Goal: Task Accomplishment & Management: Complete application form

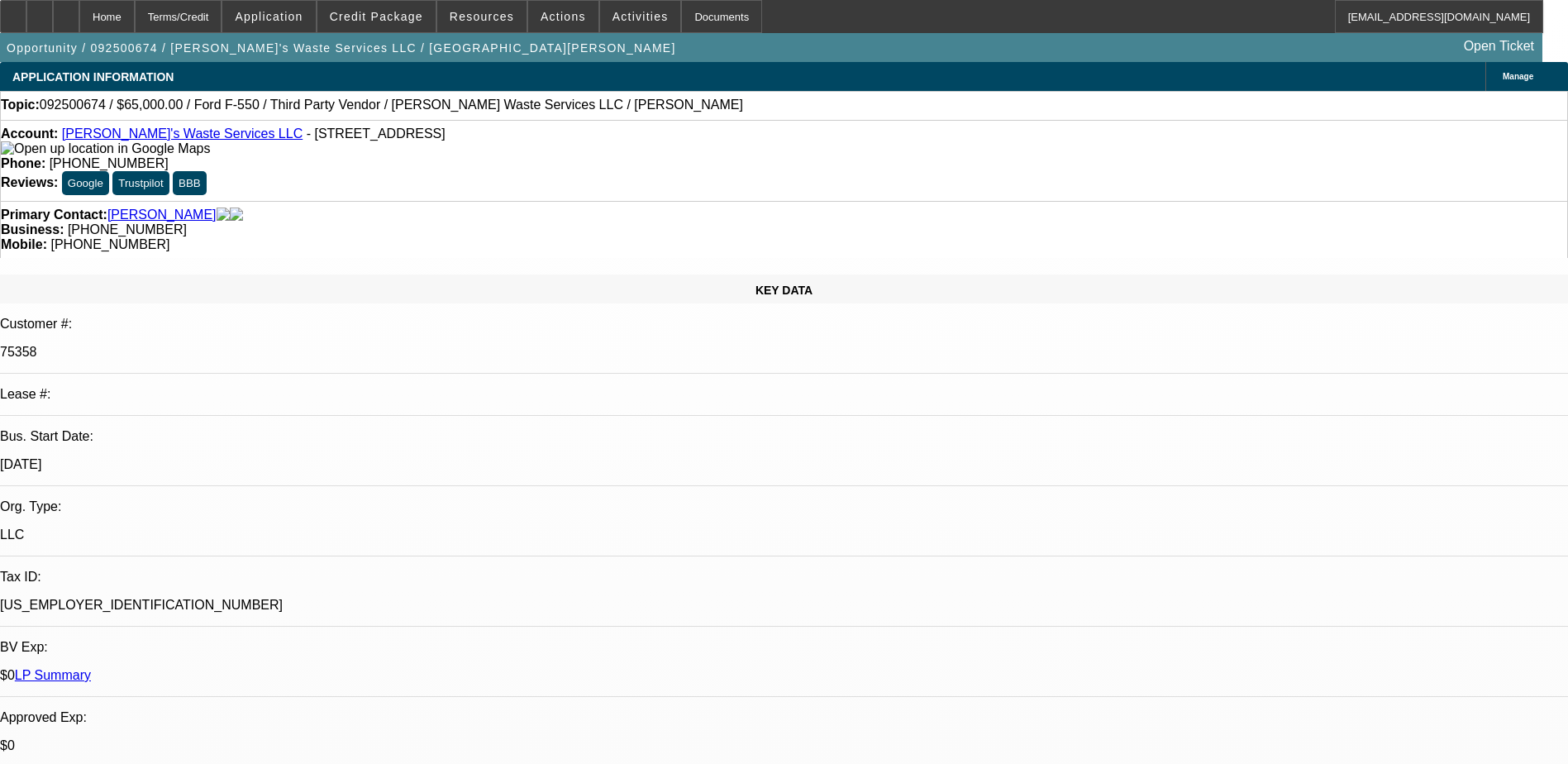
select select "0"
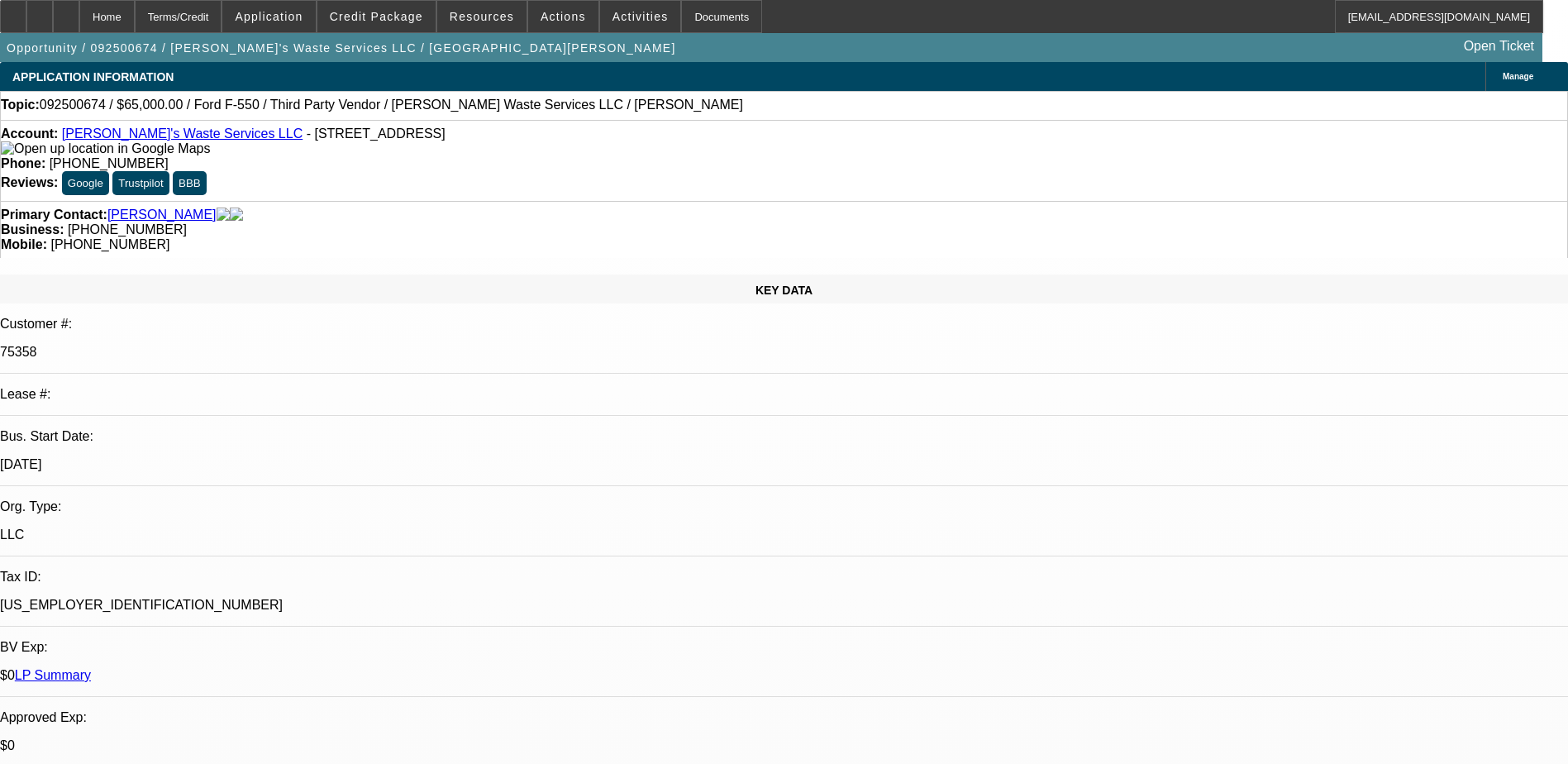
select select "0"
select select "1"
select select "6"
select select "1"
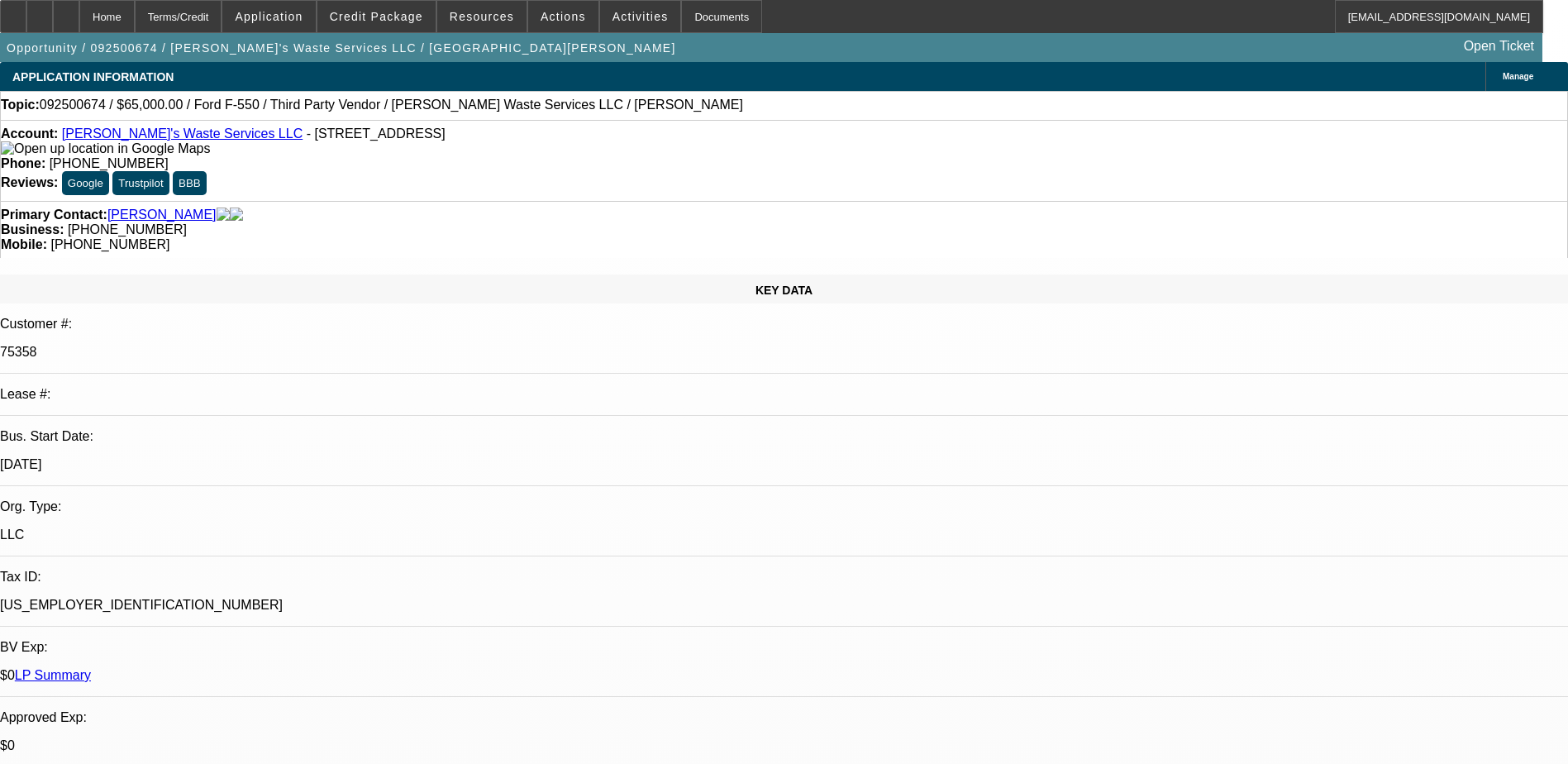
select select "1"
select select "6"
click at [141, 140] on link "[PERSON_NAME]'s Waste Services LLC" at bounding box center [183, 133] width 241 height 14
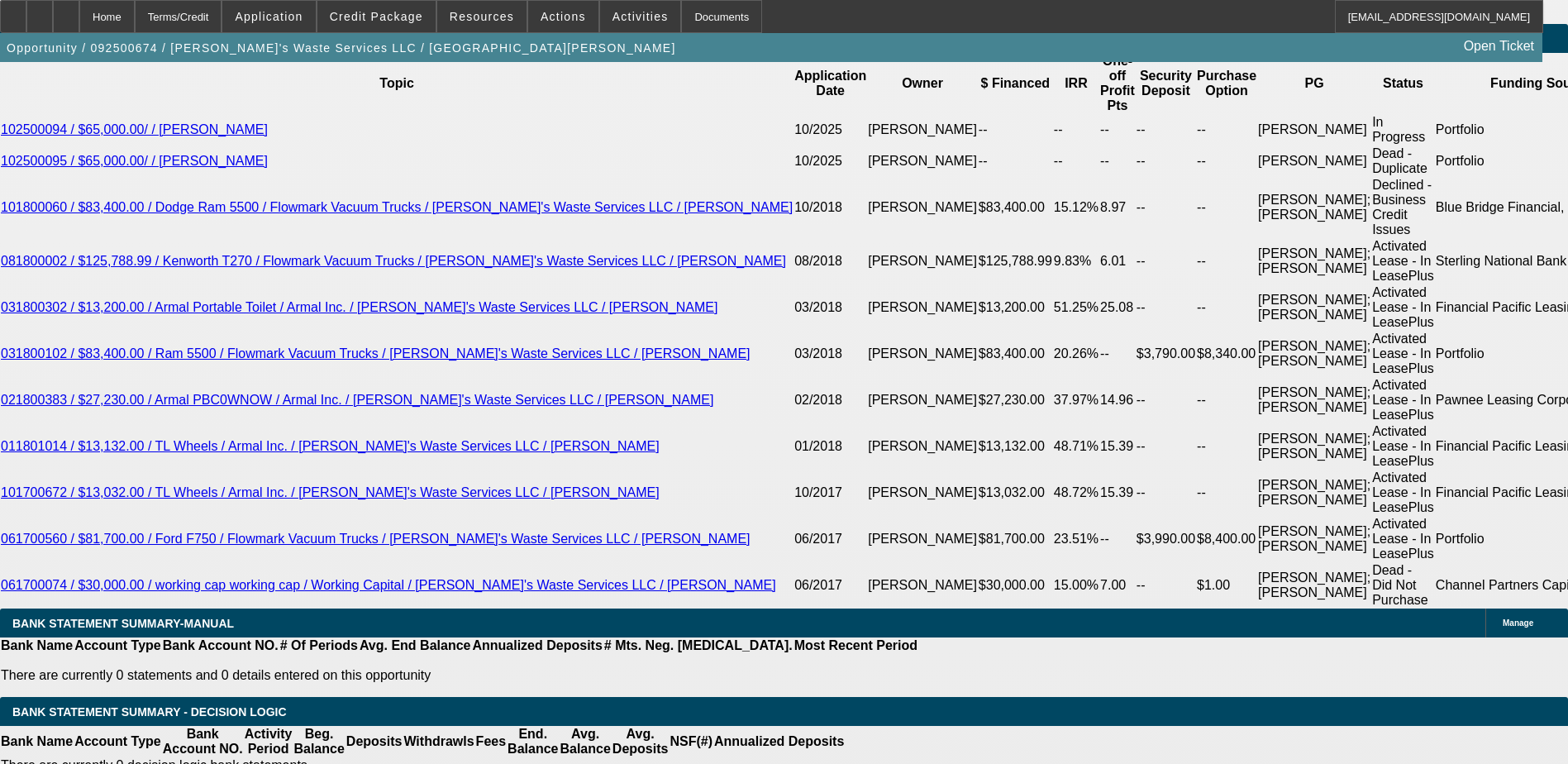
scroll to position [2914, 0]
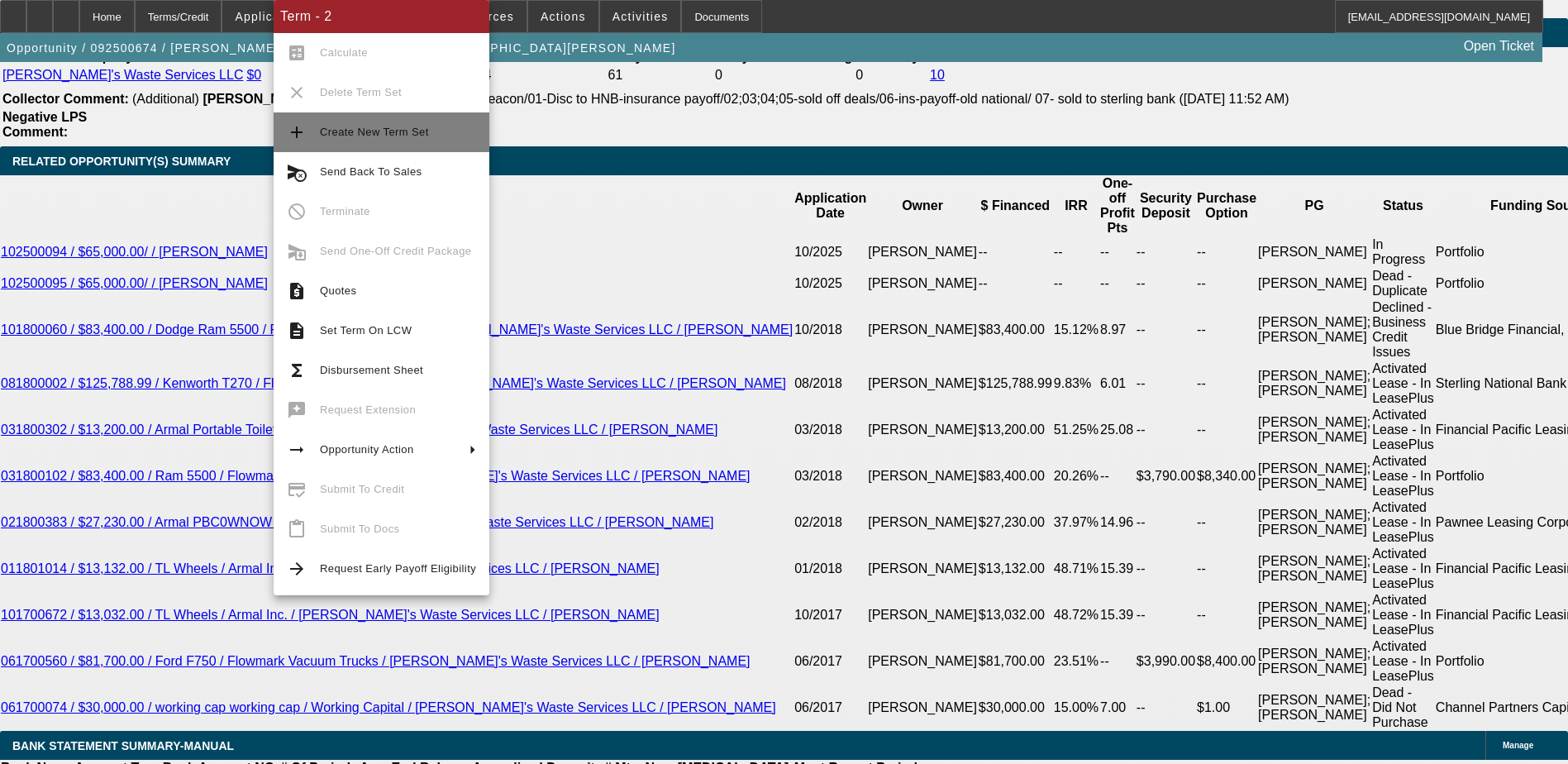
click at [380, 138] on span "Create New Term Set" at bounding box center [398, 132] width 156 height 20
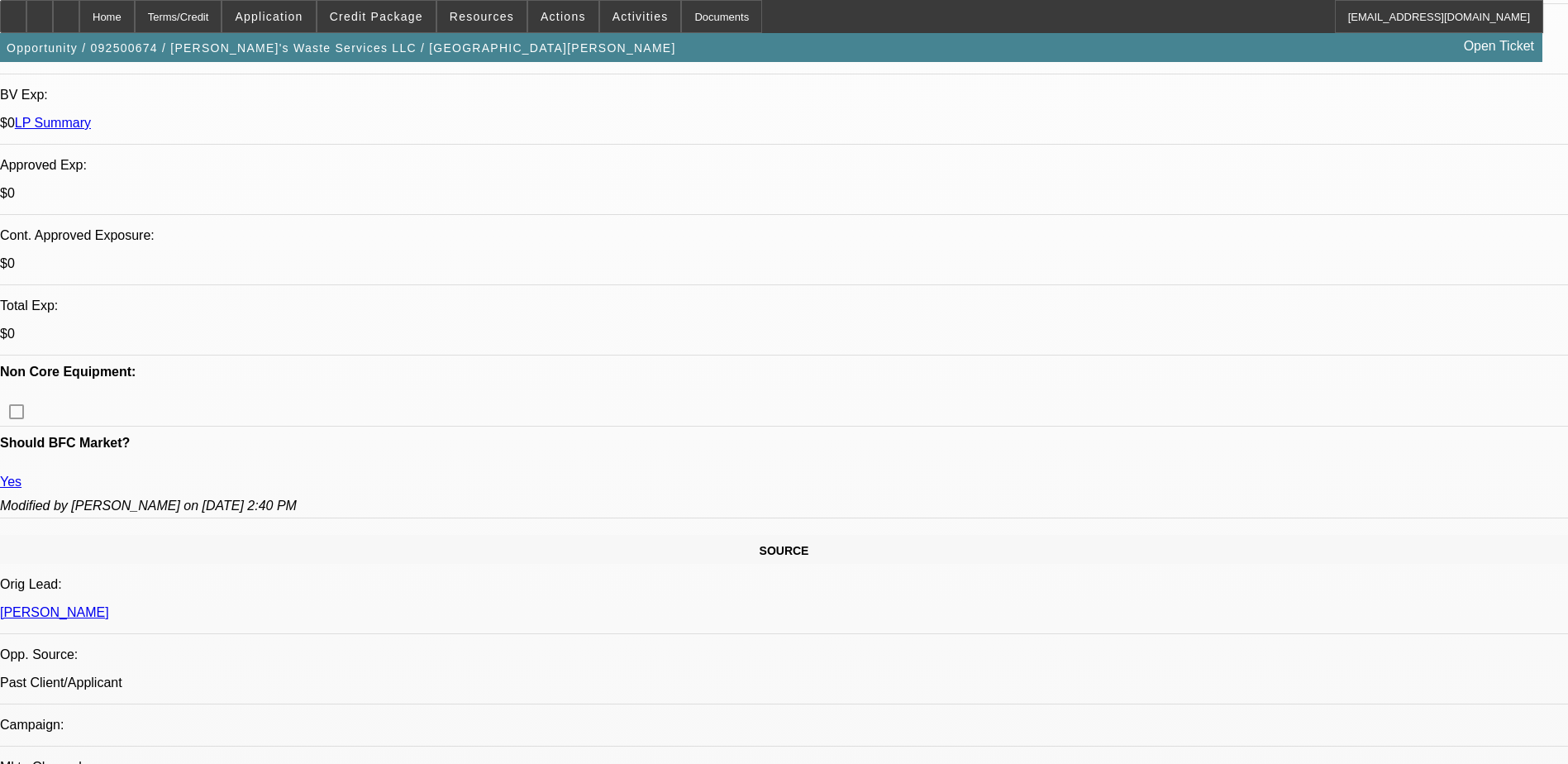
select select "0"
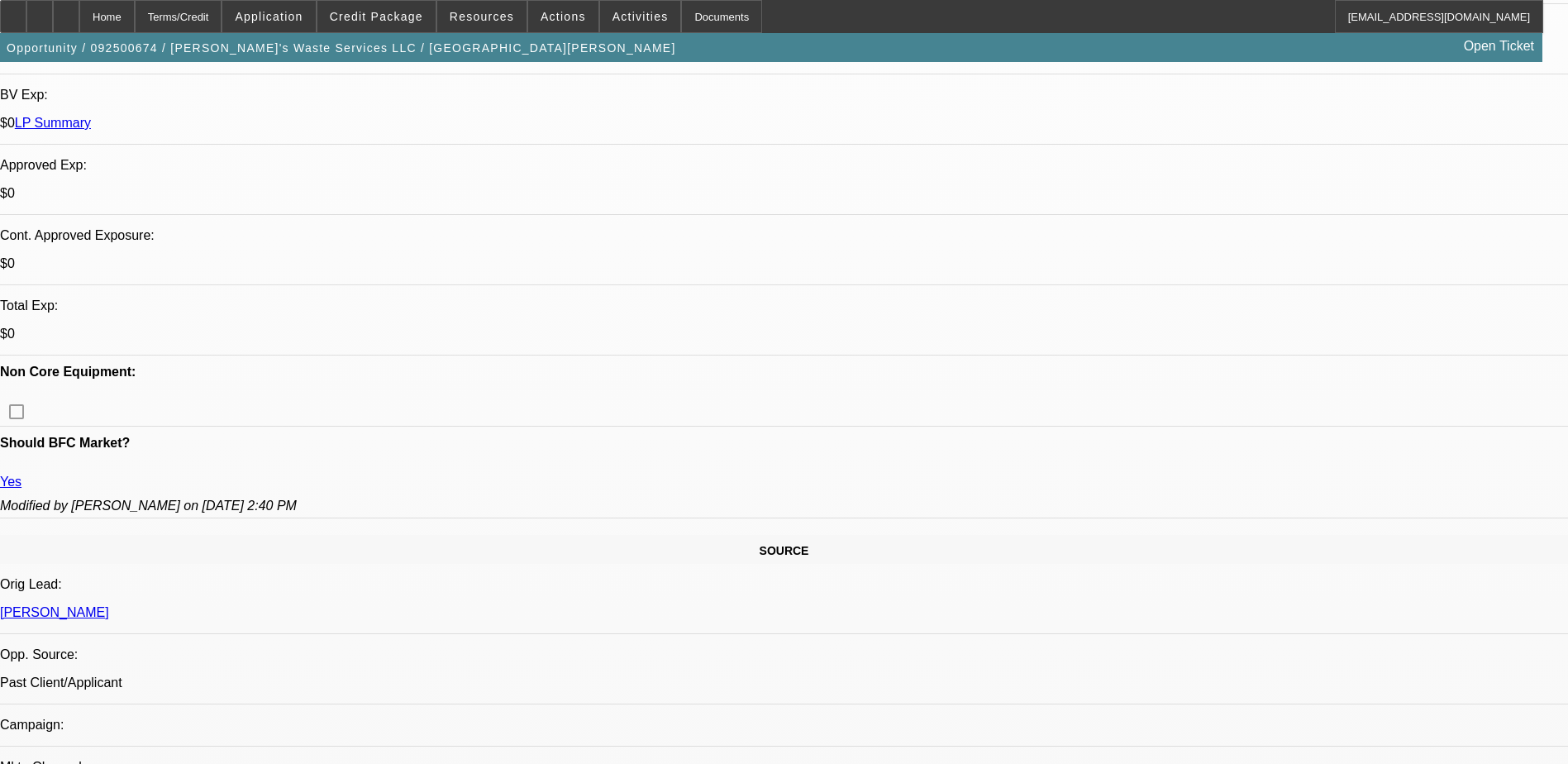
select select "0"
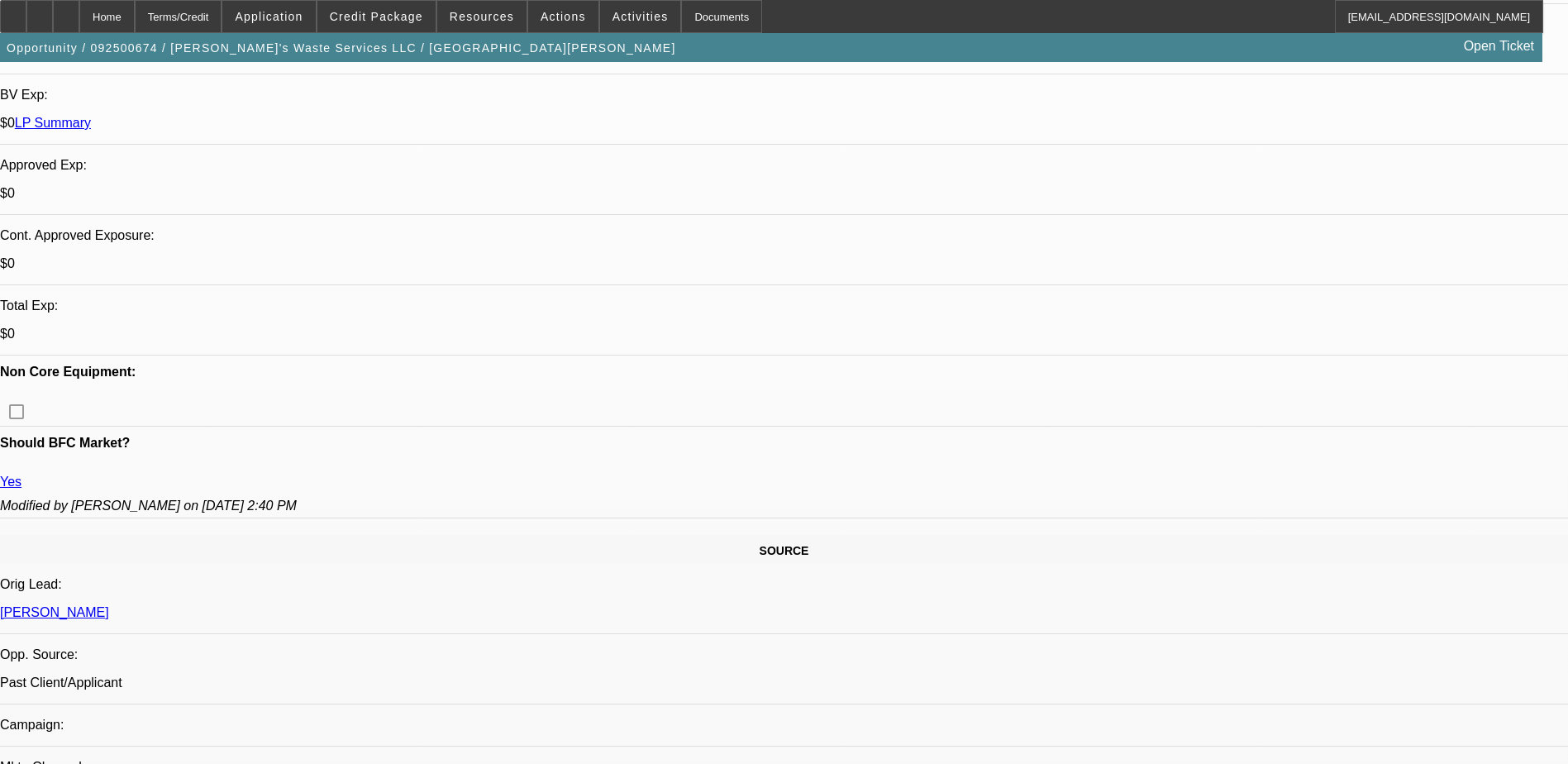
select select "0"
select select "1"
select select "6"
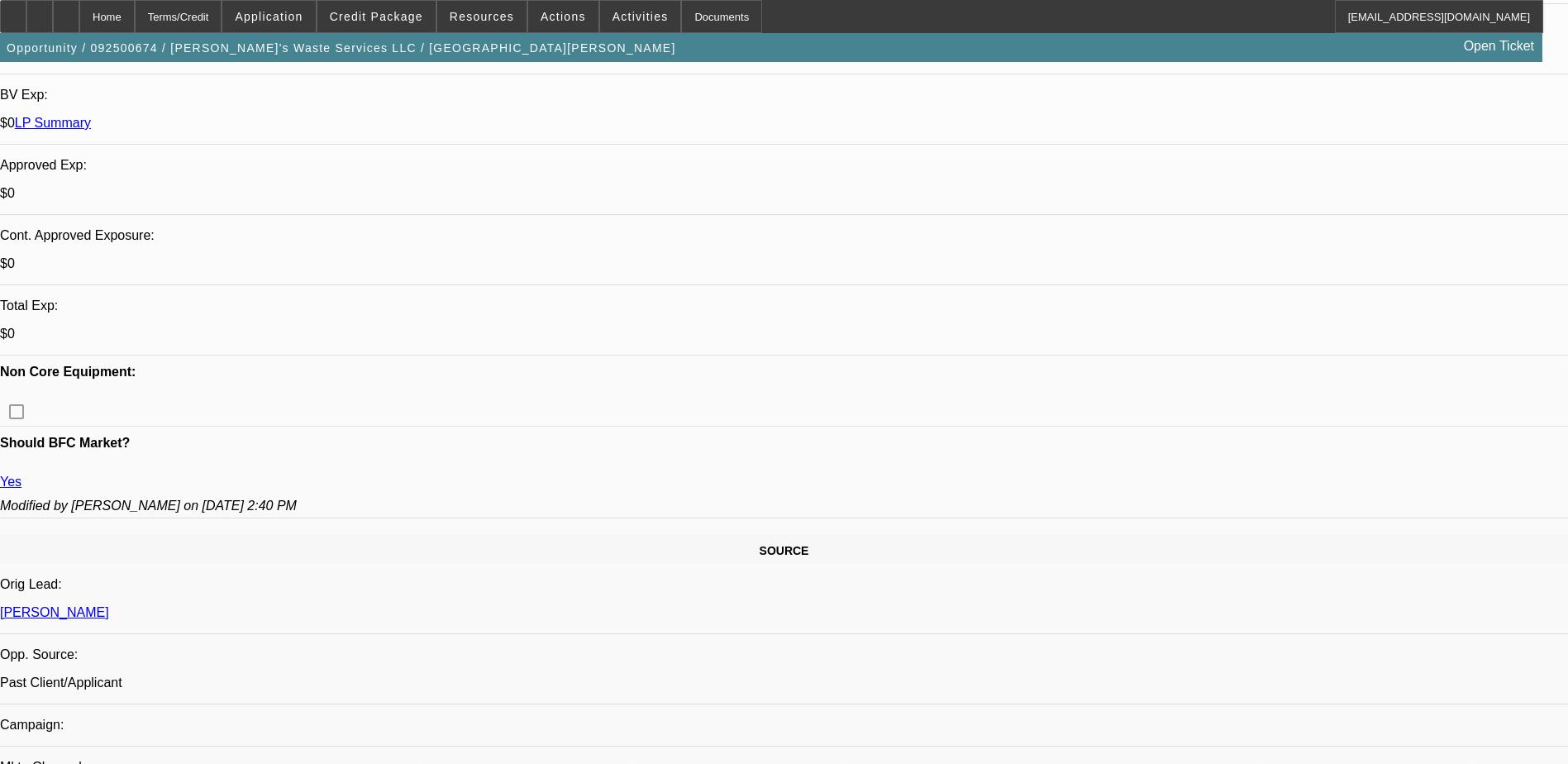
select select "1"
select select "6"
select select "1"
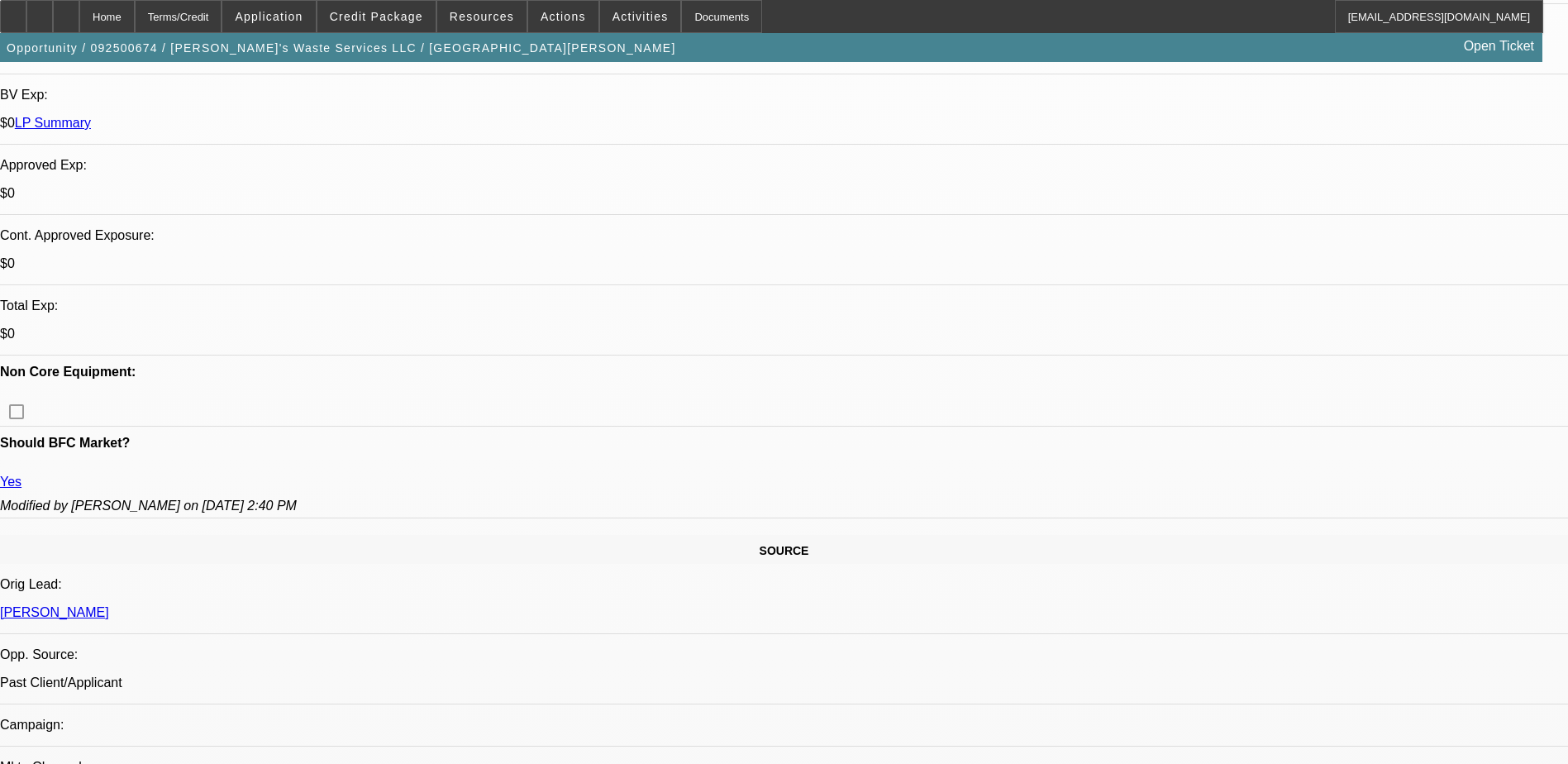
select select "6"
select select "1"
select select "6"
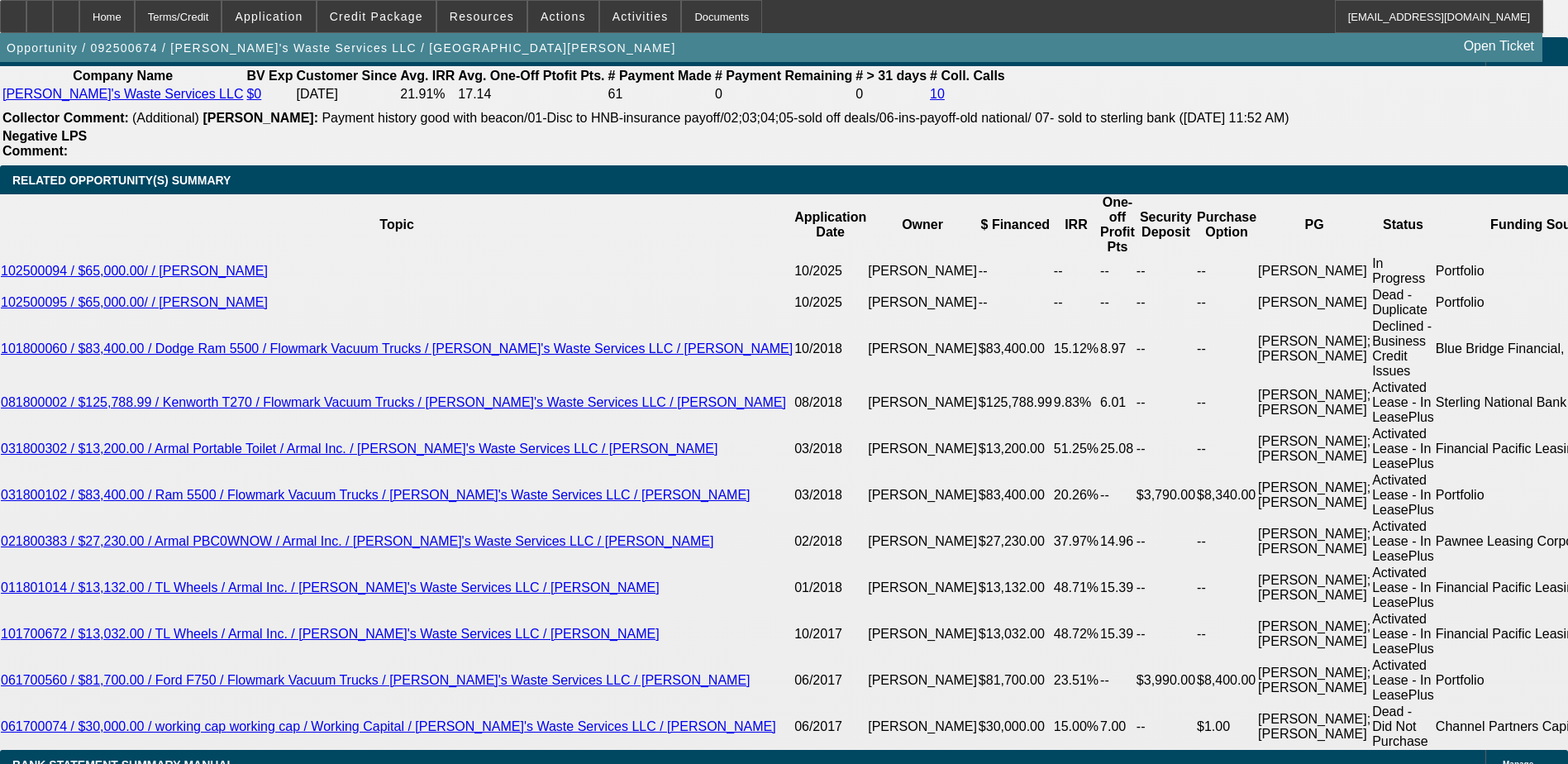
scroll to position [2990, 0]
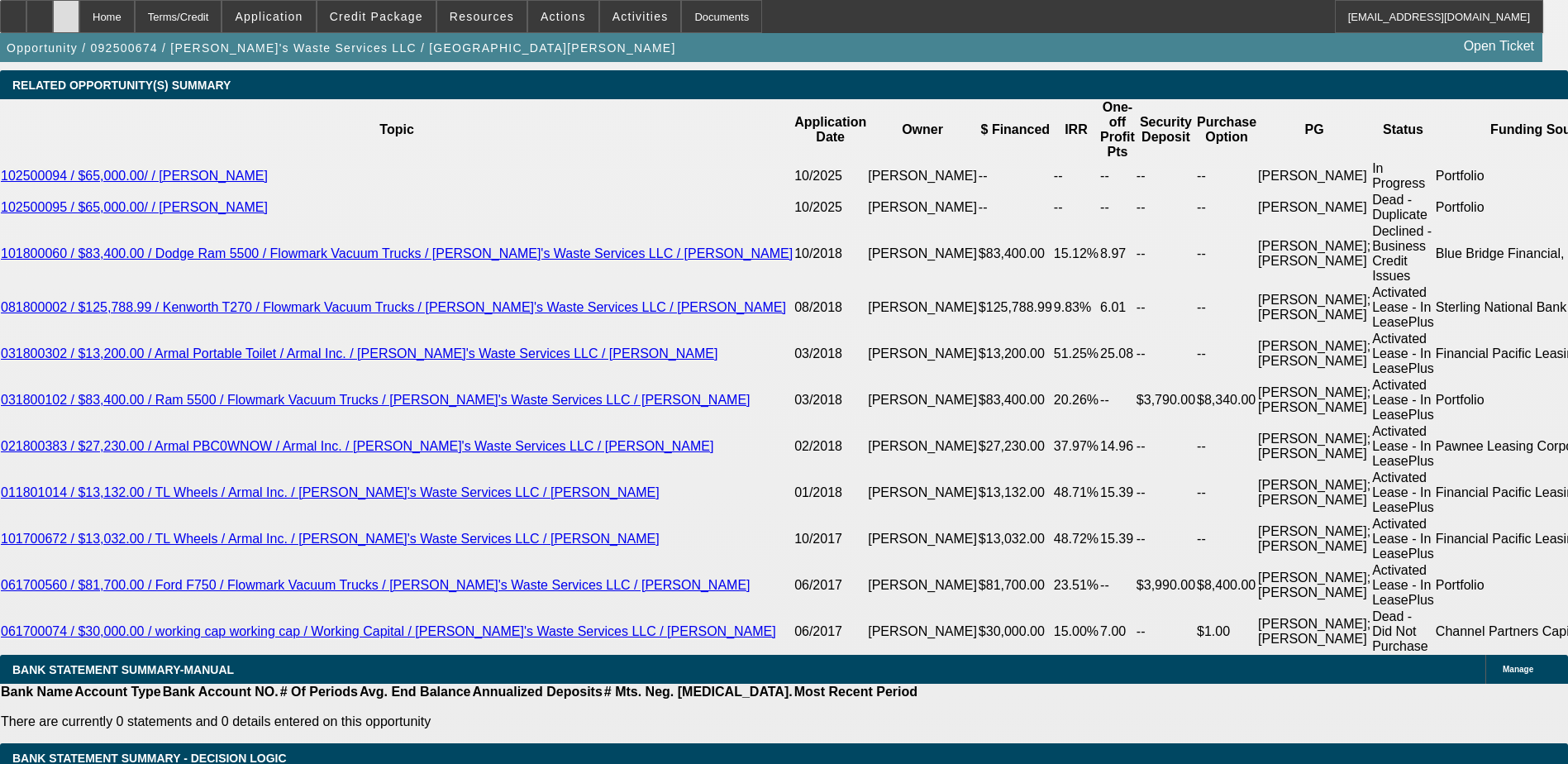
click at [66, 11] on icon at bounding box center [66, 11] width 0 height 0
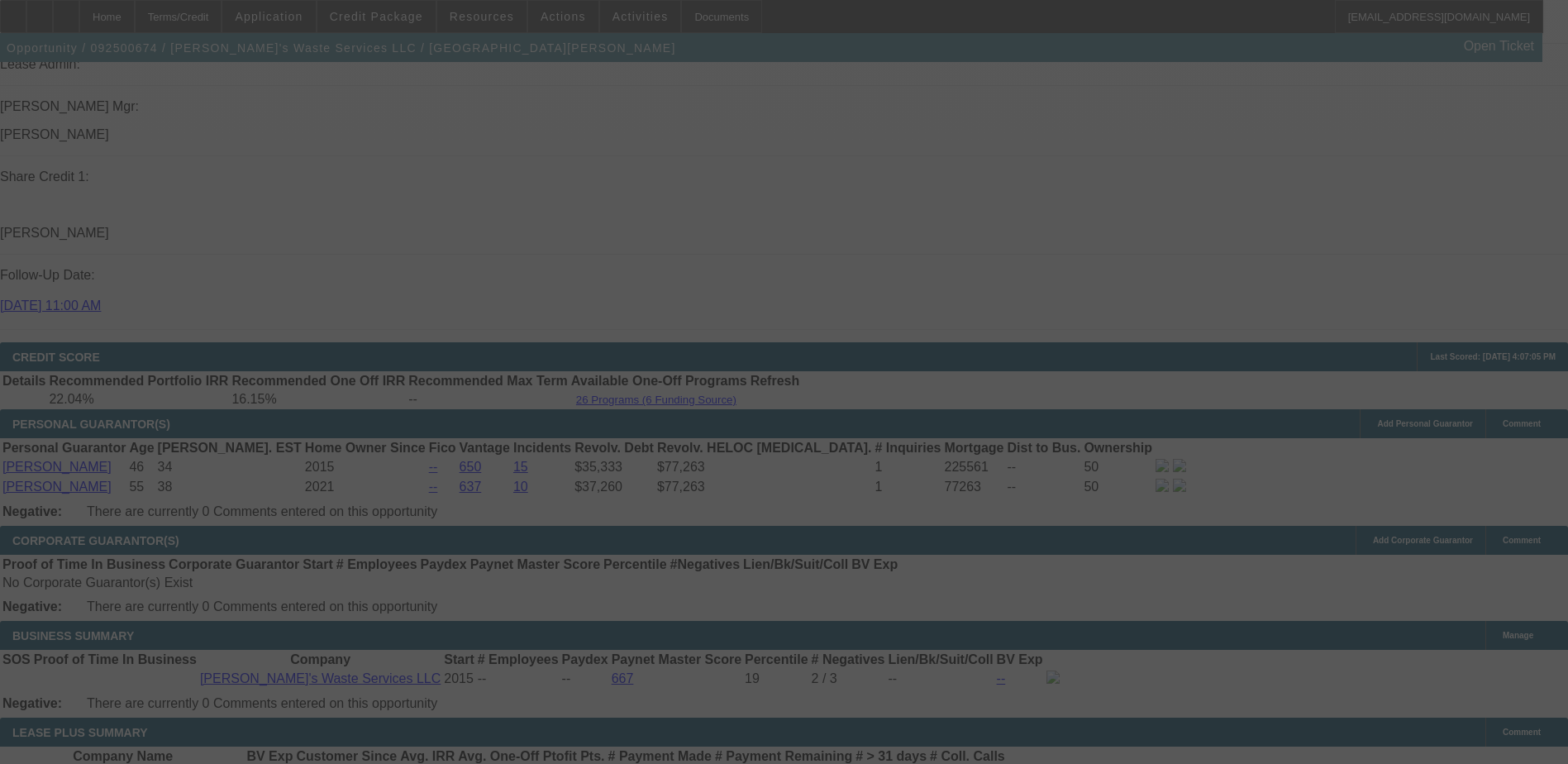
select select "0"
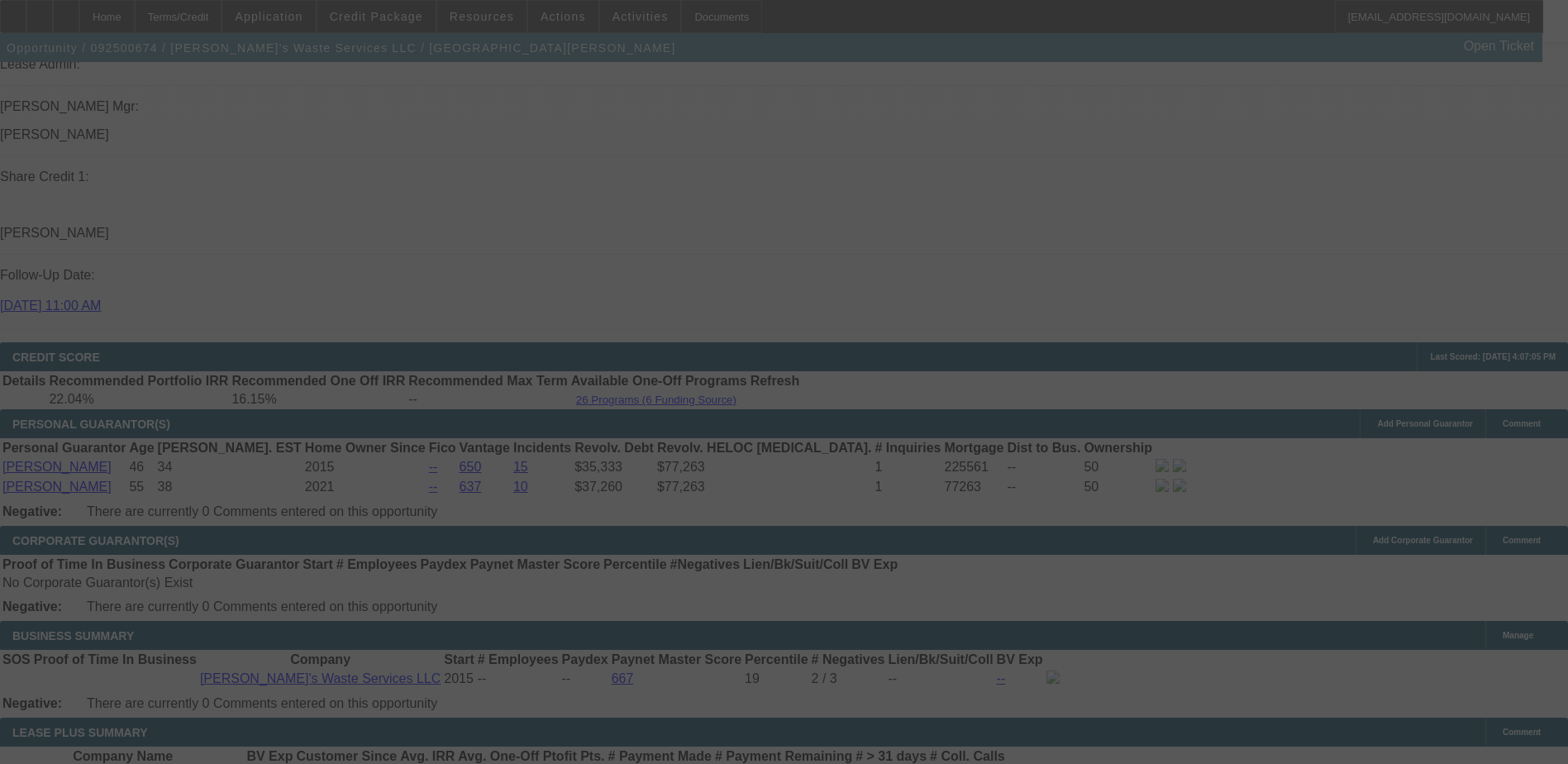
select select "0"
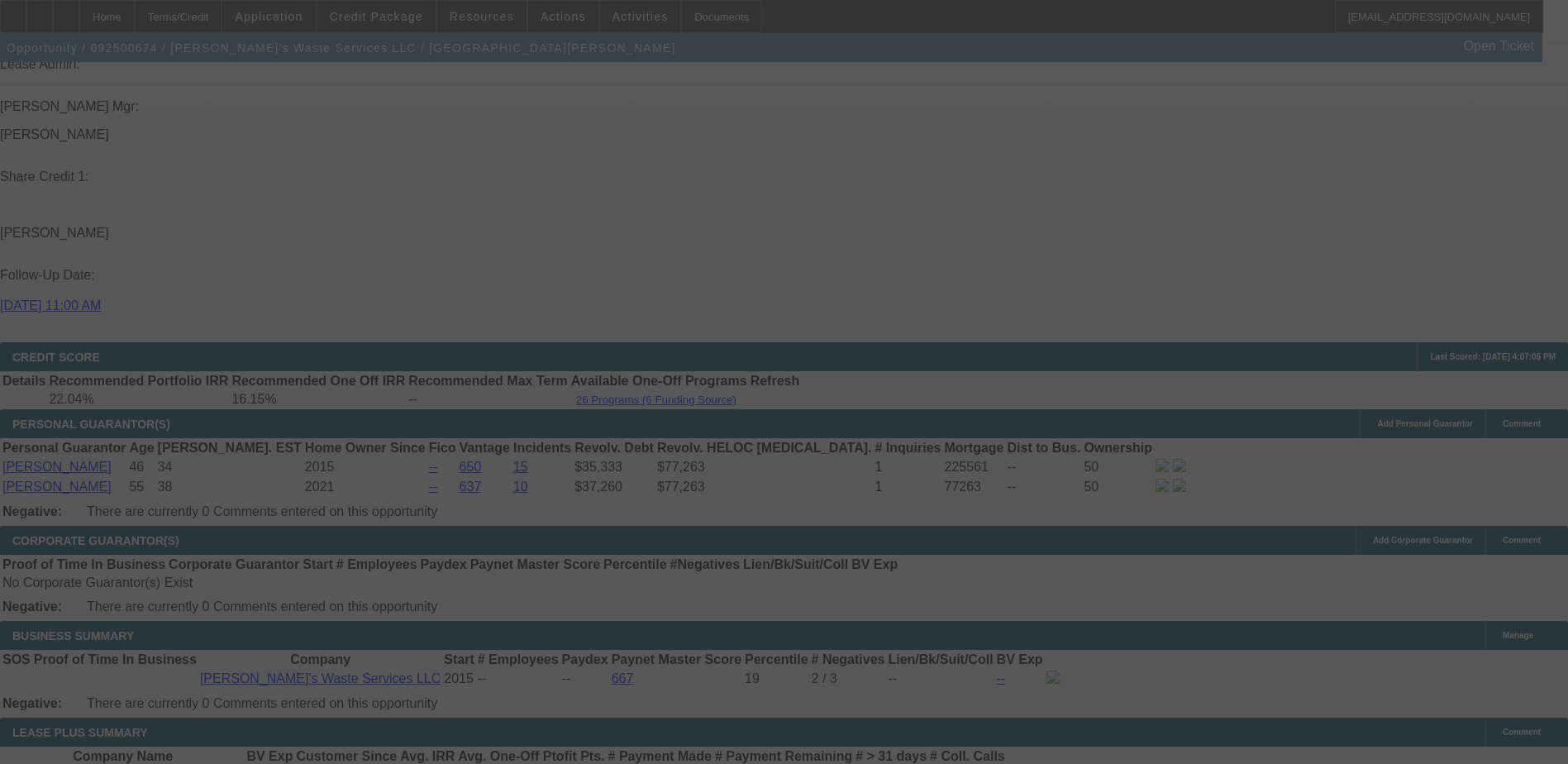
select select "0"
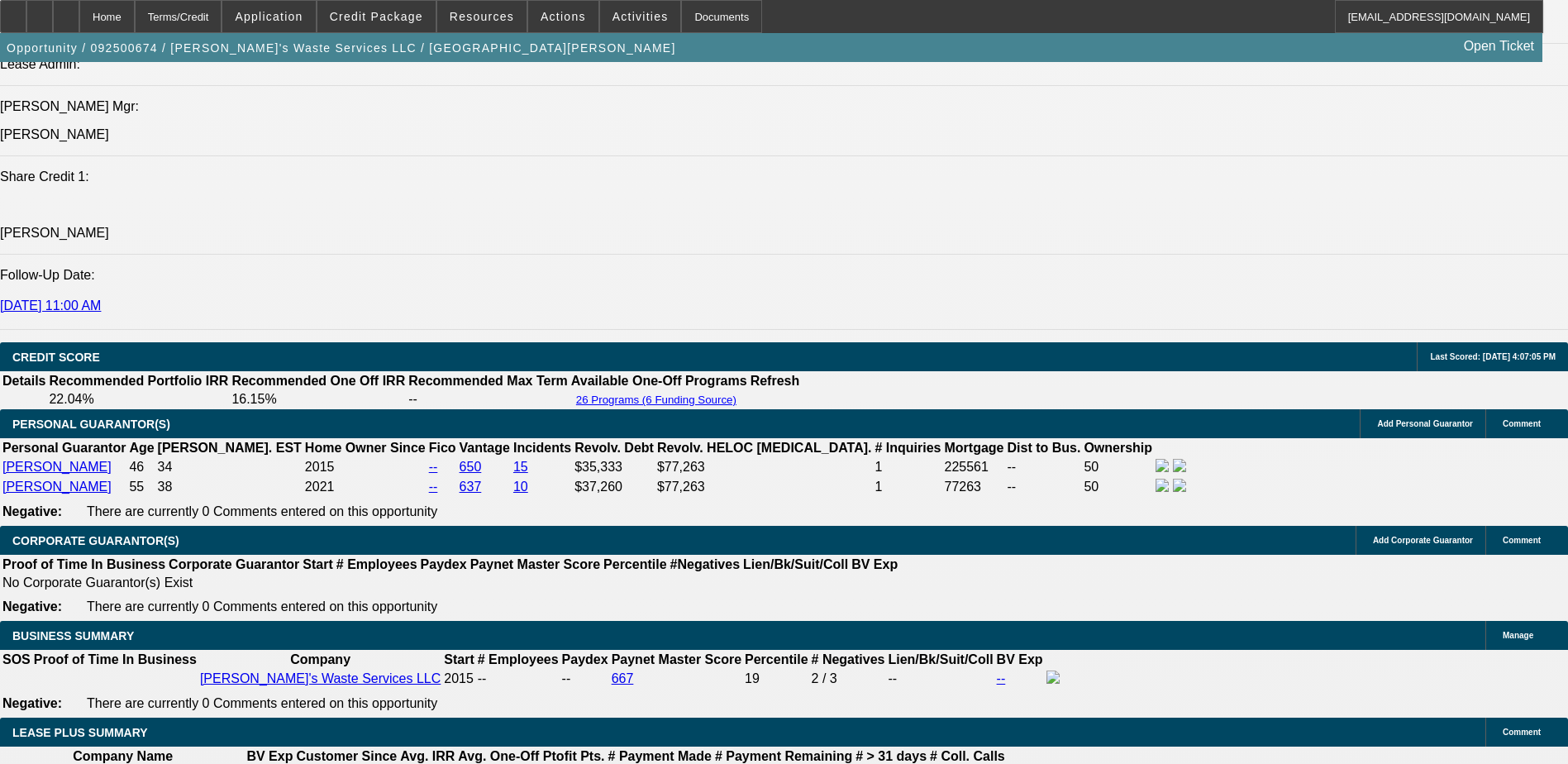
select select "1"
select select "6"
select select "1"
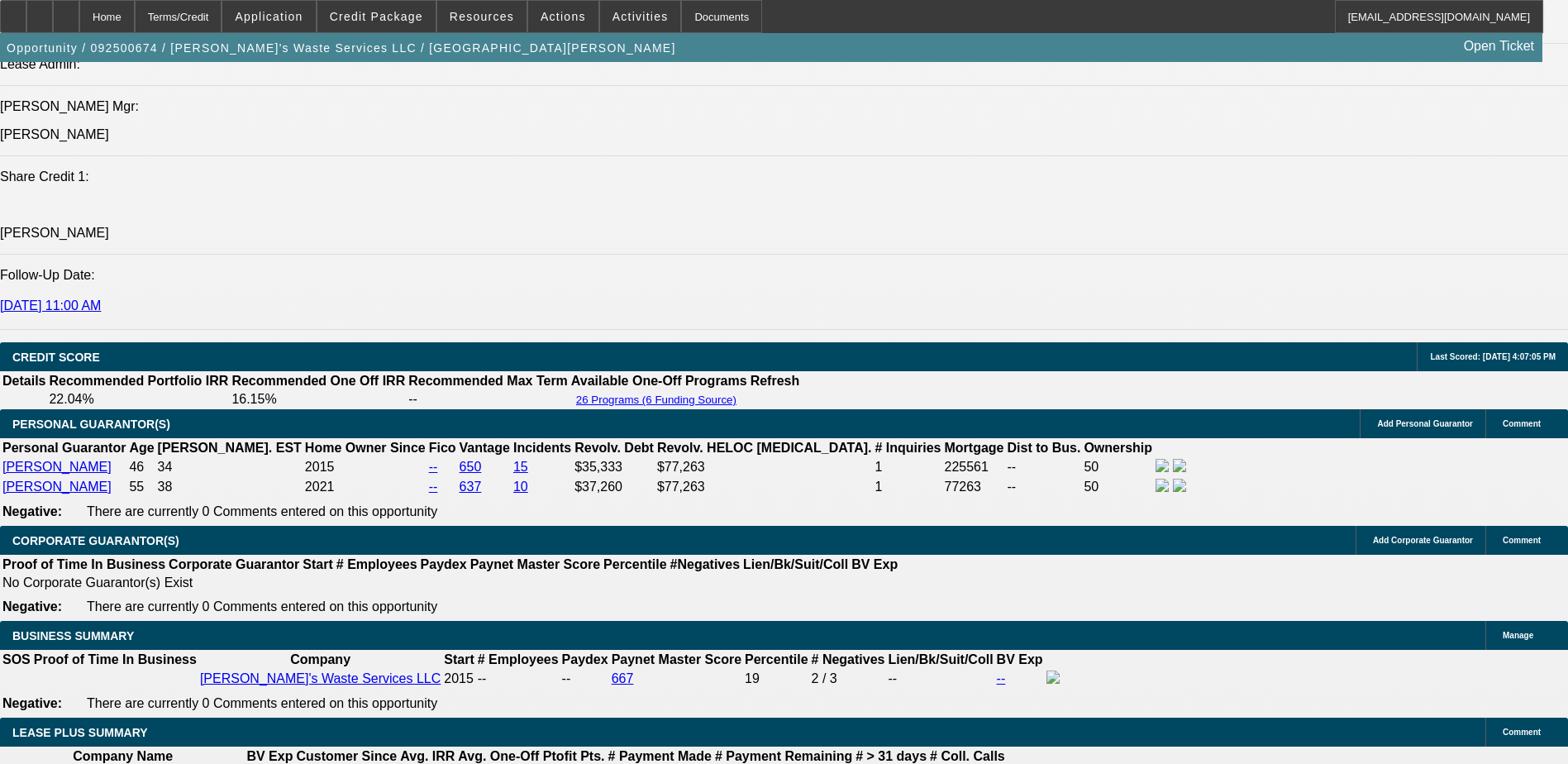
select select "6"
select select "1"
select select "6"
select select "1"
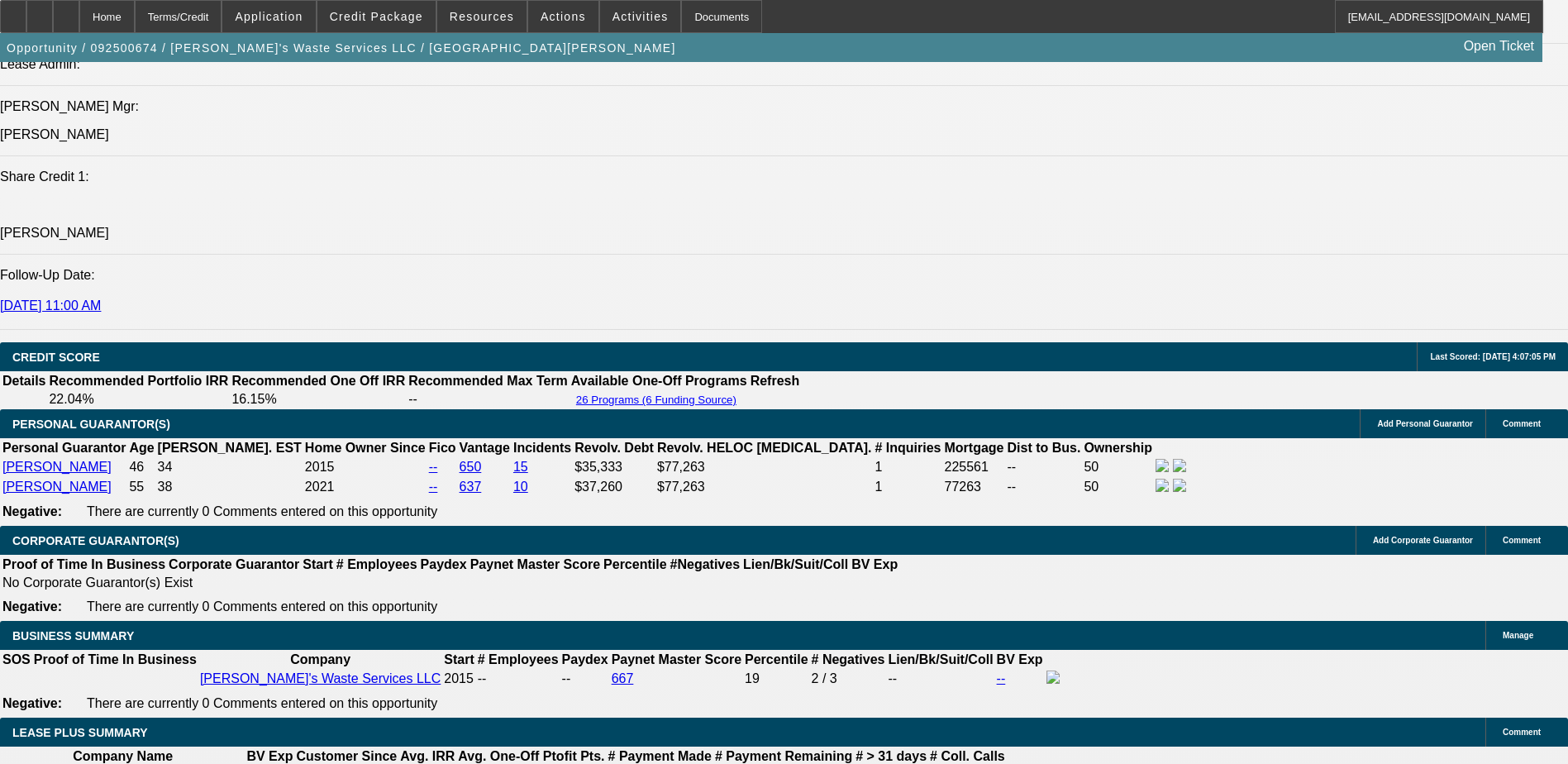
select select "1"
select select "6"
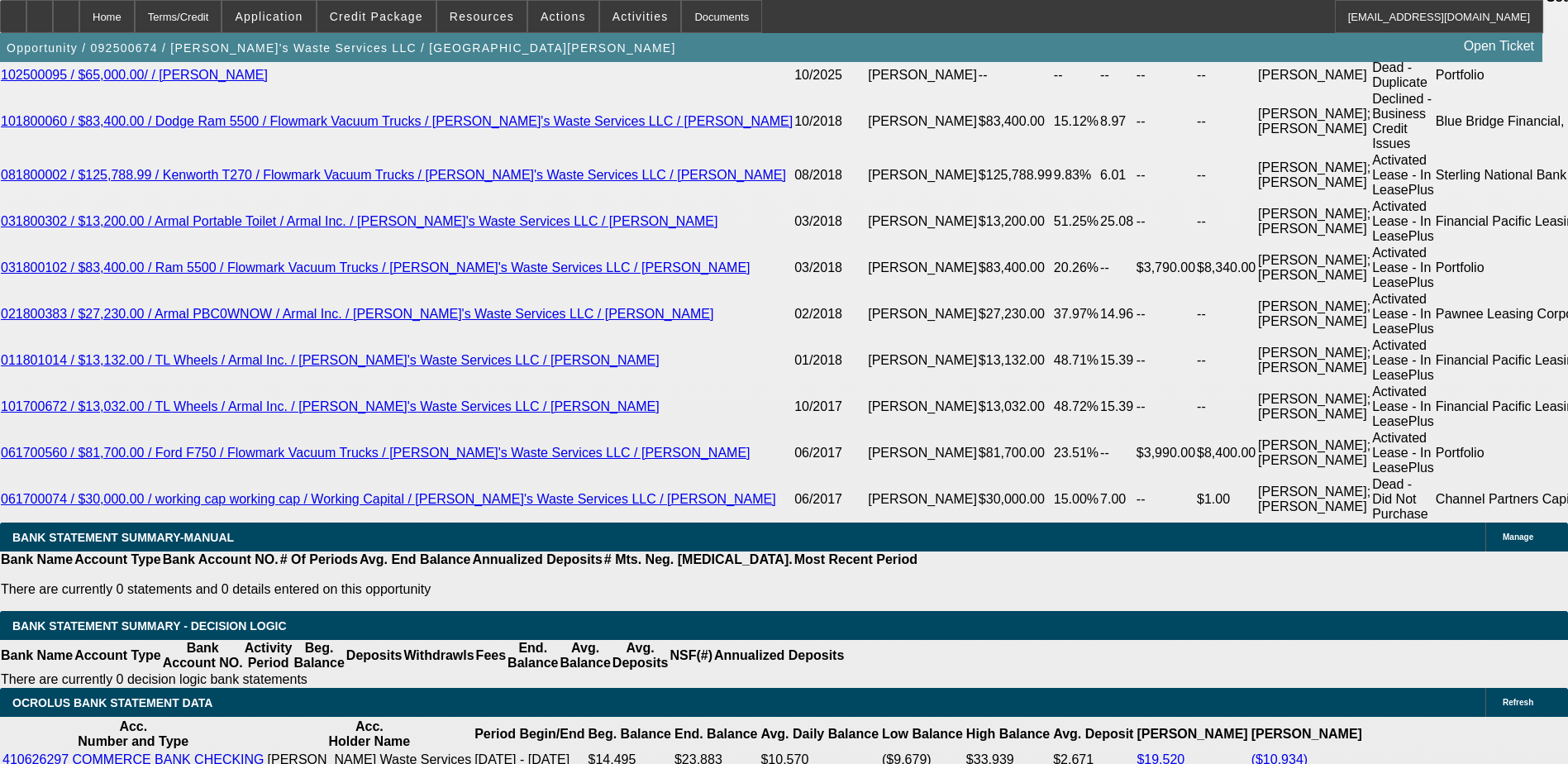
scroll to position [2971, 0]
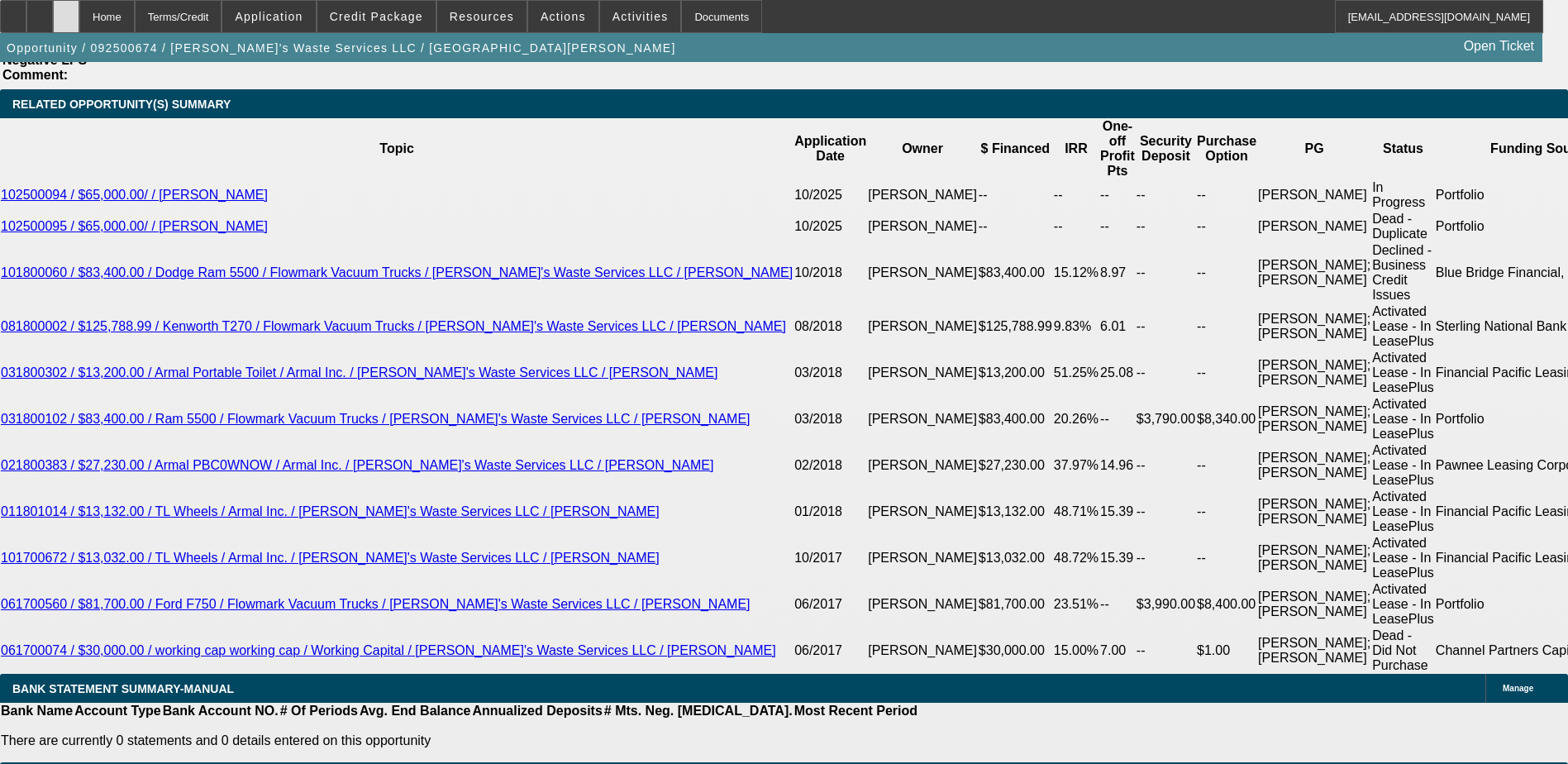
click at [66, 11] on icon at bounding box center [66, 11] width 0 height 0
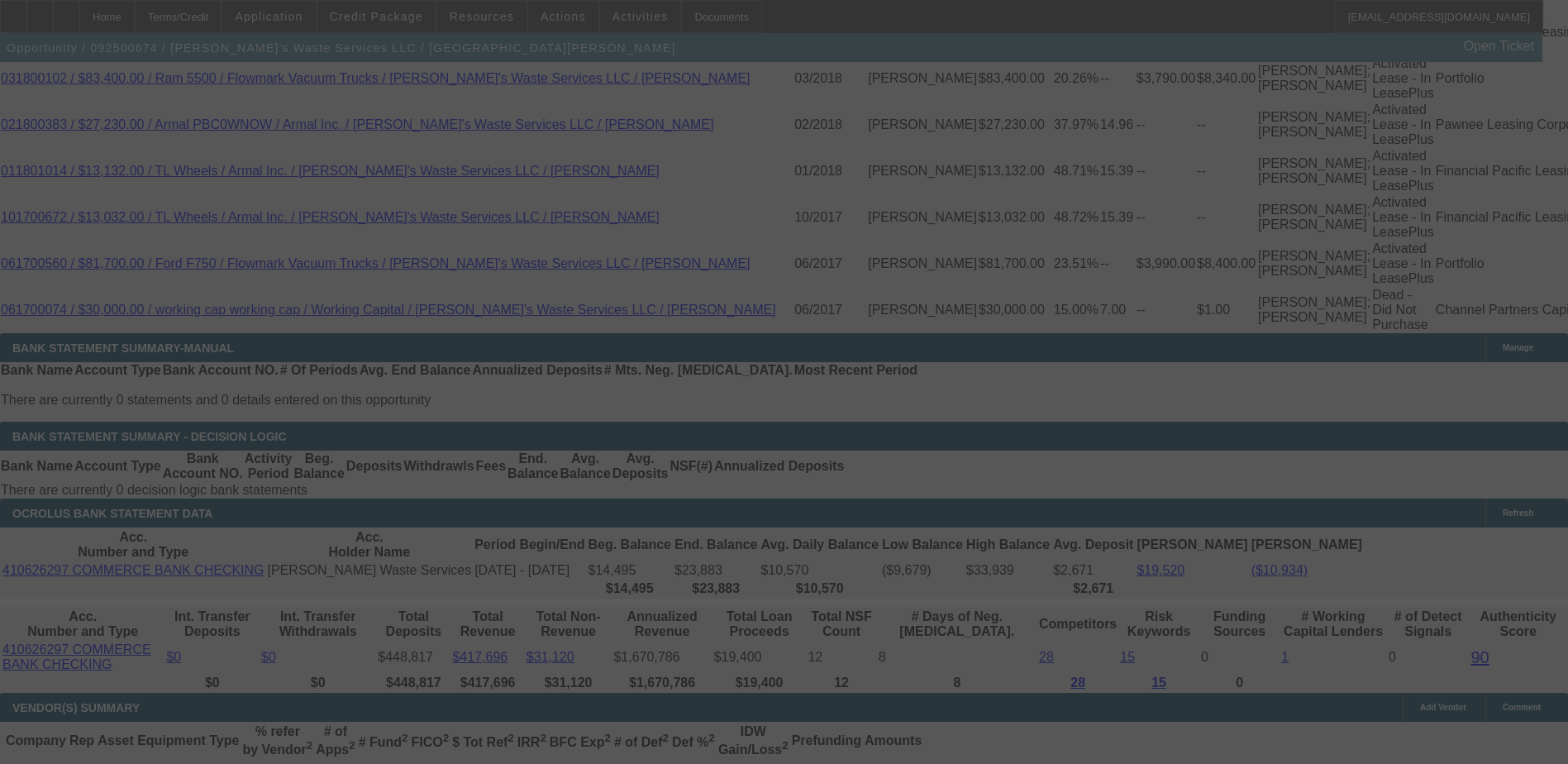
scroll to position [3330, 0]
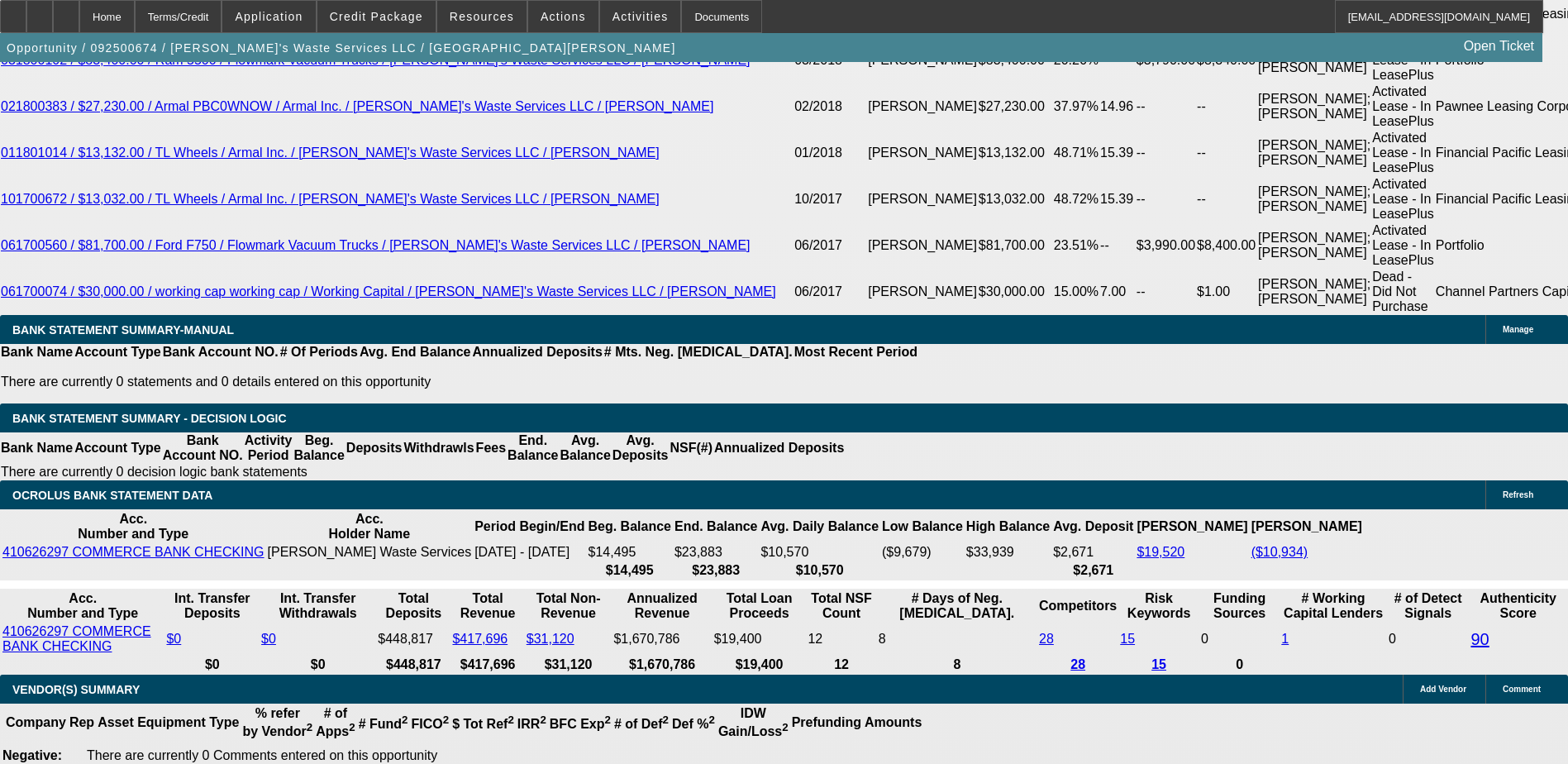
select select "0"
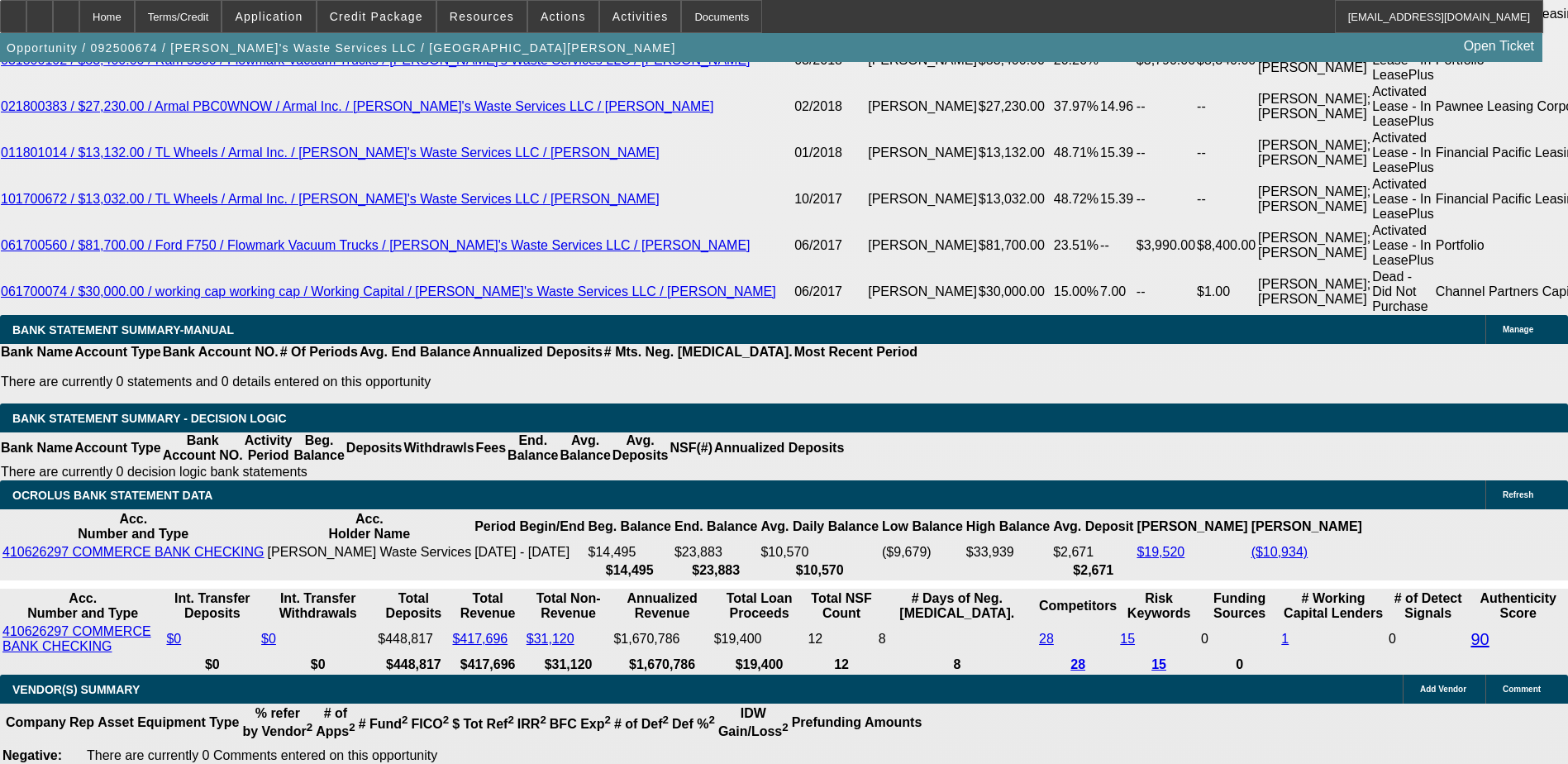
select select "0"
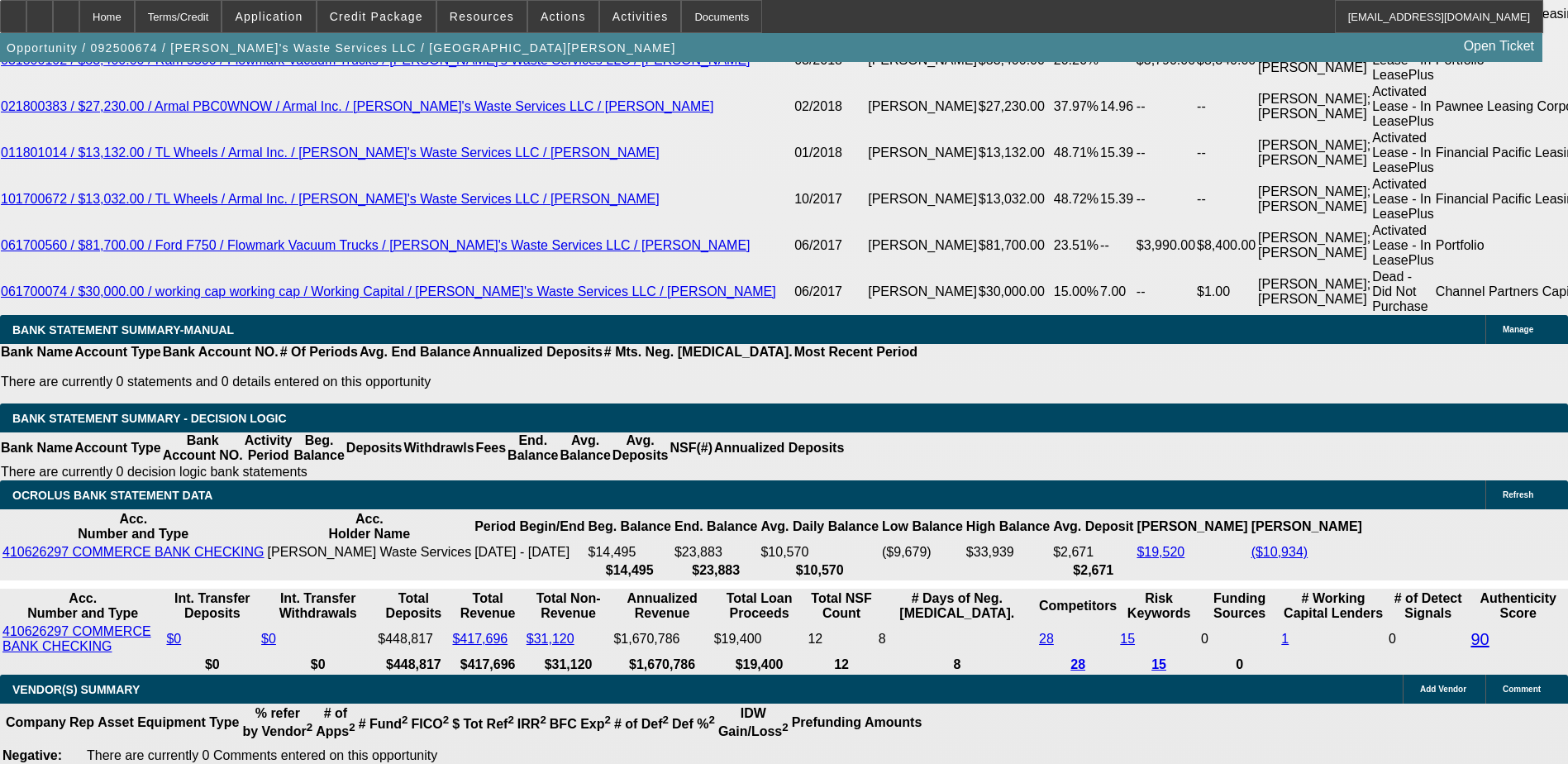
select select "0"
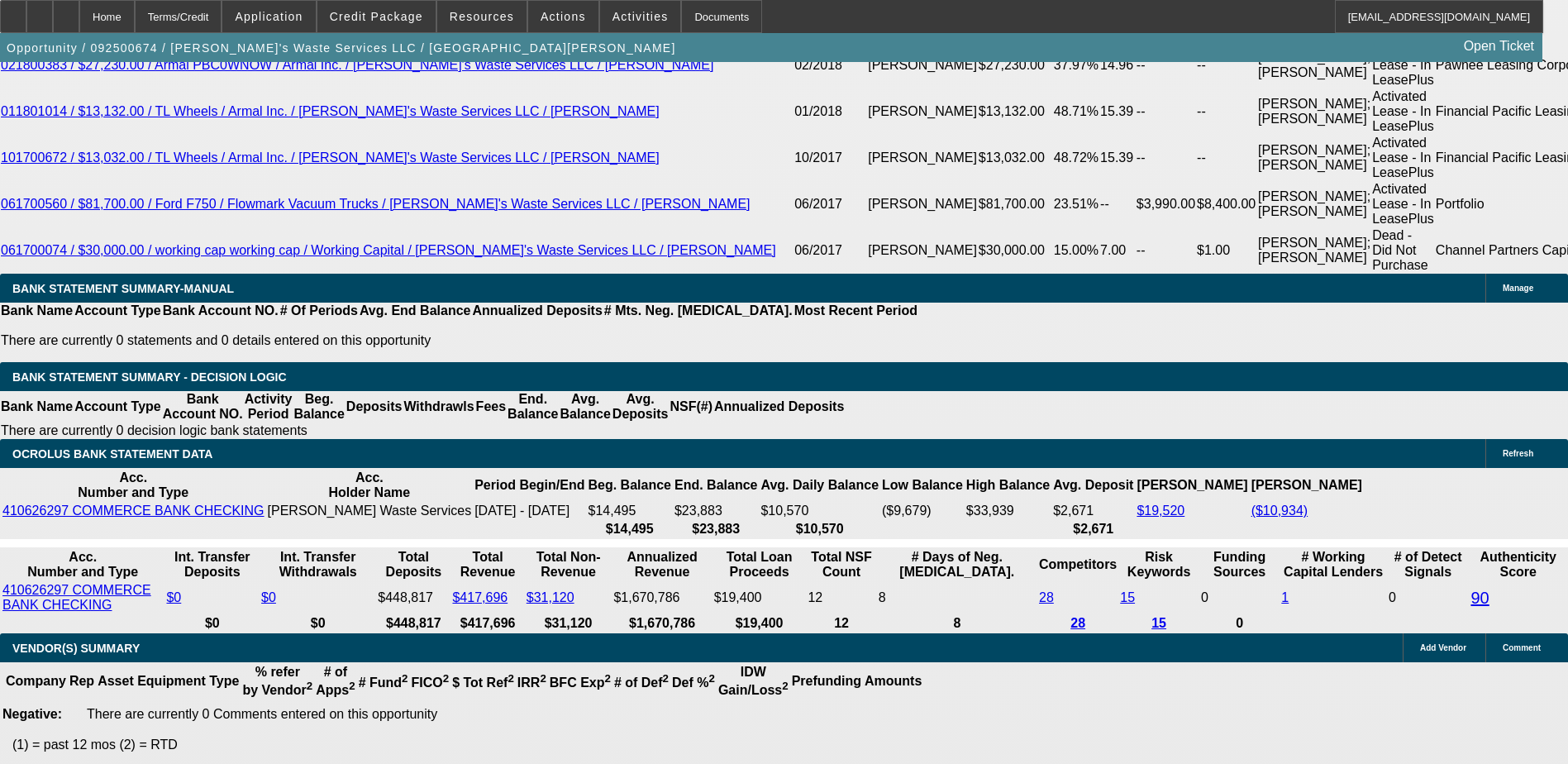
select select "1"
select select "6"
select select "1"
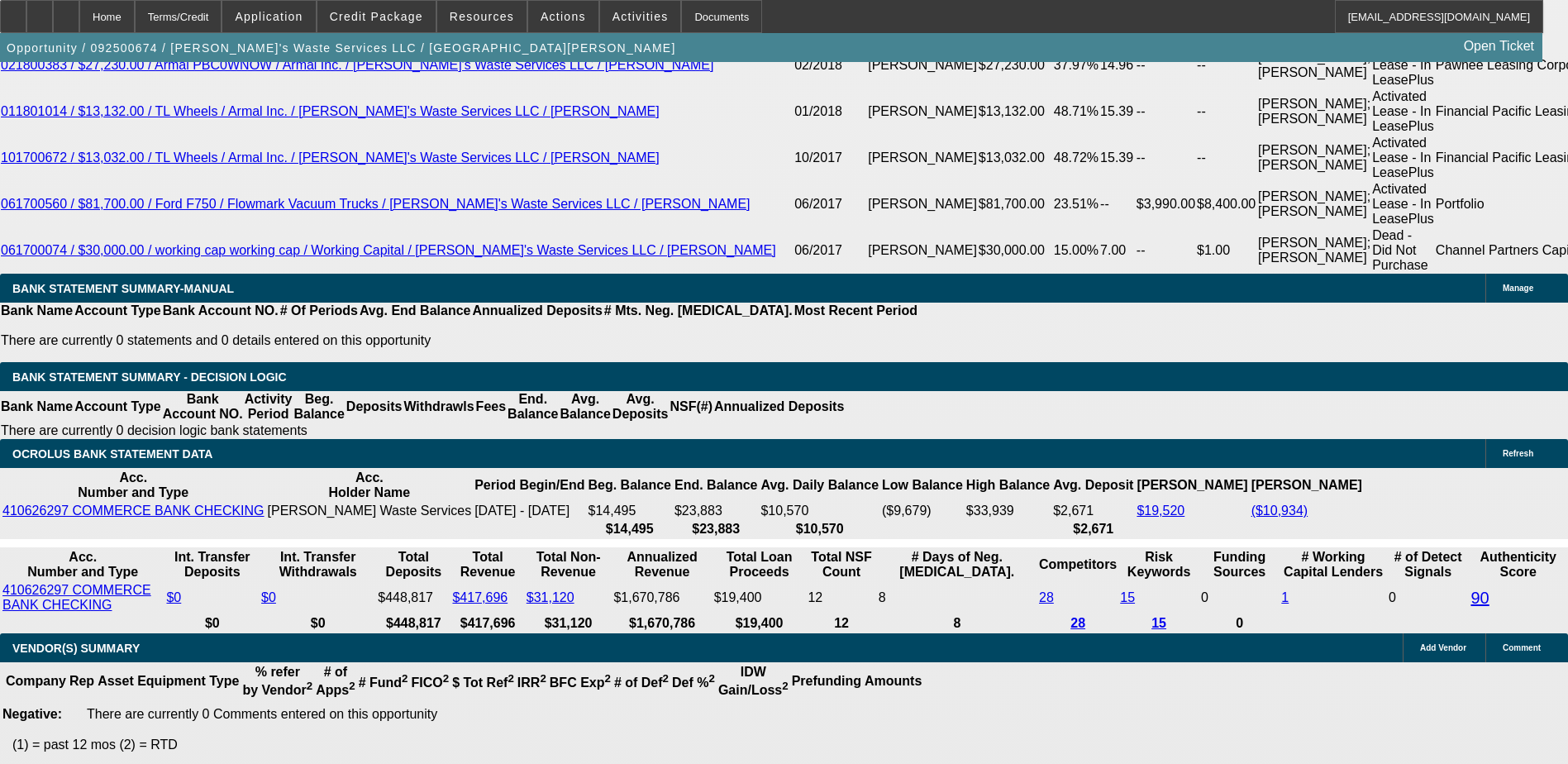
select select "6"
select select "1"
select select "6"
select select "1"
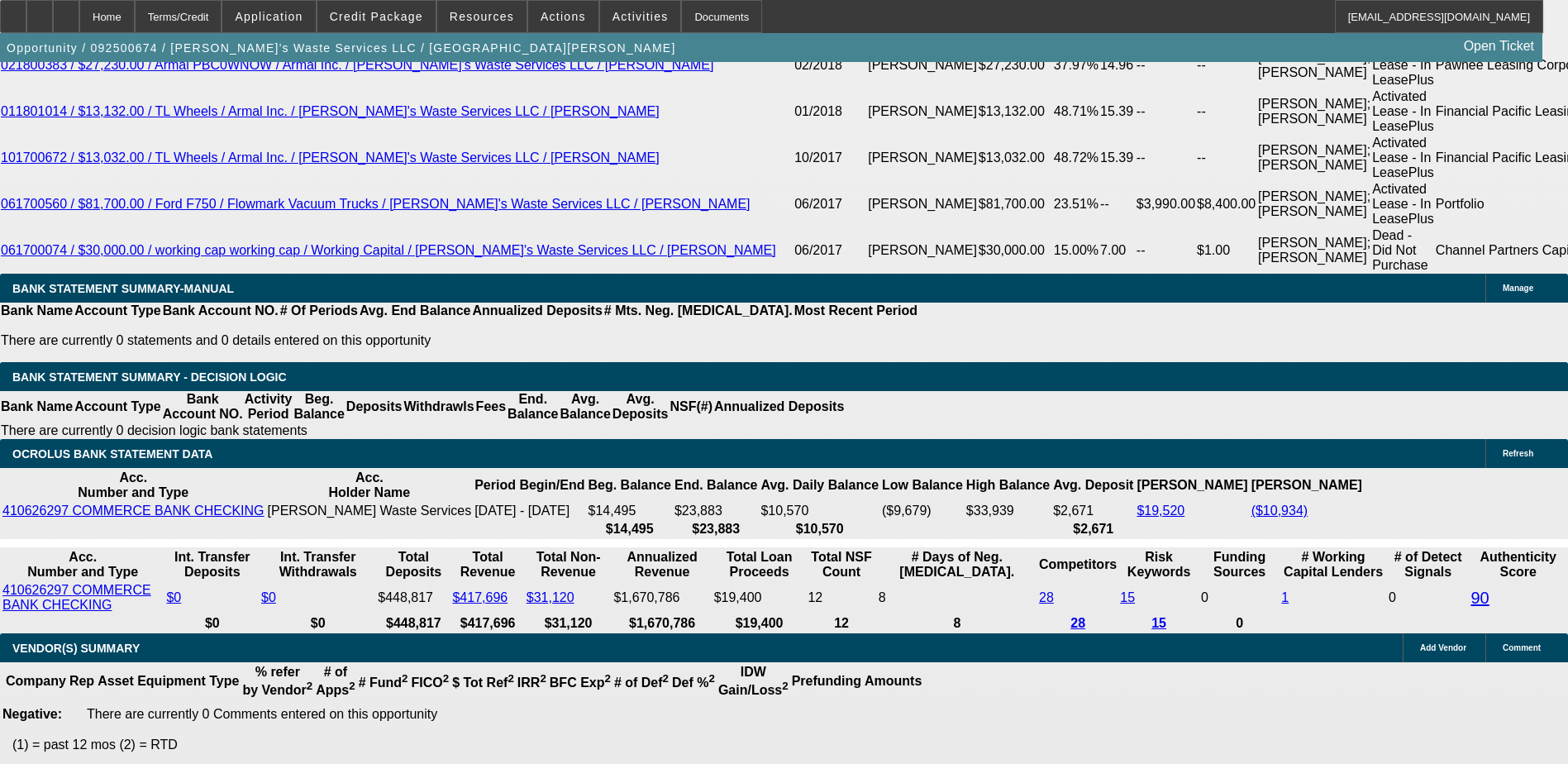
select select "1"
select select "6"
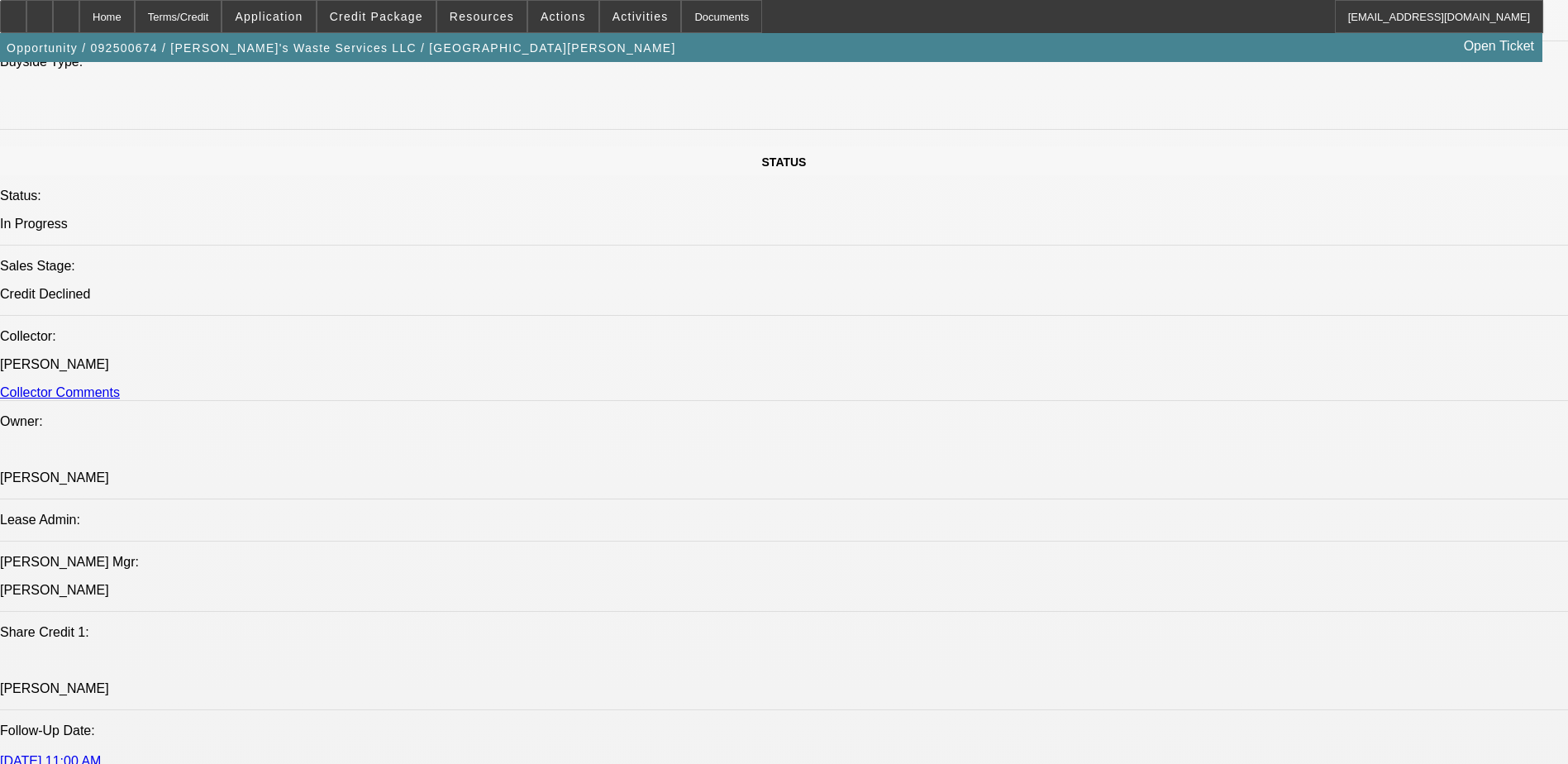
scroll to position [1757, 0]
click at [468, 9] on span at bounding box center [481, 17] width 89 height 40
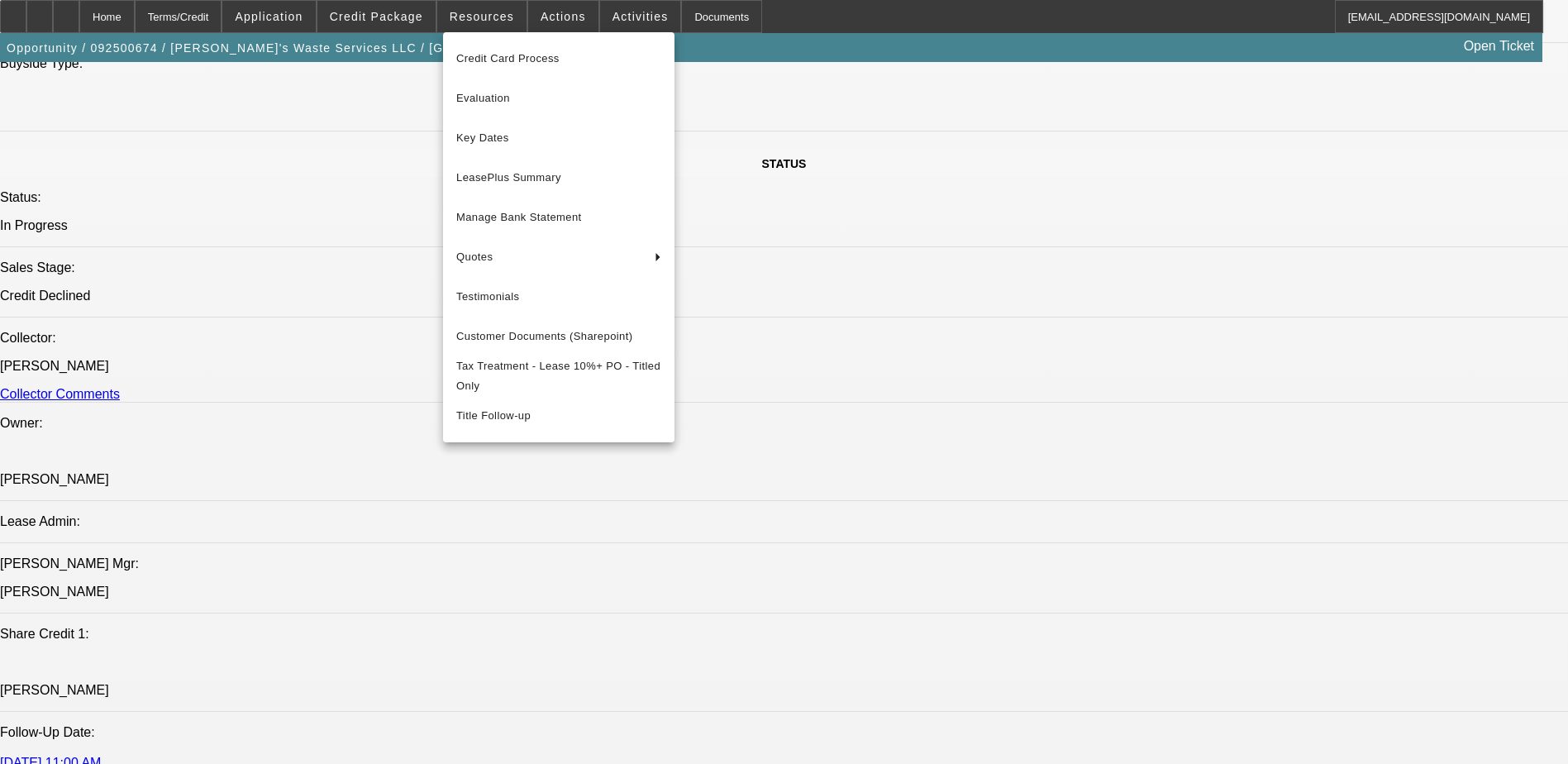
click at [398, 11] on div at bounding box center [784, 382] width 1568 height 764
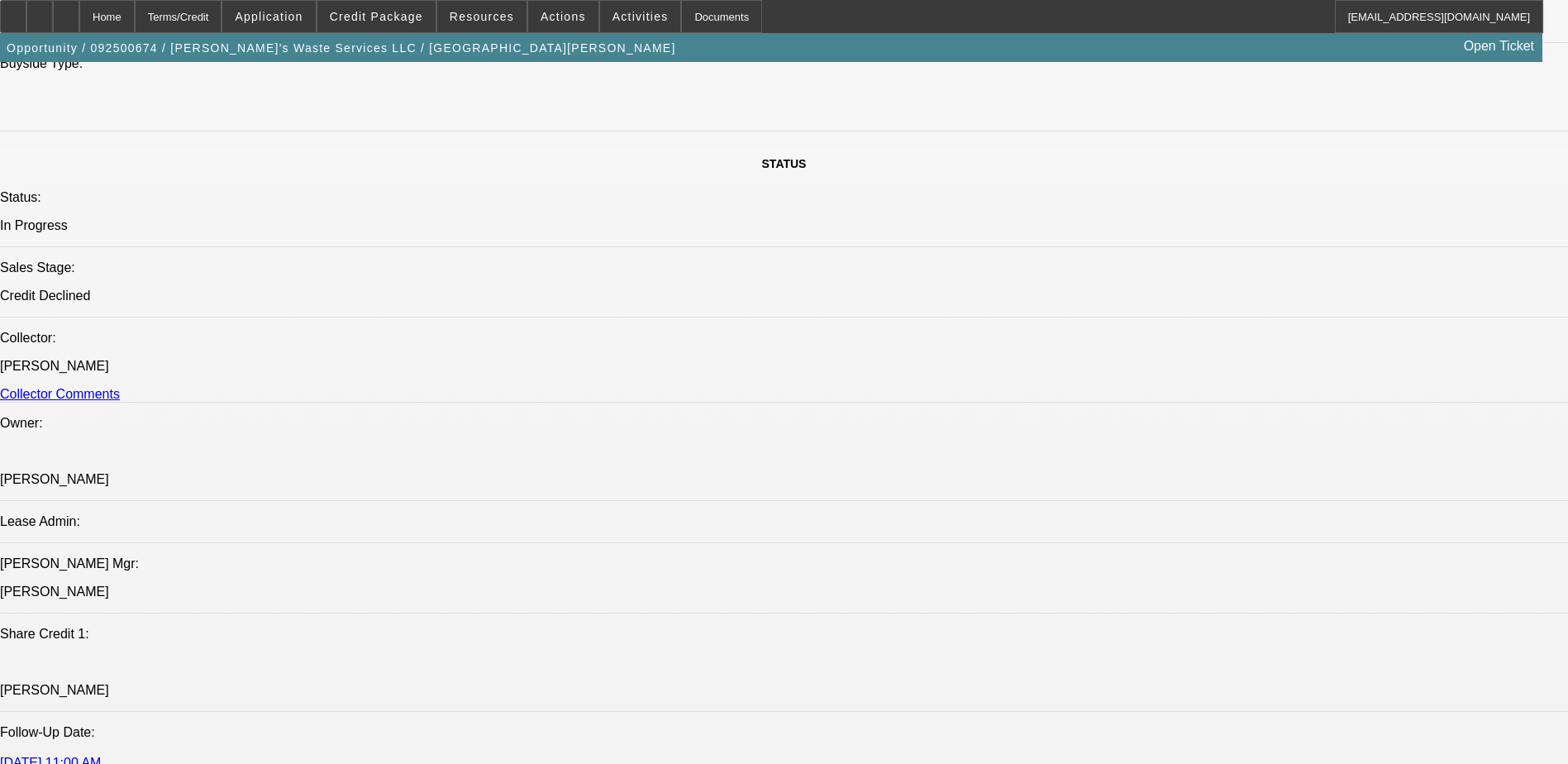
click at [398, 11] on span "Credit Package" at bounding box center [376, 17] width 93 height 13
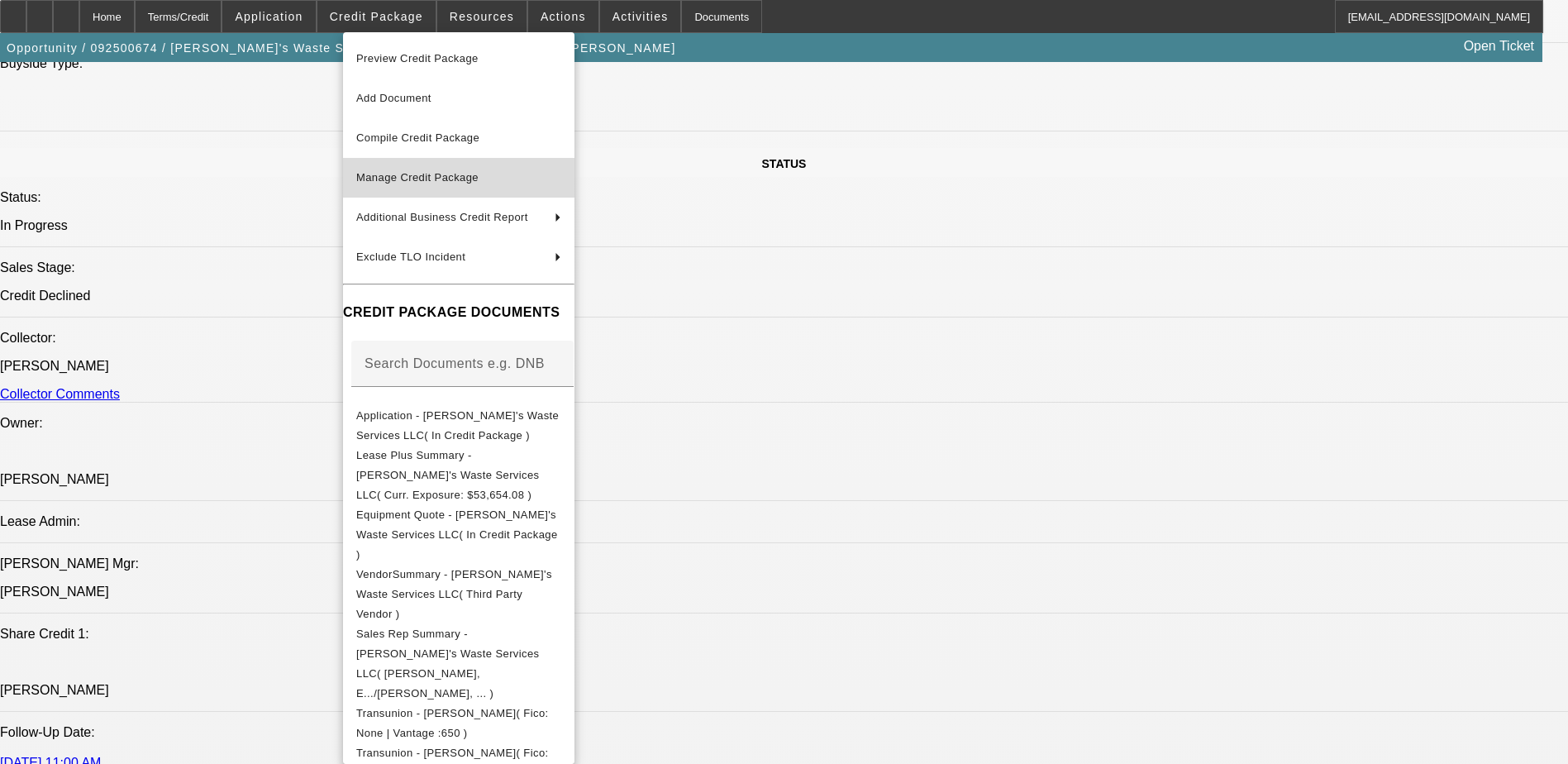
click at [525, 175] on span "Manage Credit Package" at bounding box center [459, 178] width 205 height 20
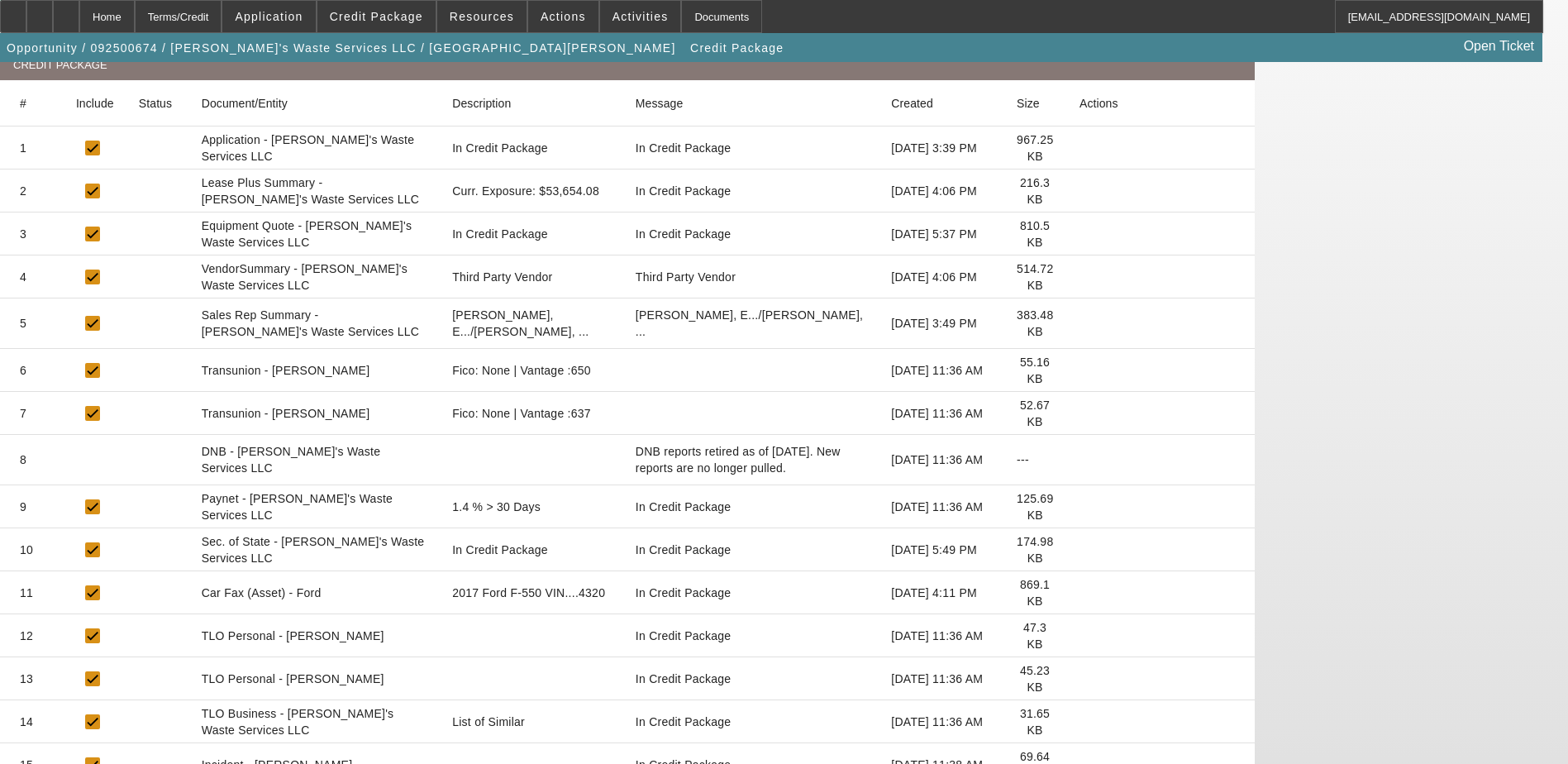
scroll to position [300, 0]
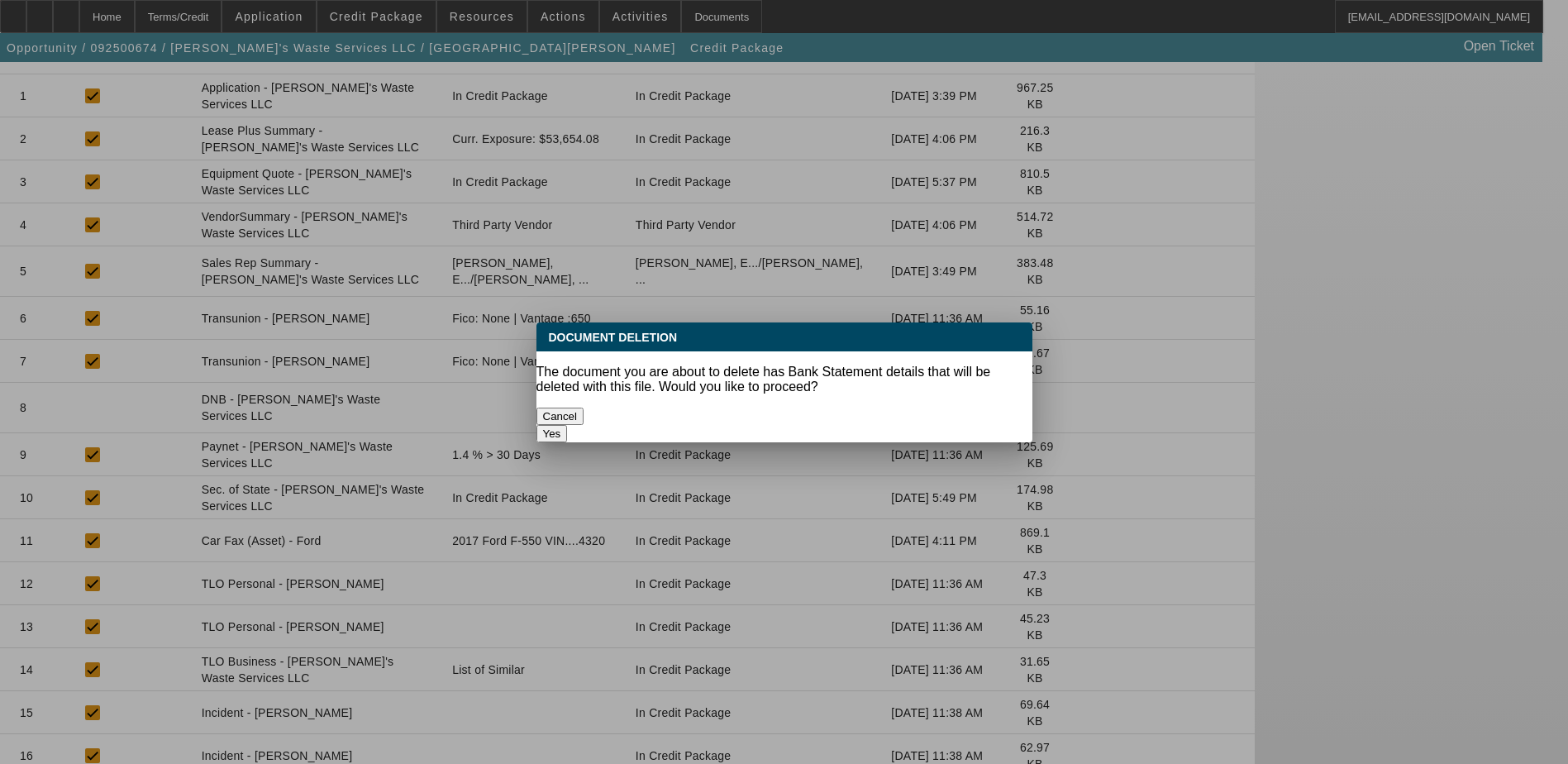
scroll to position [0, 0]
click at [568, 425] on button "Yes" at bounding box center [553, 433] width 32 height 17
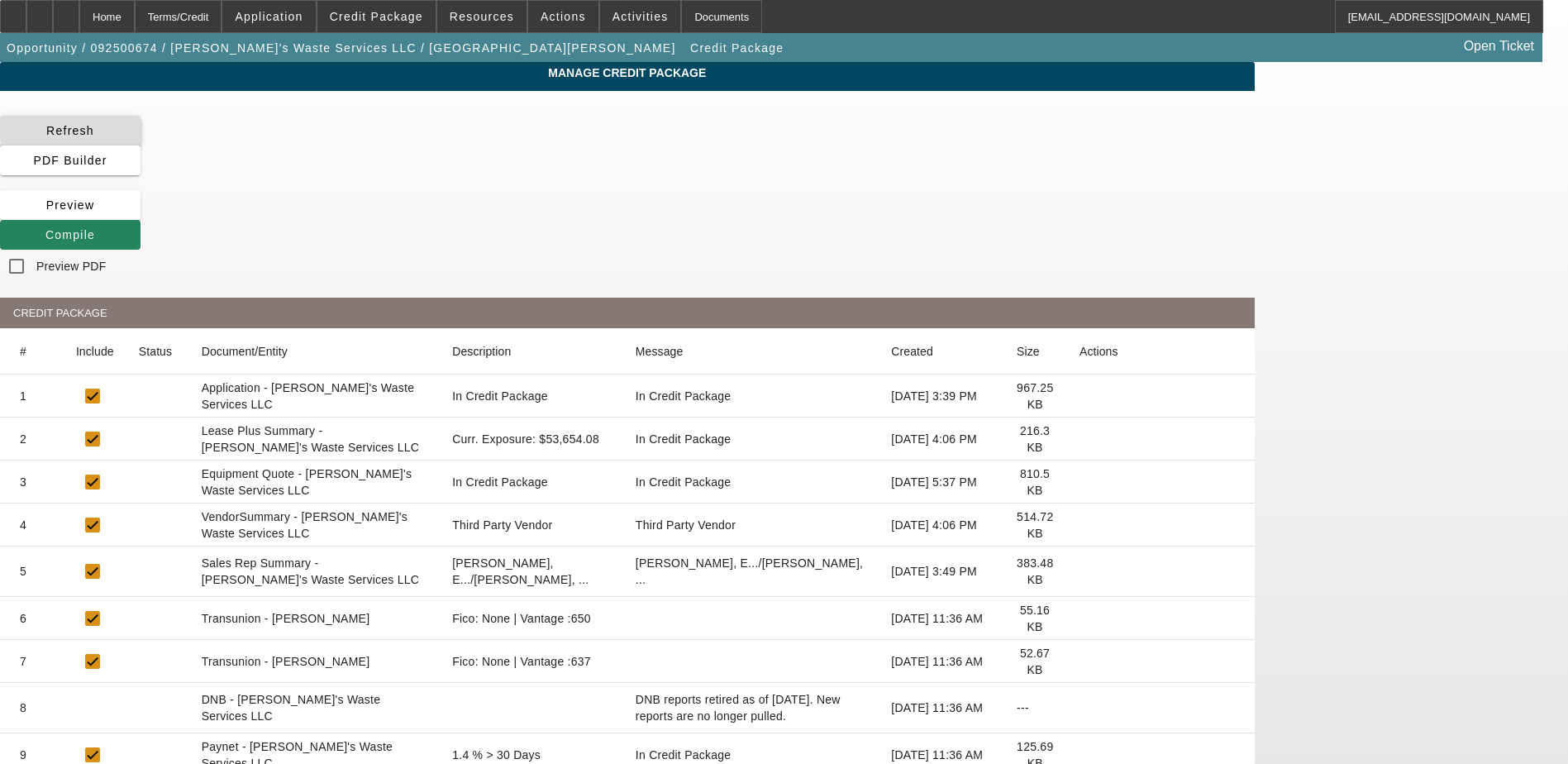
click at [94, 131] on span "Refresh" at bounding box center [71, 131] width 48 height 13
click at [95, 229] on span "Compile" at bounding box center [71, 235] width 50 height 13
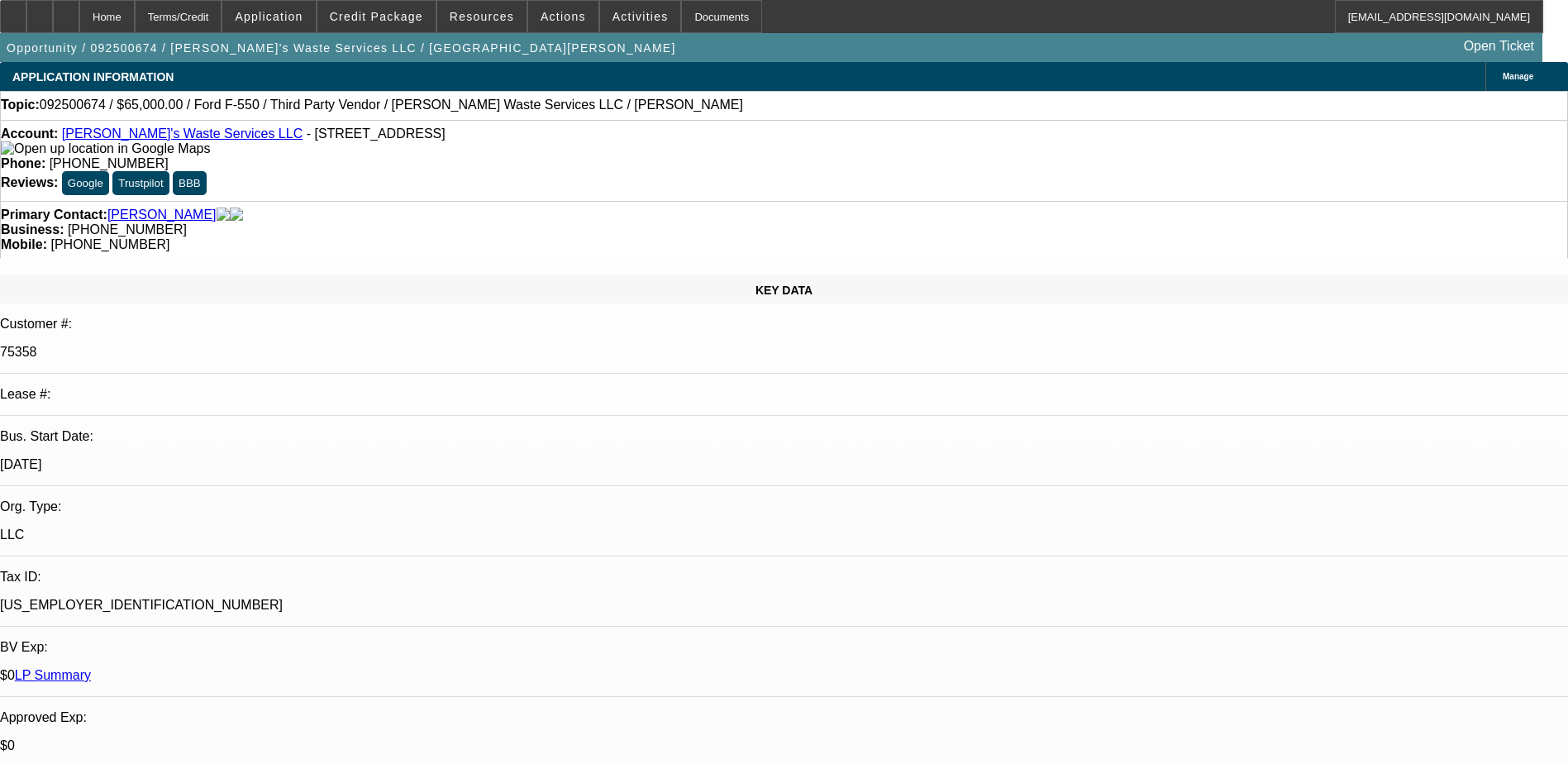
select select "0"
select select "6"
select select "0"
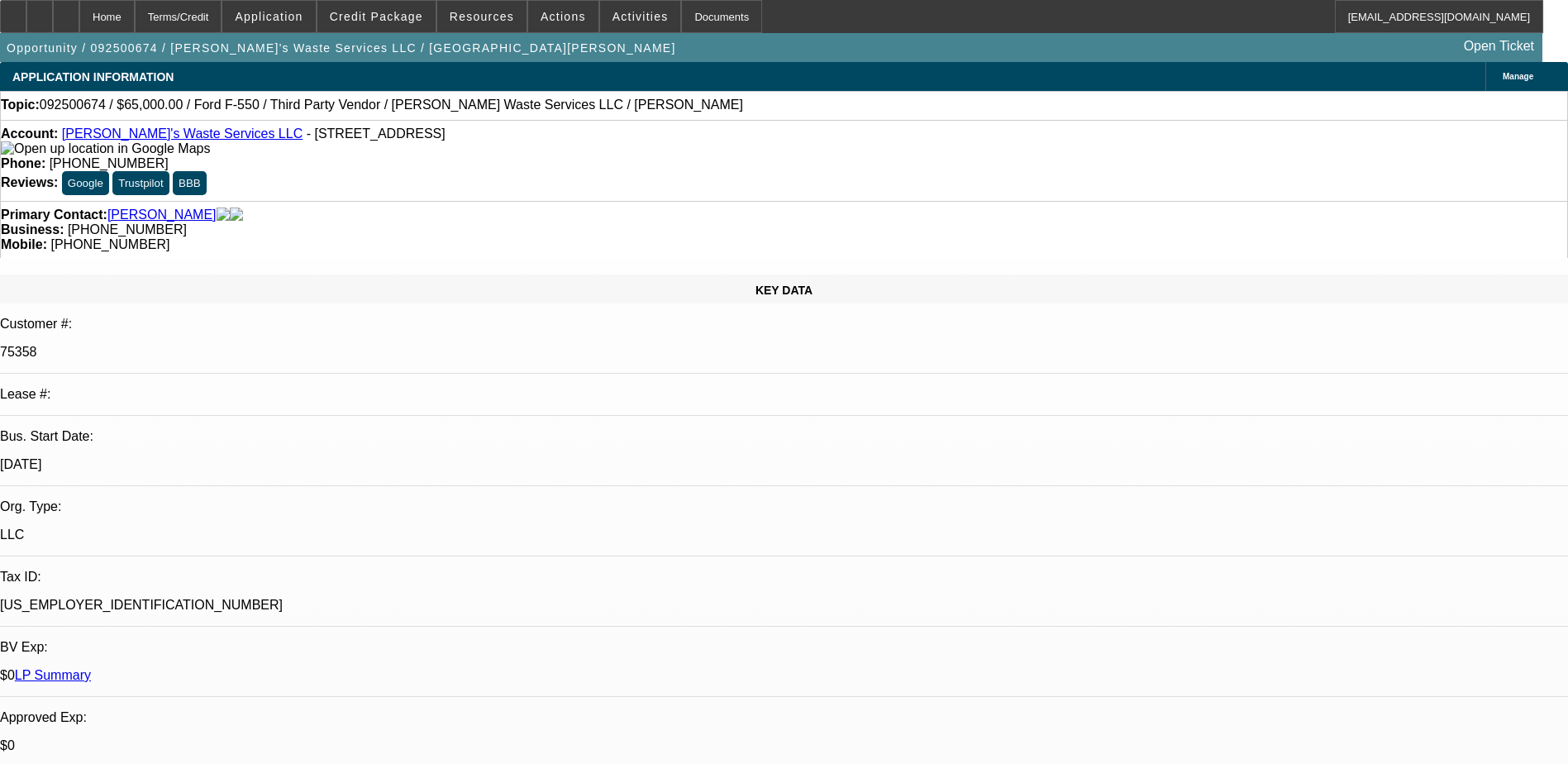
select select "0"
select select "6"
select select "0"
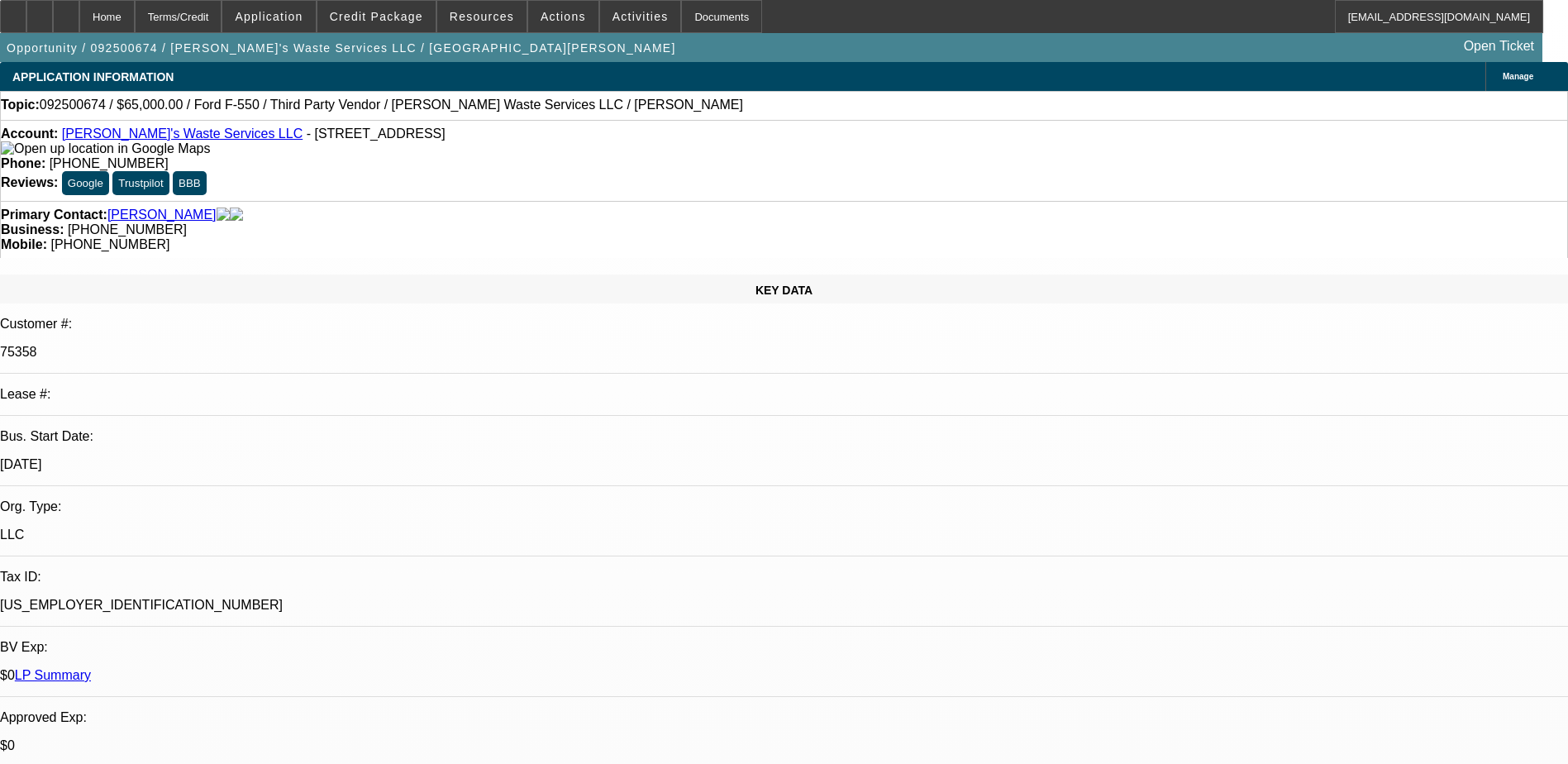
select select "0"
select select "6"
select select "0"
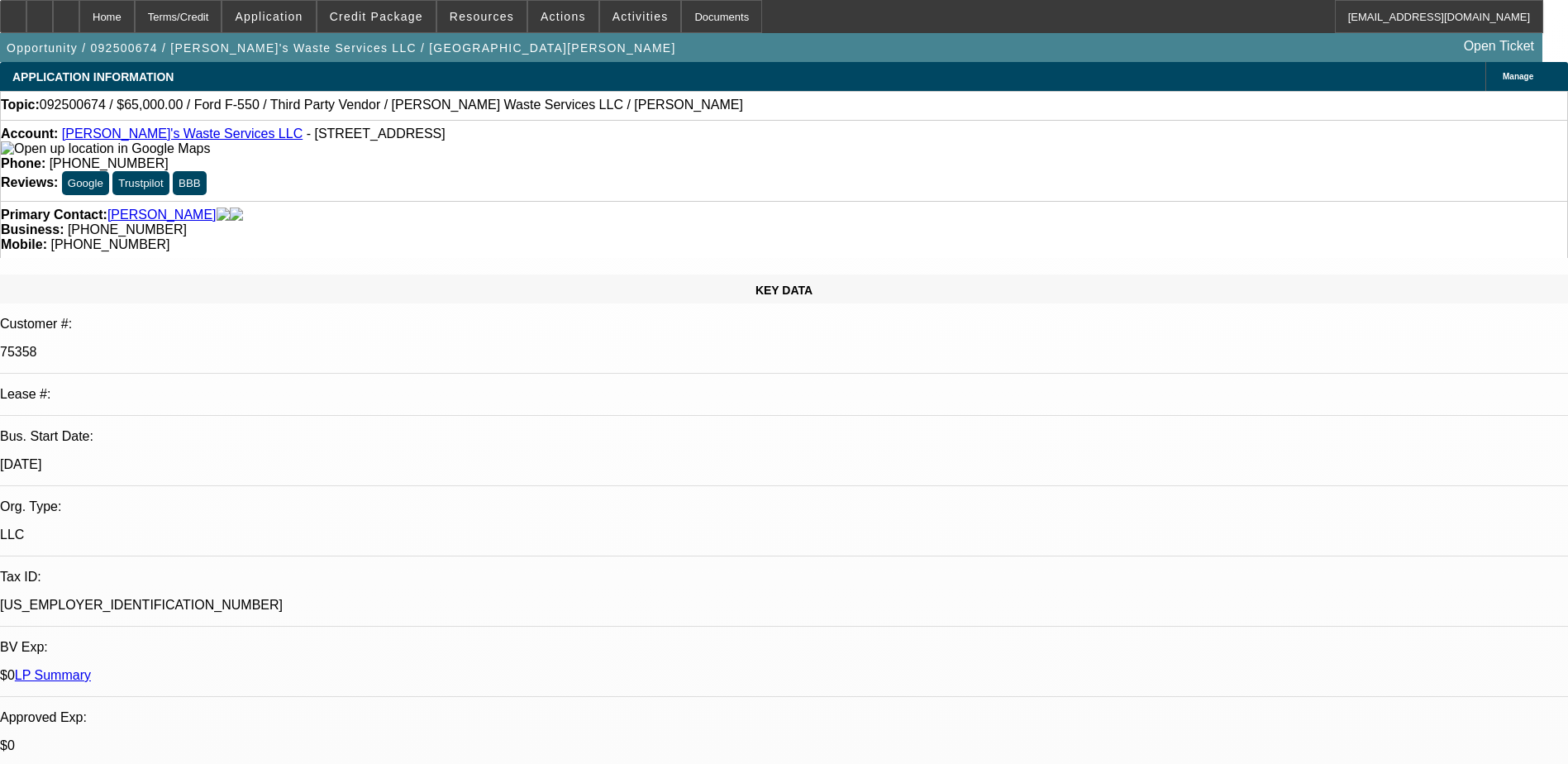
select select "6"
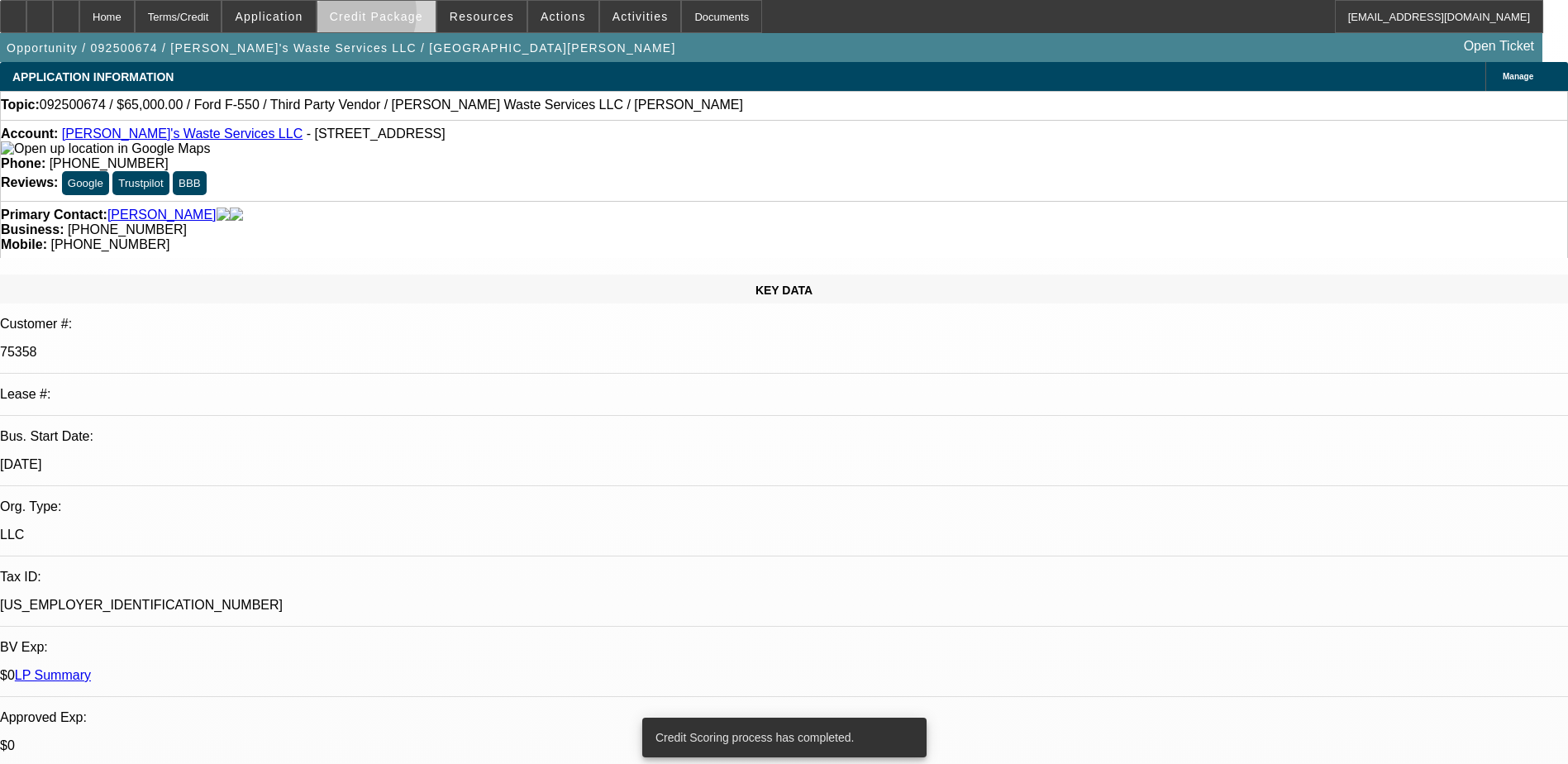
click at [376, 17] on span "Credit Package" at bounding box center [376, 17] width 93 height 13
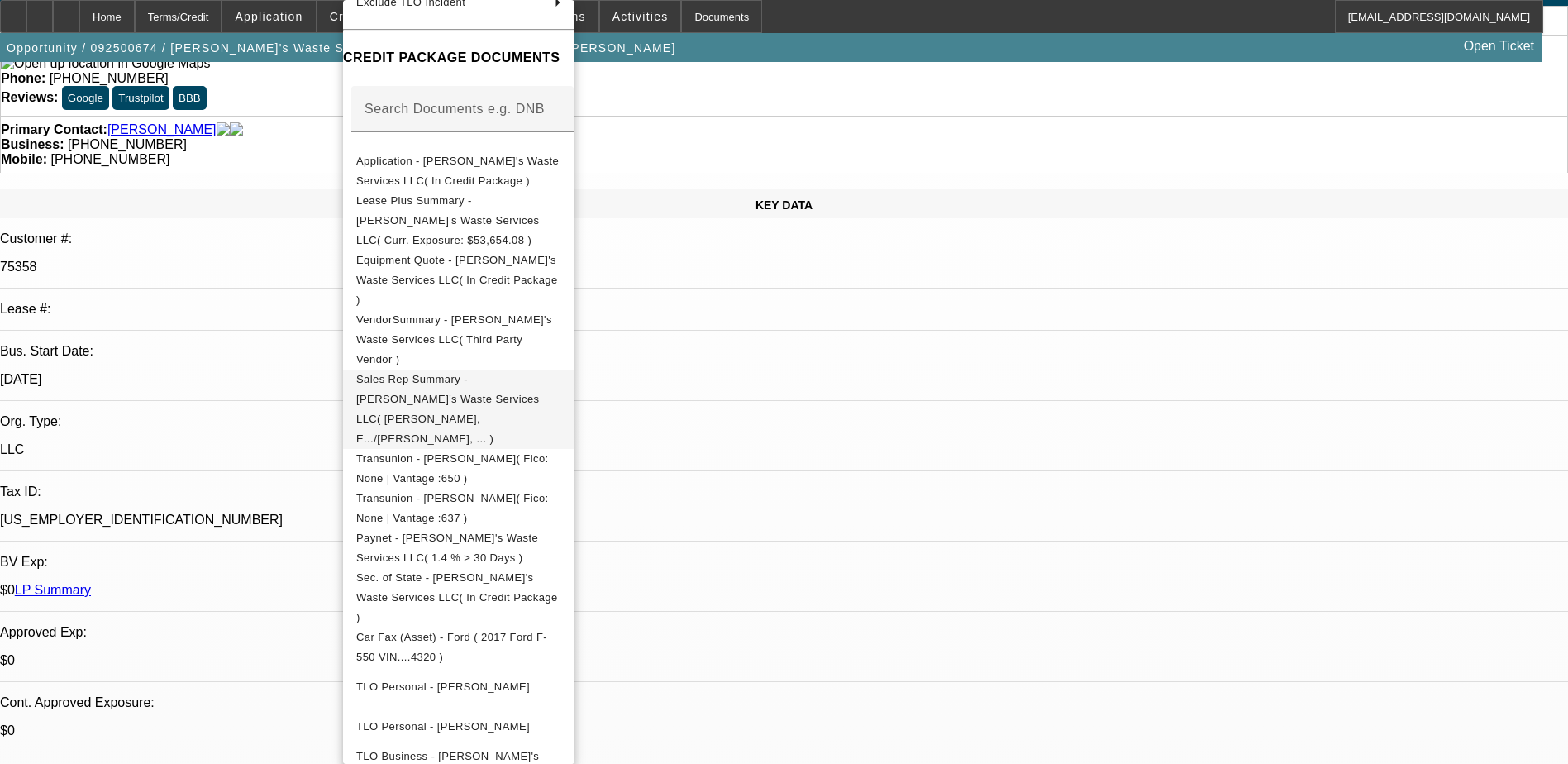
scroll to position [165, 0]
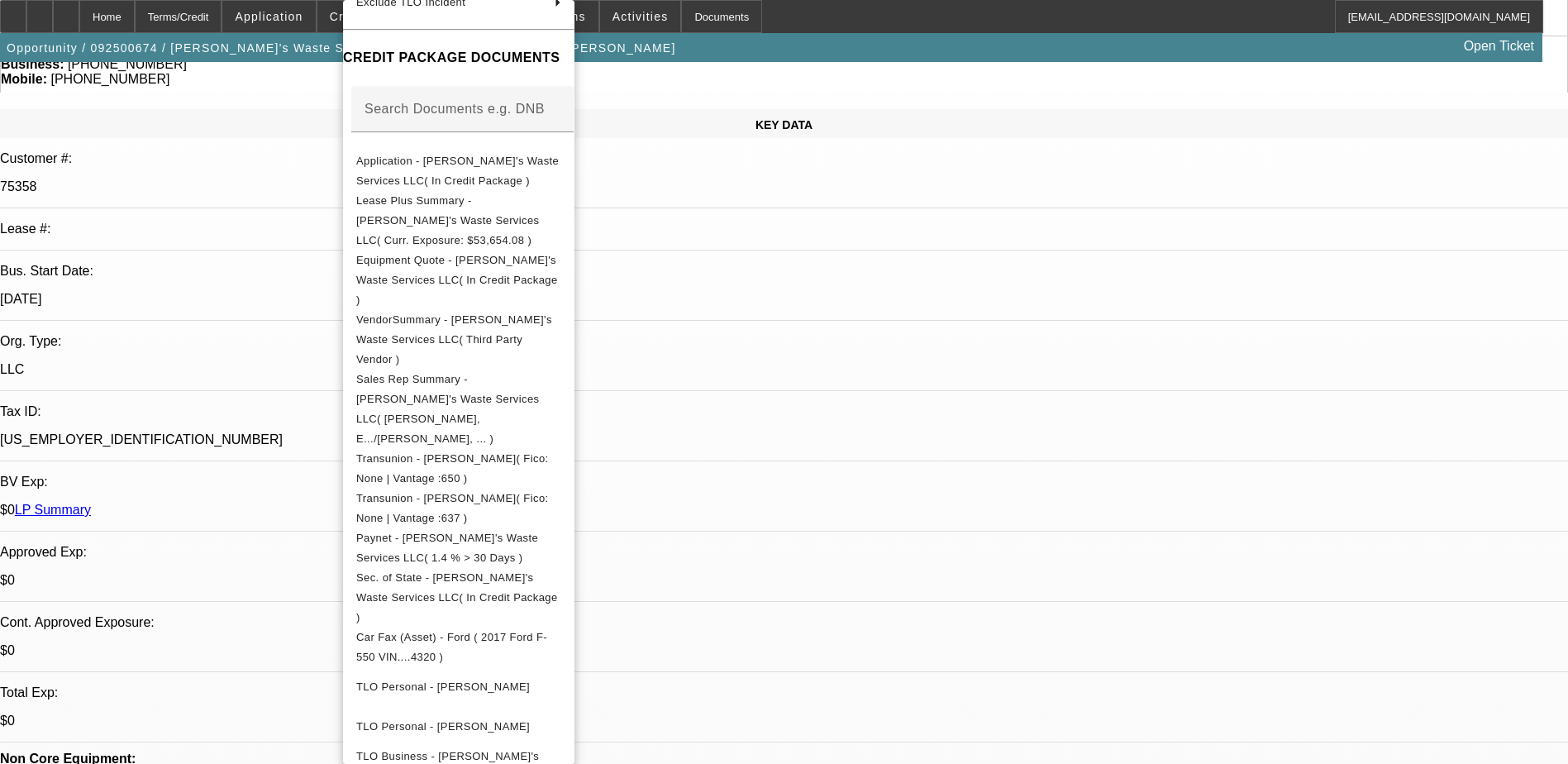
click at [1049, 382] on div at bounding box center [784, 382] width 1568 height 764
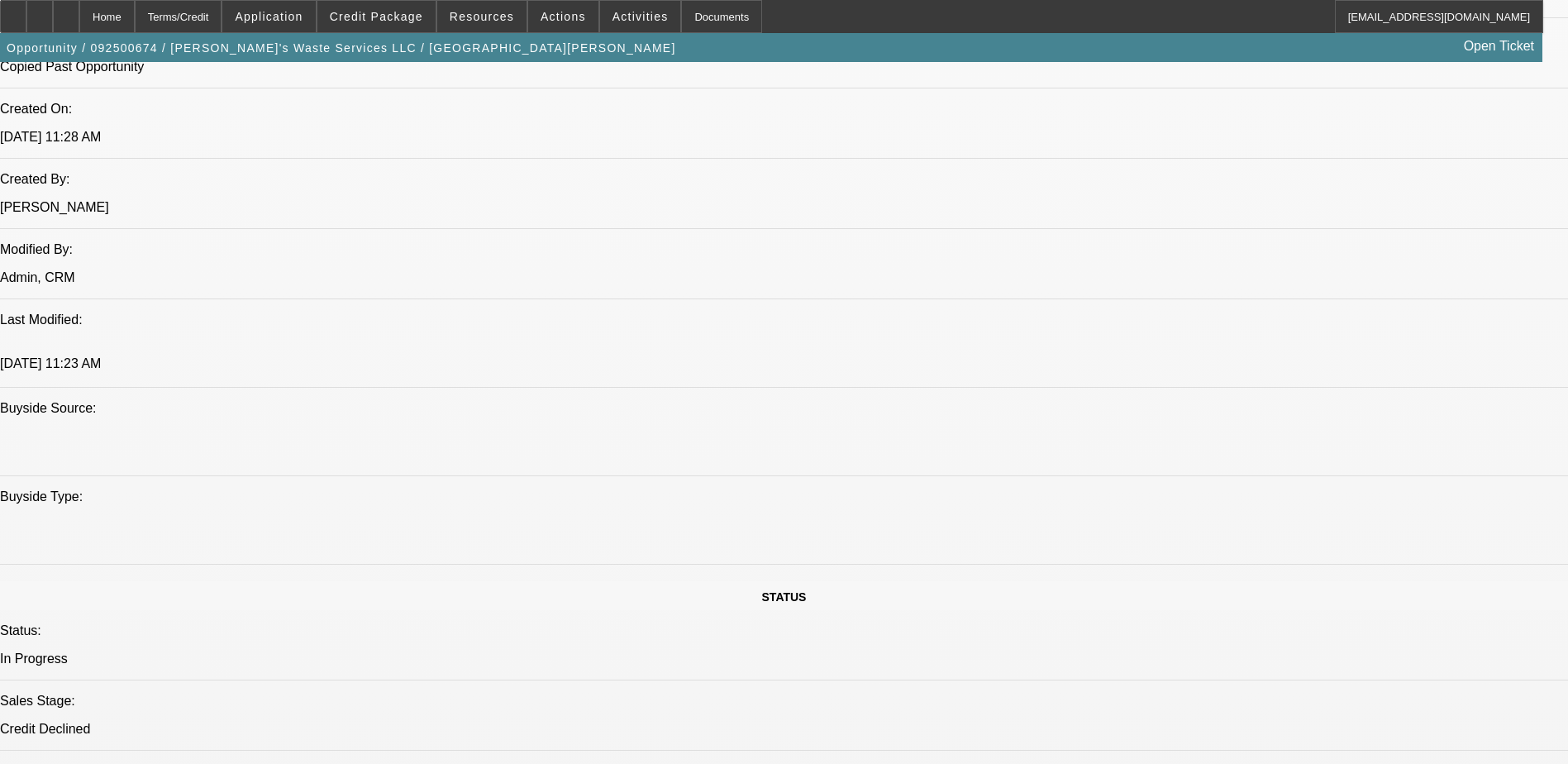
scroll to position [1406, 0]
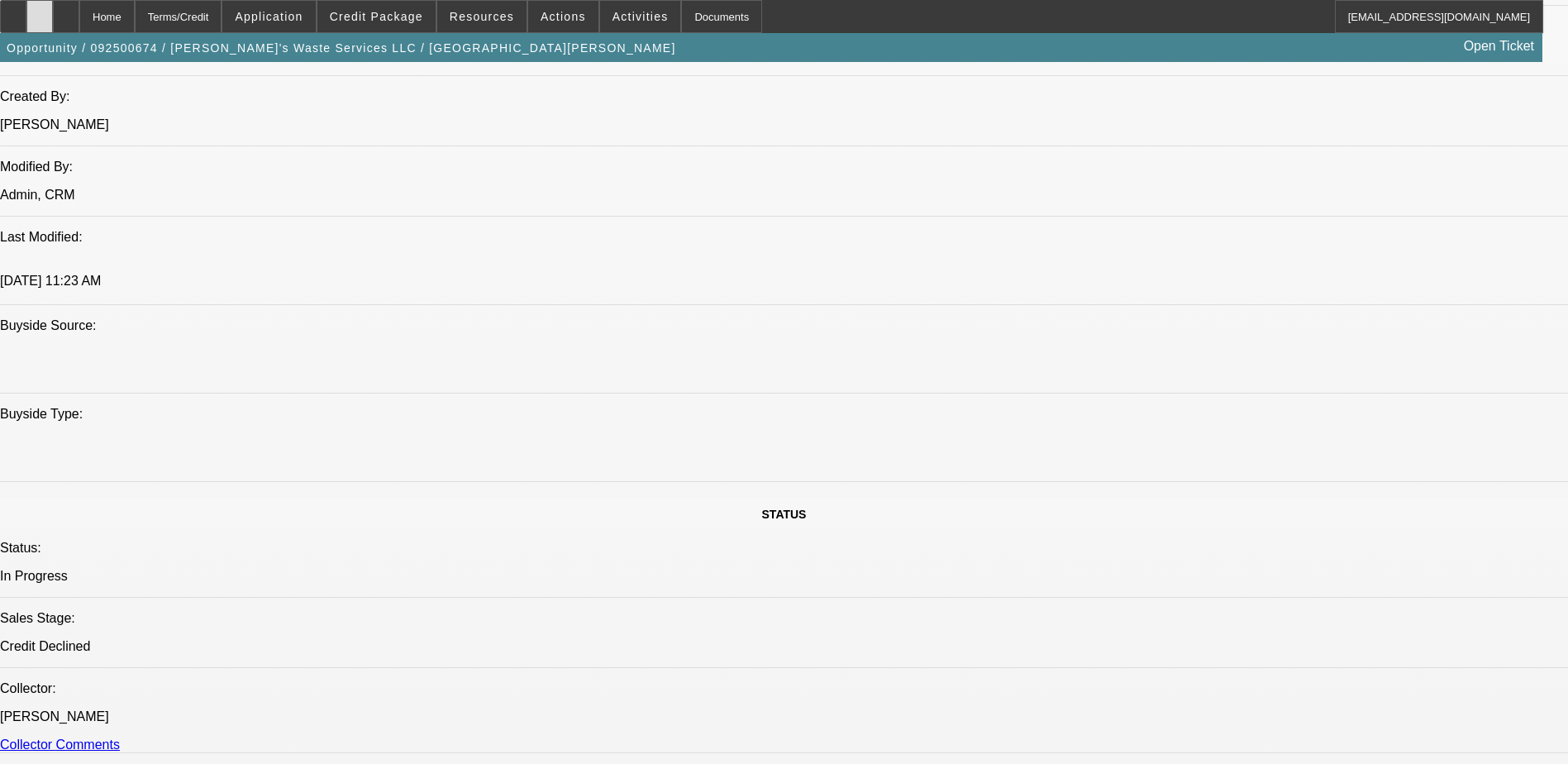
click at [40, 11] on icon at bounding box center [40, 11] width 0 height 0
click at [80, 17] on div at bounding box center [66, 17] width 27 height 33
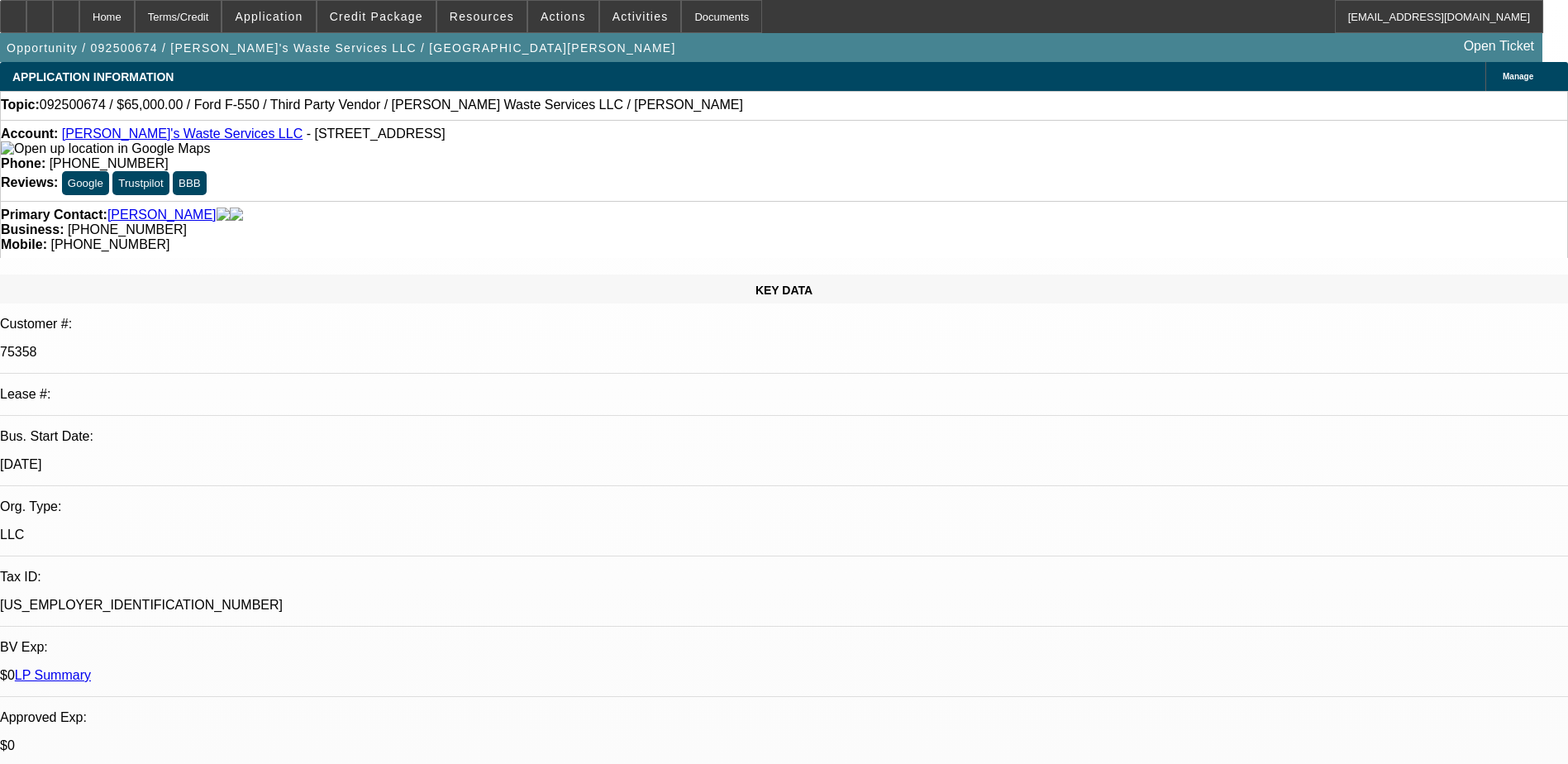
select select "0"
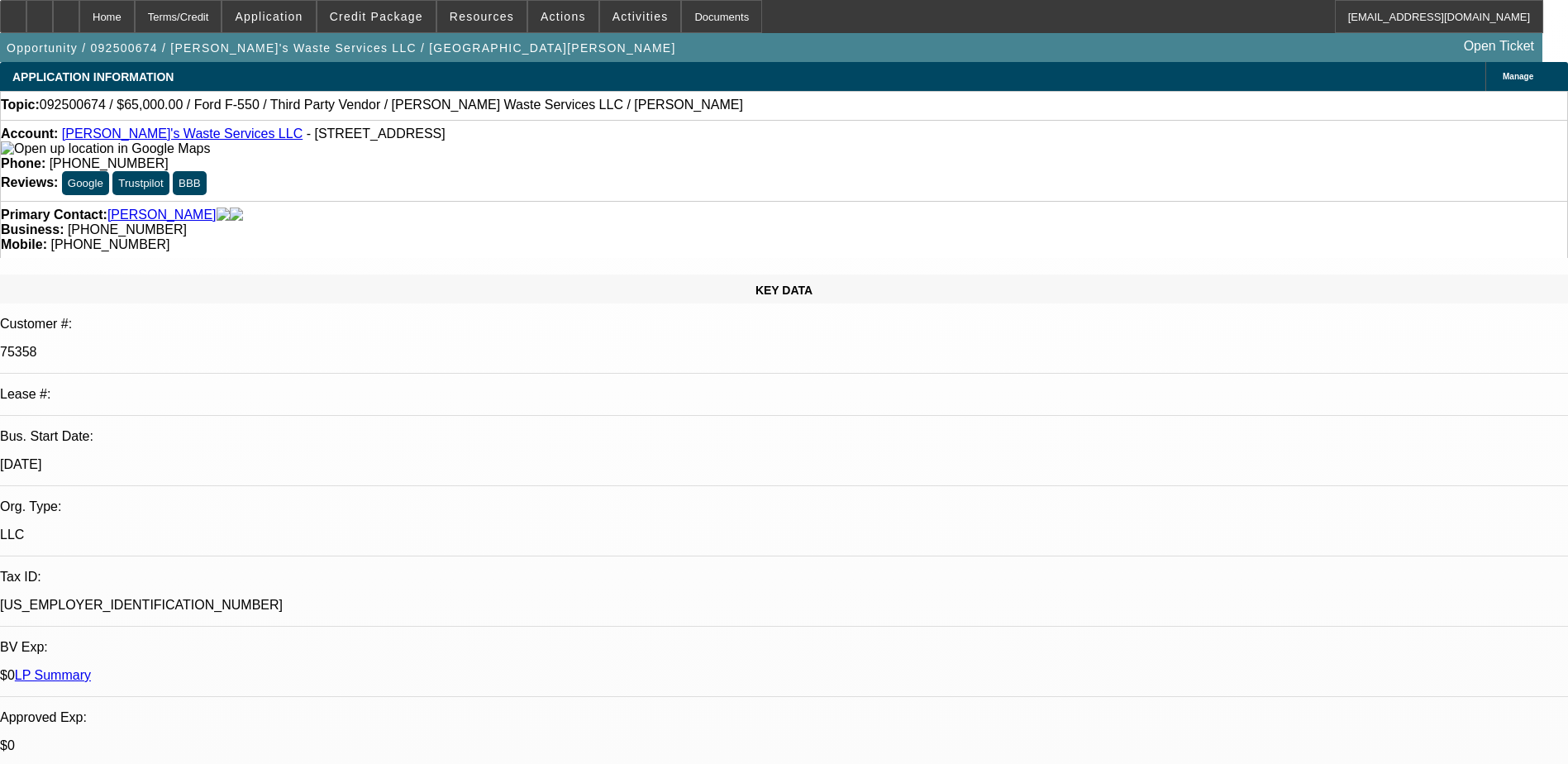
select select "0"
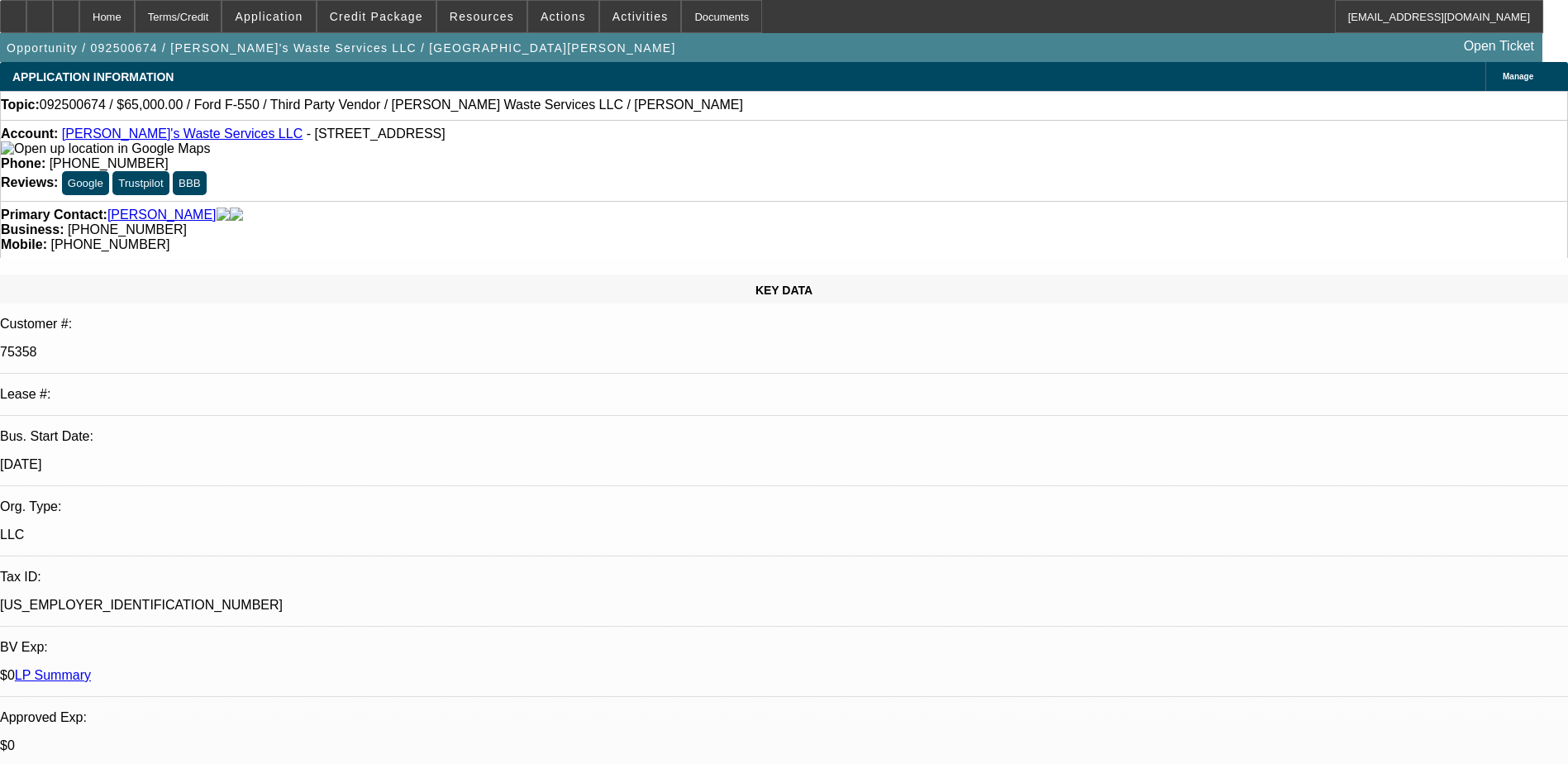
select select "0"
select select "1"
select select "6"
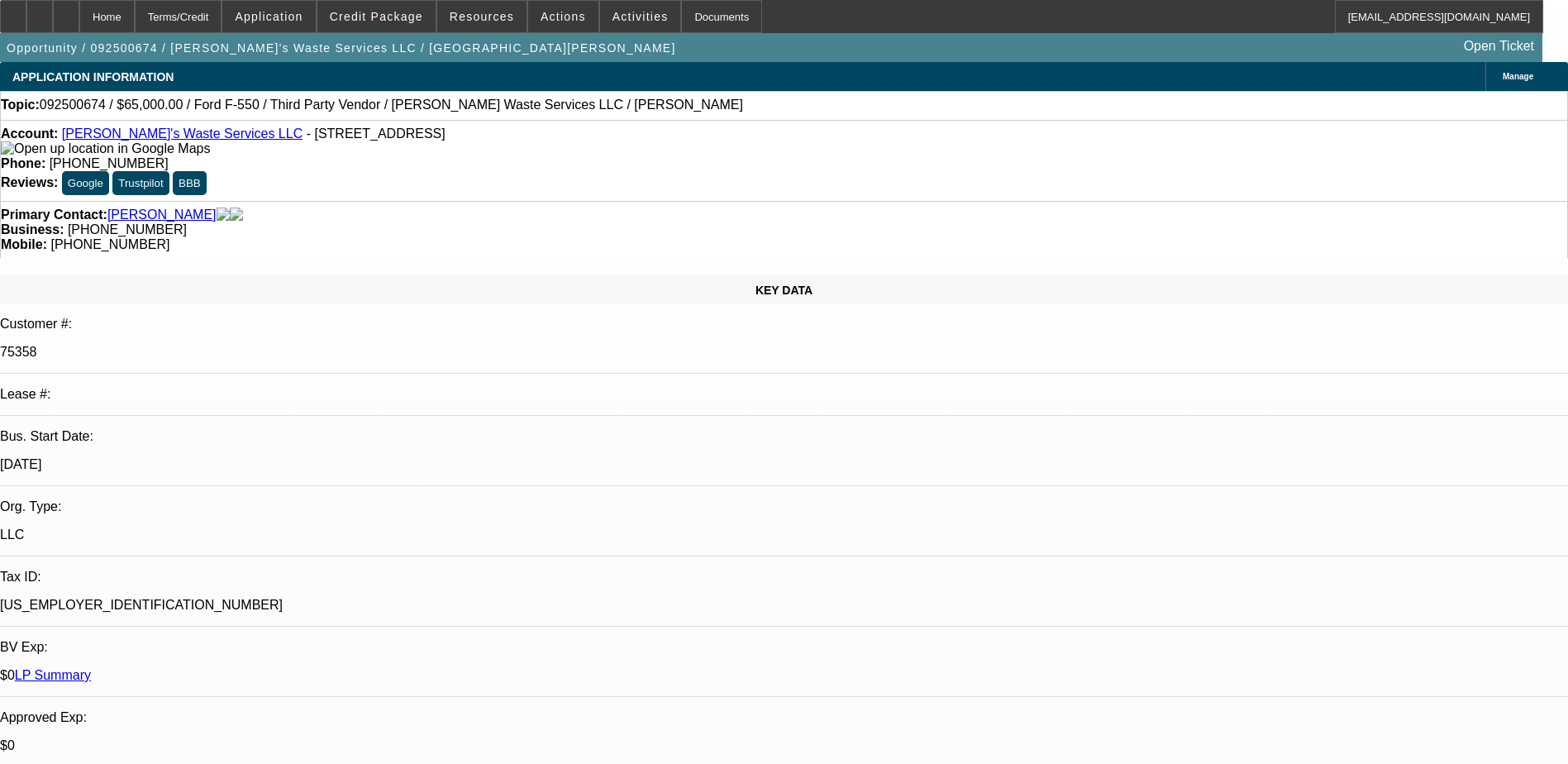
select select "1"
select select "6"
select select "1"
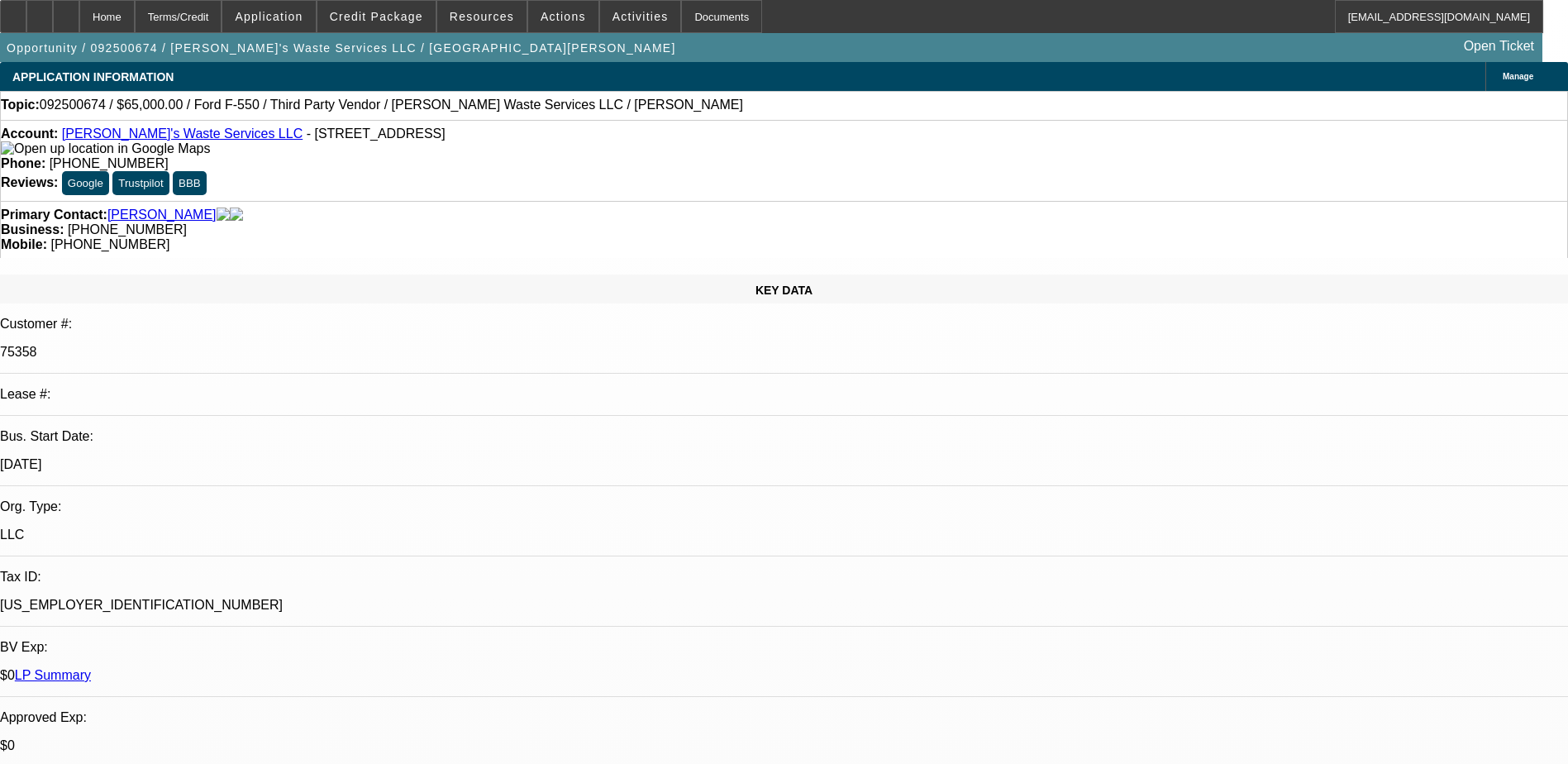
select select "6"
select select "1"
select select "6"
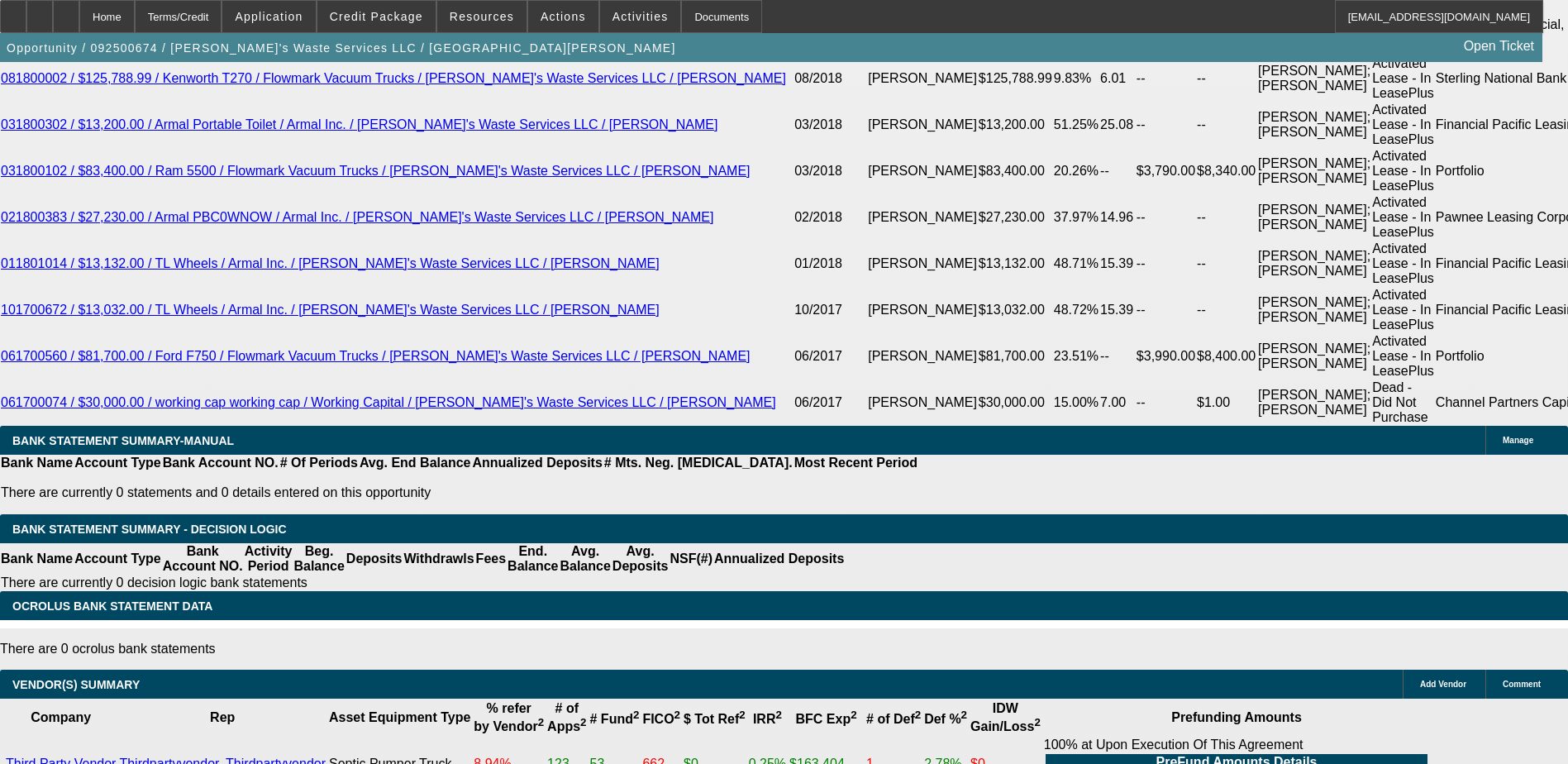
scroll to position [3383, 0]
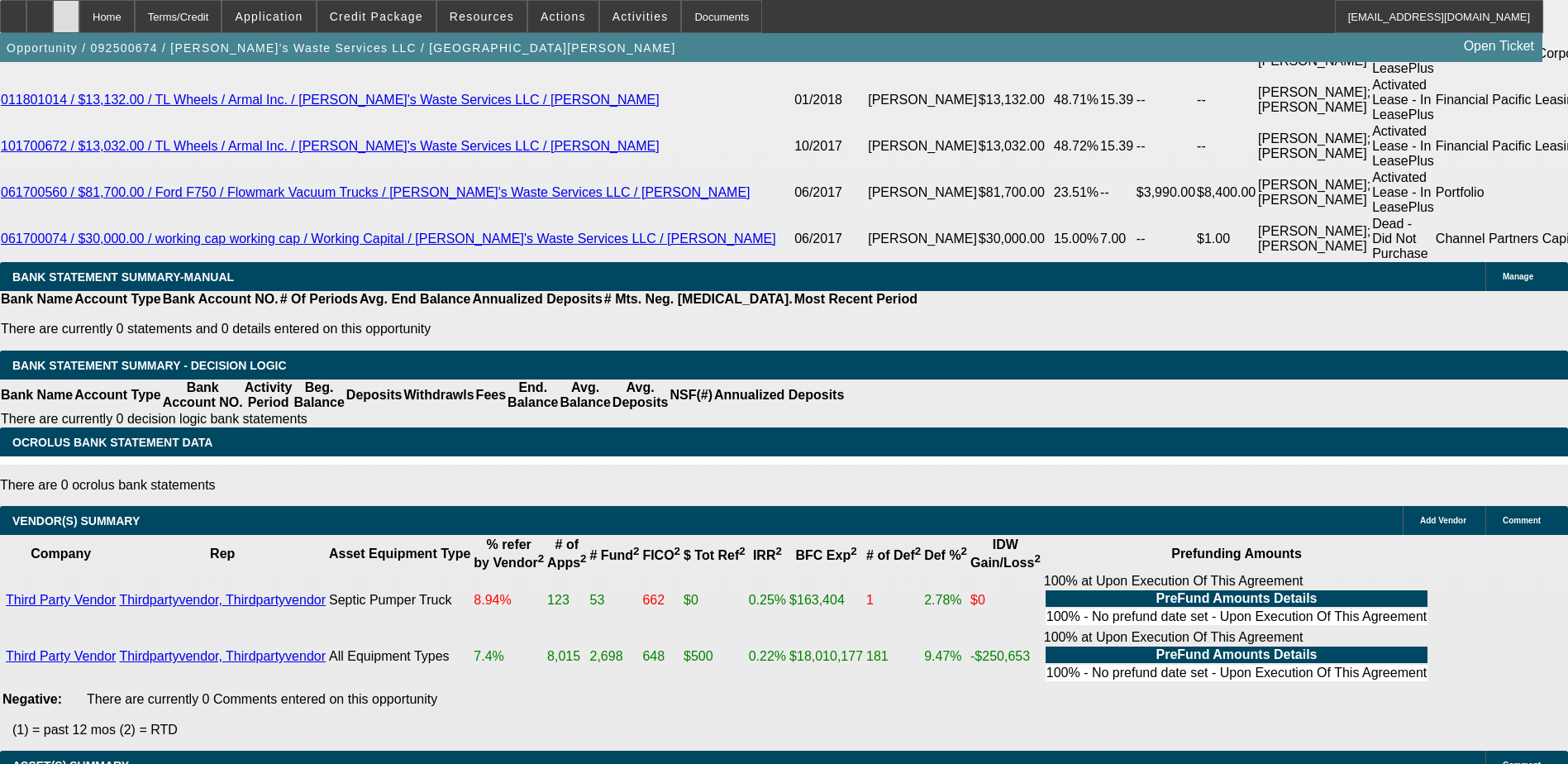
click at [80, 17] on div at bounding box center [66, 17] width 27 height 33
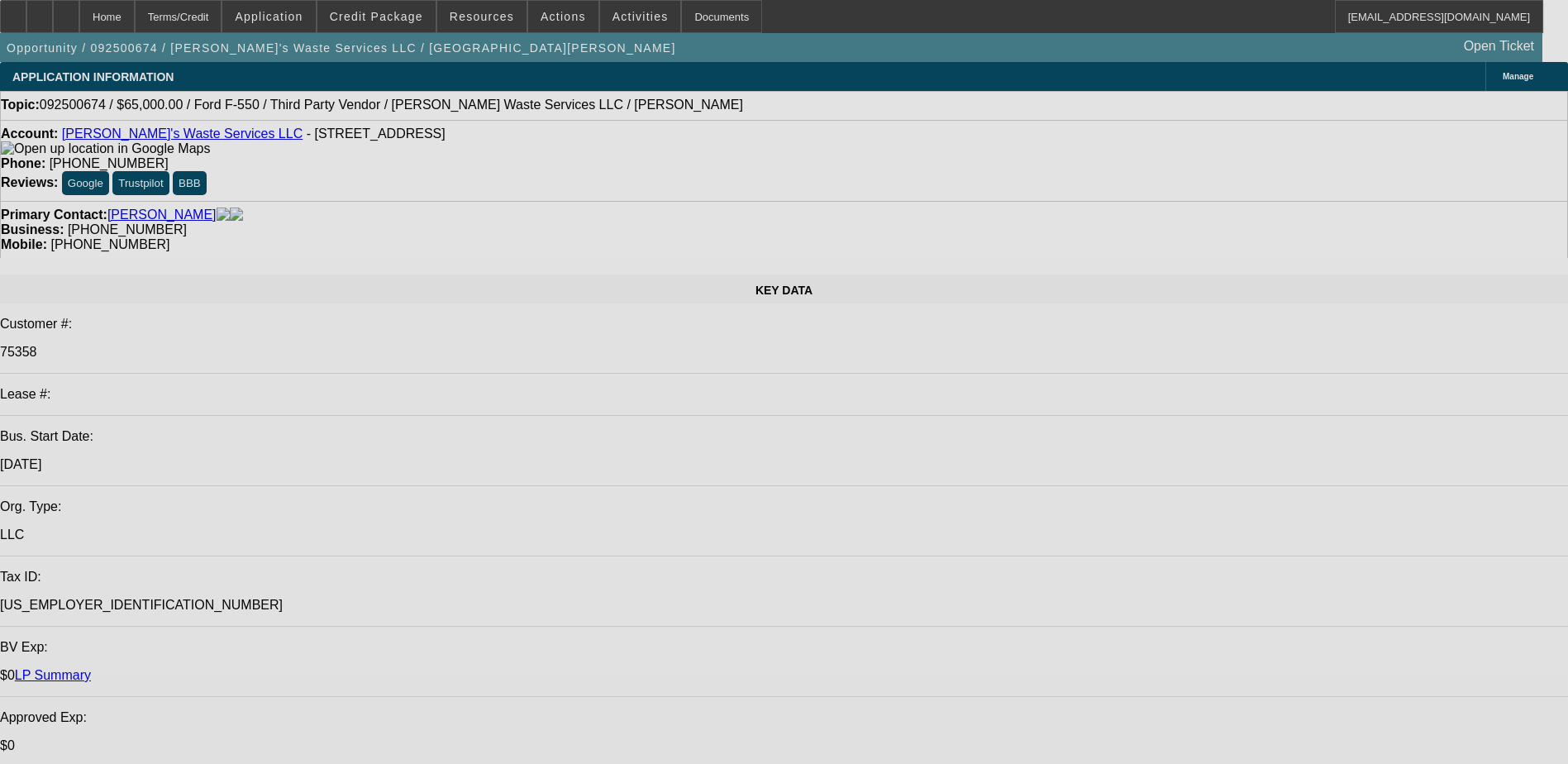
select select "0"
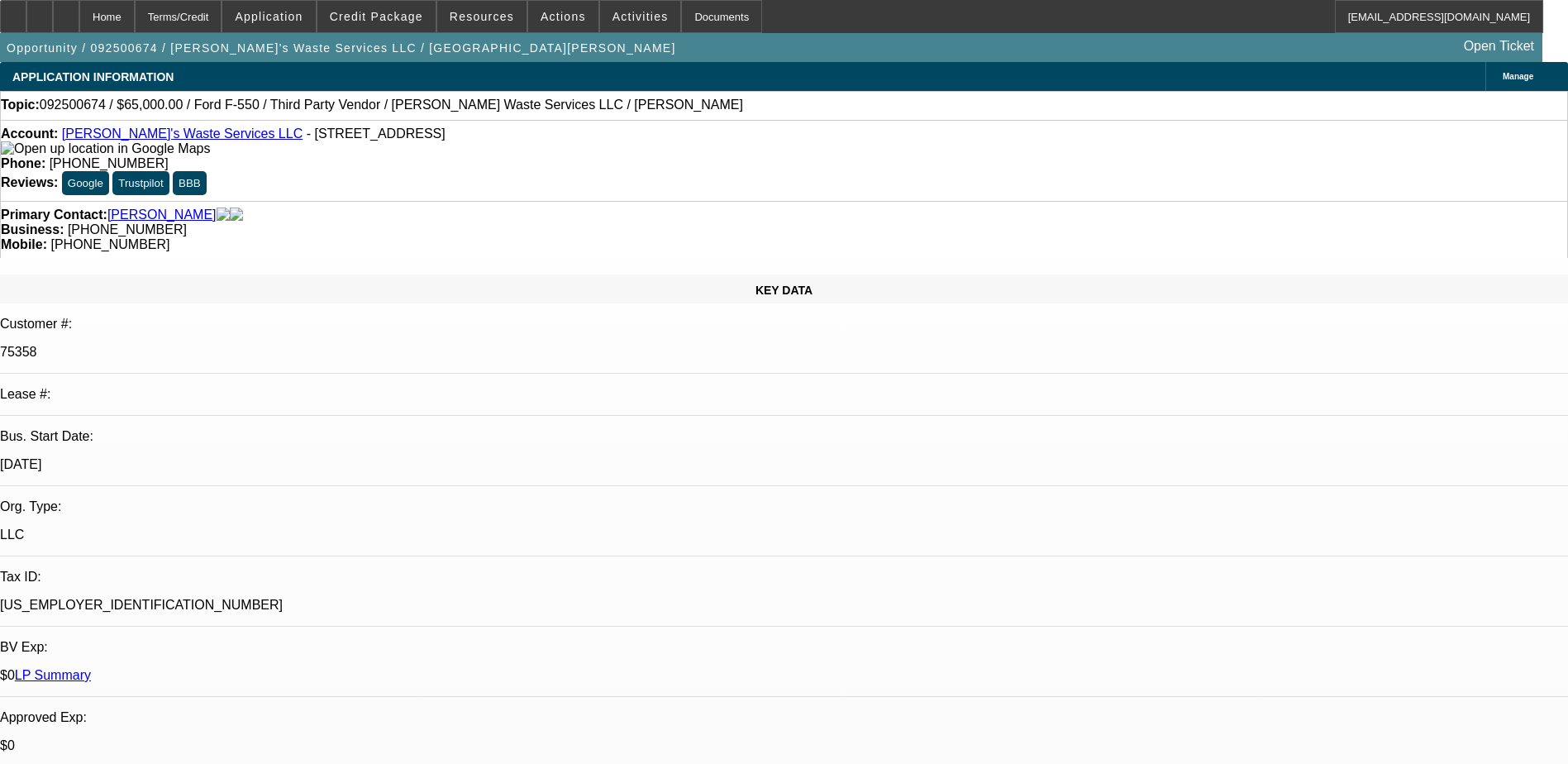
select select "0"
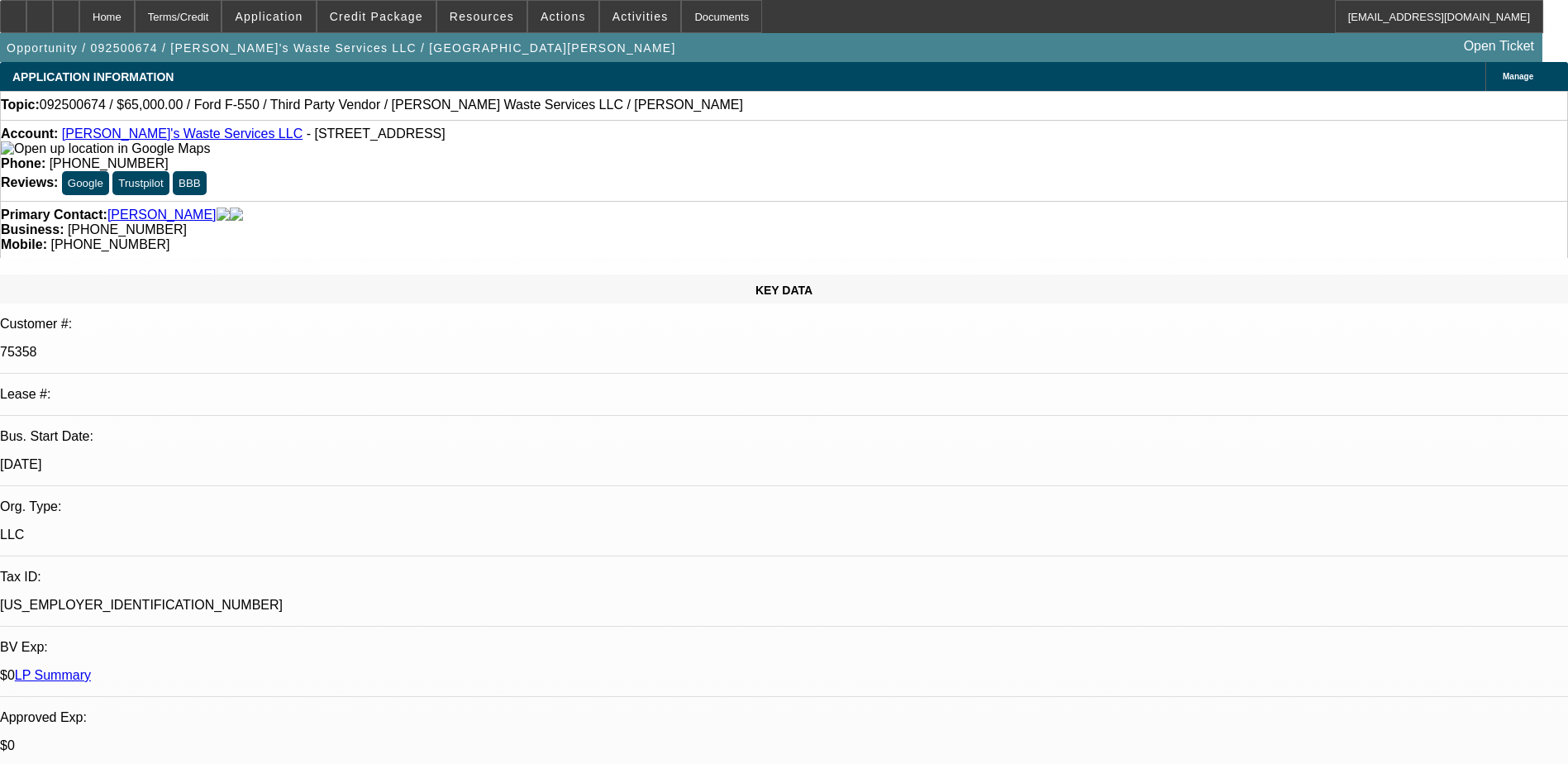
select select "0"
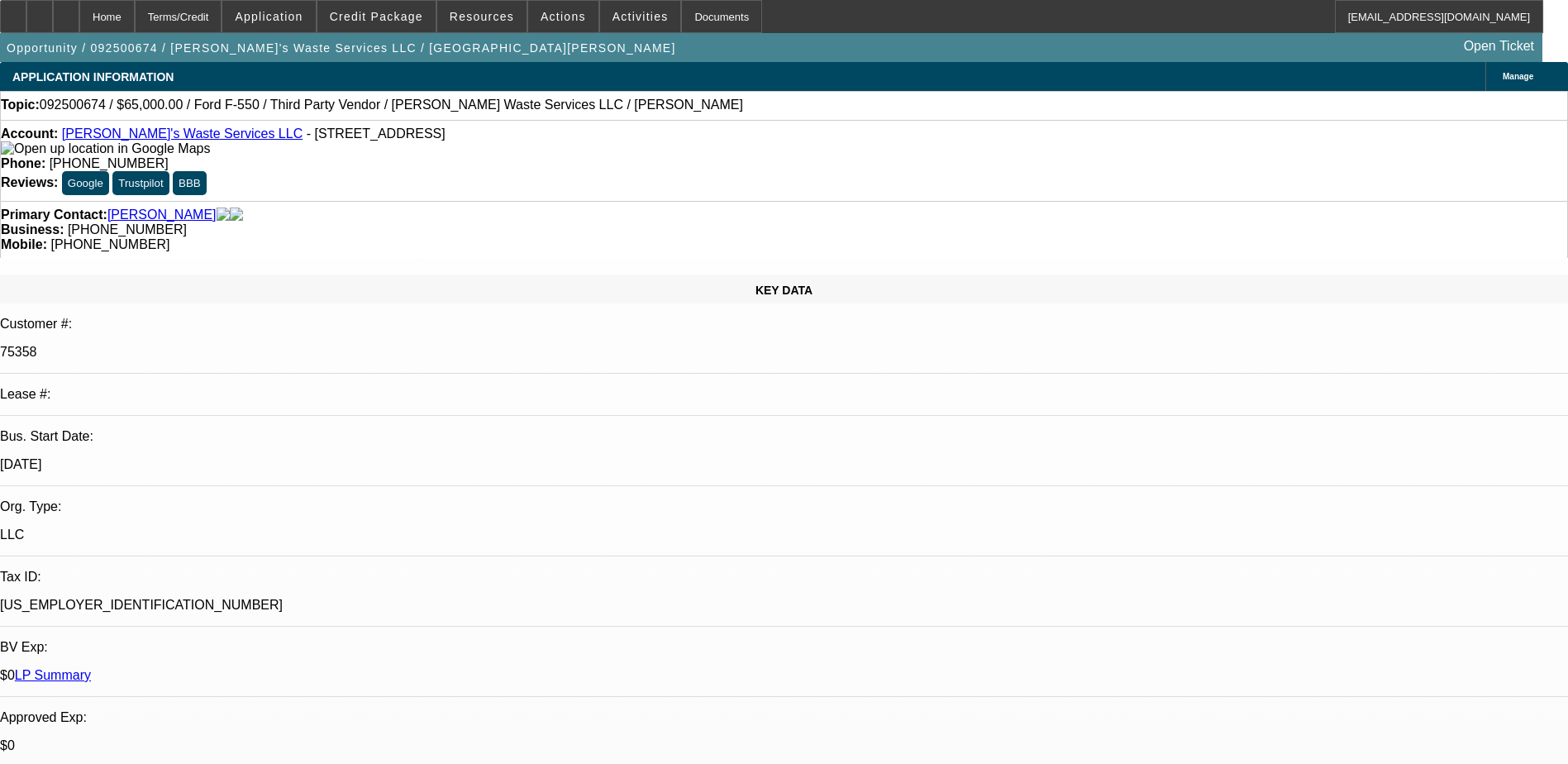
select select "0"
select select "1"
select select "6"
select select "1"
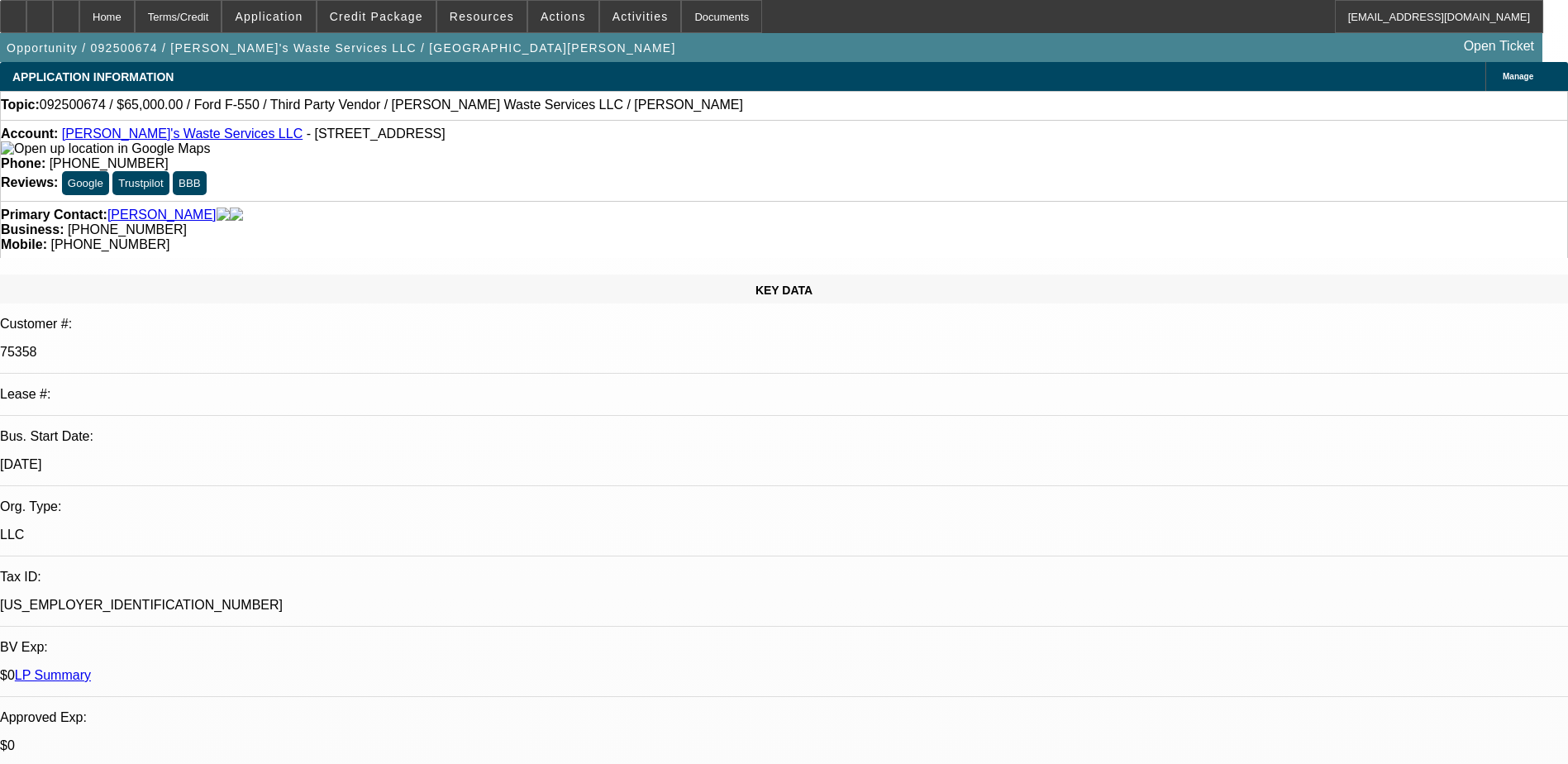
select select "1"
select select "6"
select select "1"
select select "6"
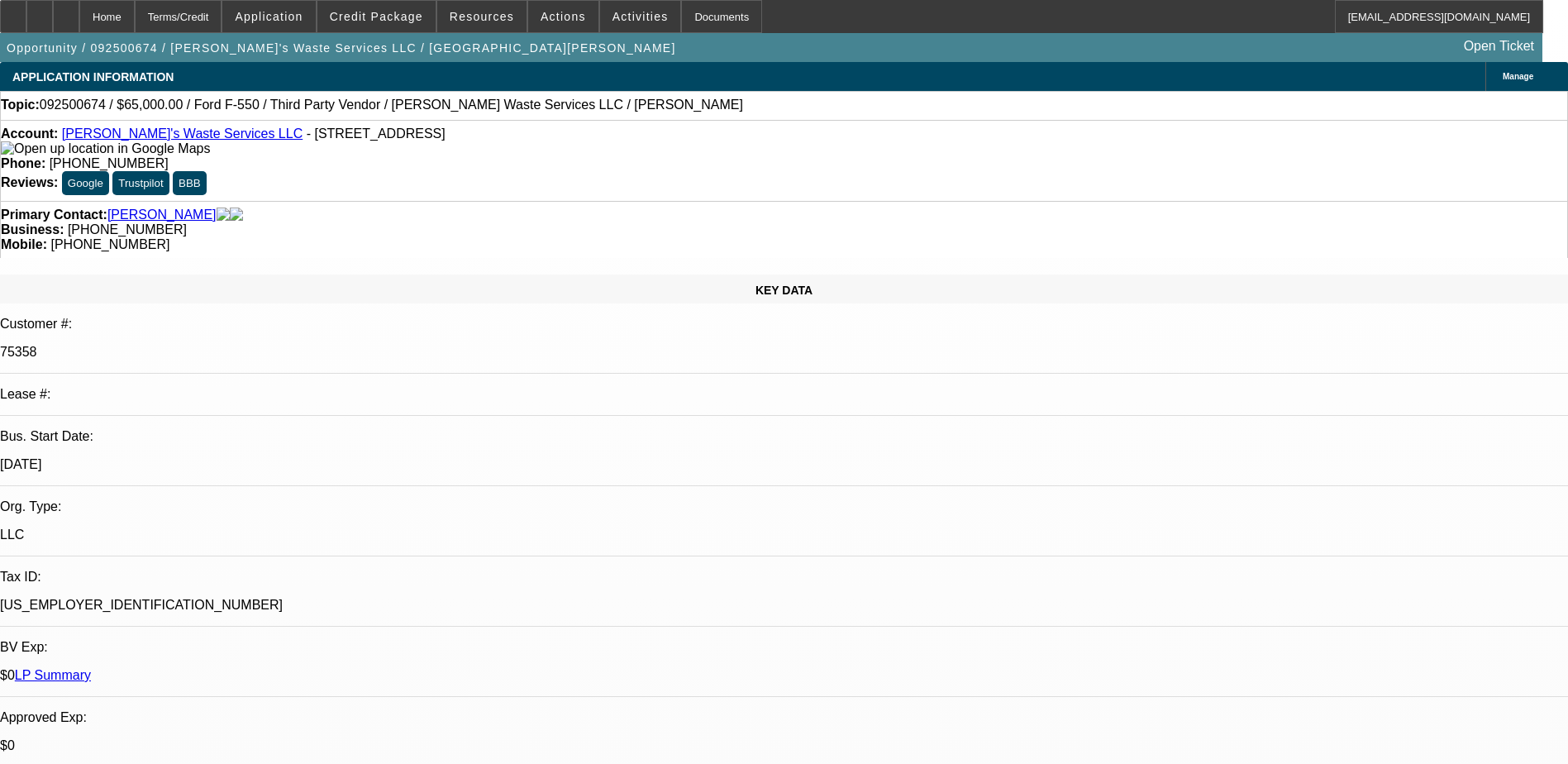
select select "1"
select select "6"
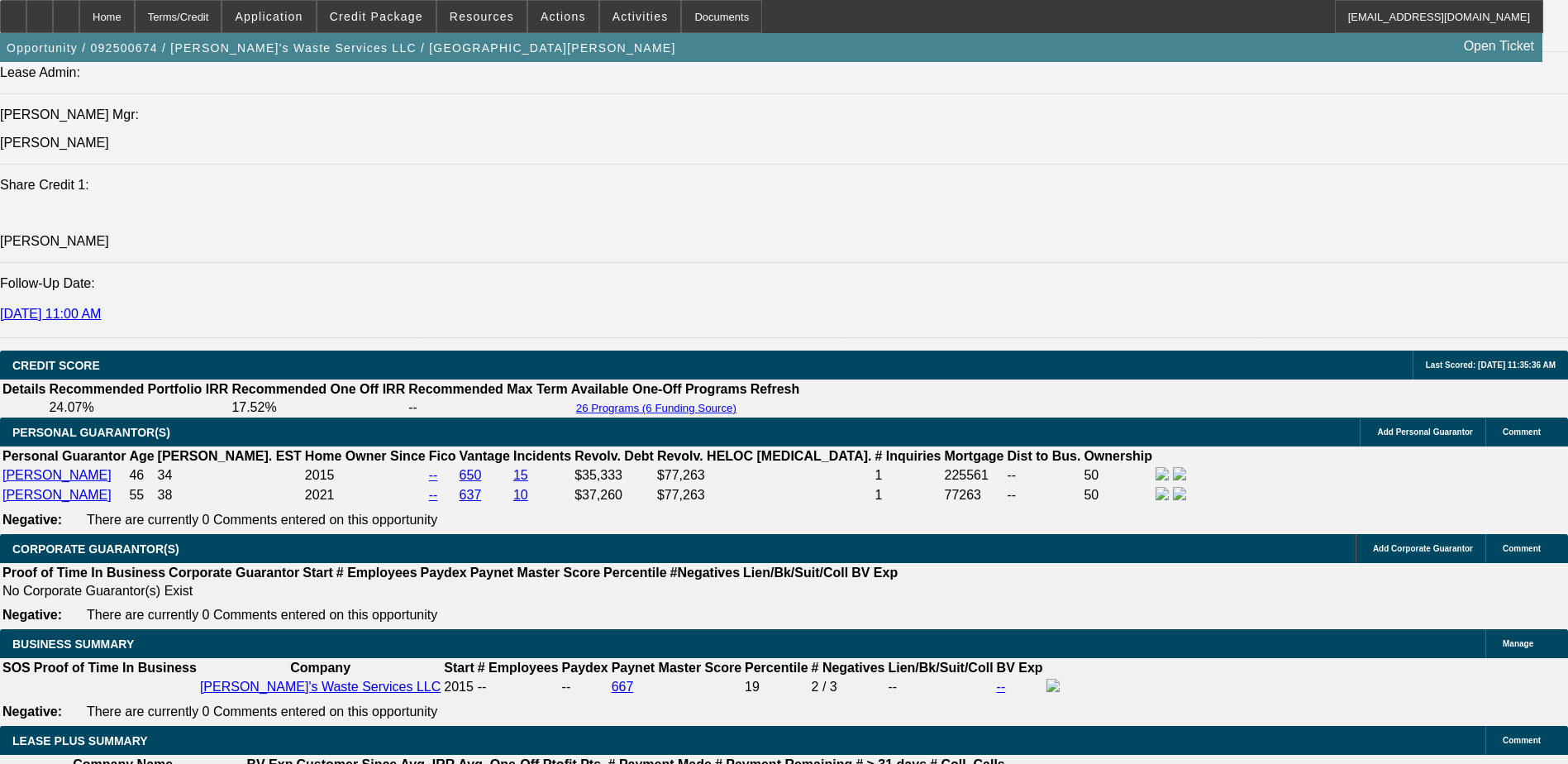
scroll to position [2398, 0]
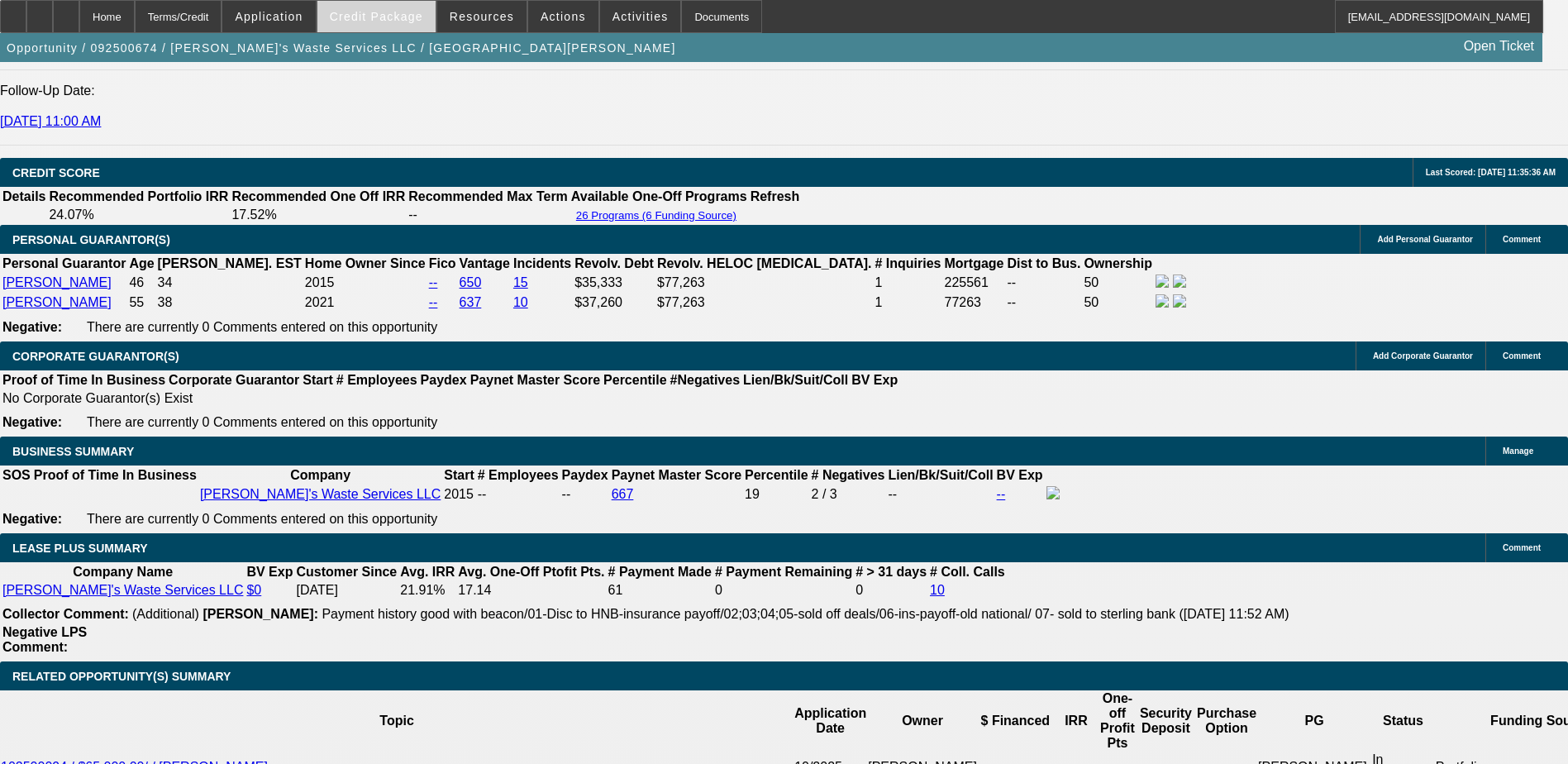
click at [404, 21] on span "Credit Package" at bounding box center [376, 17] width 93 height 13
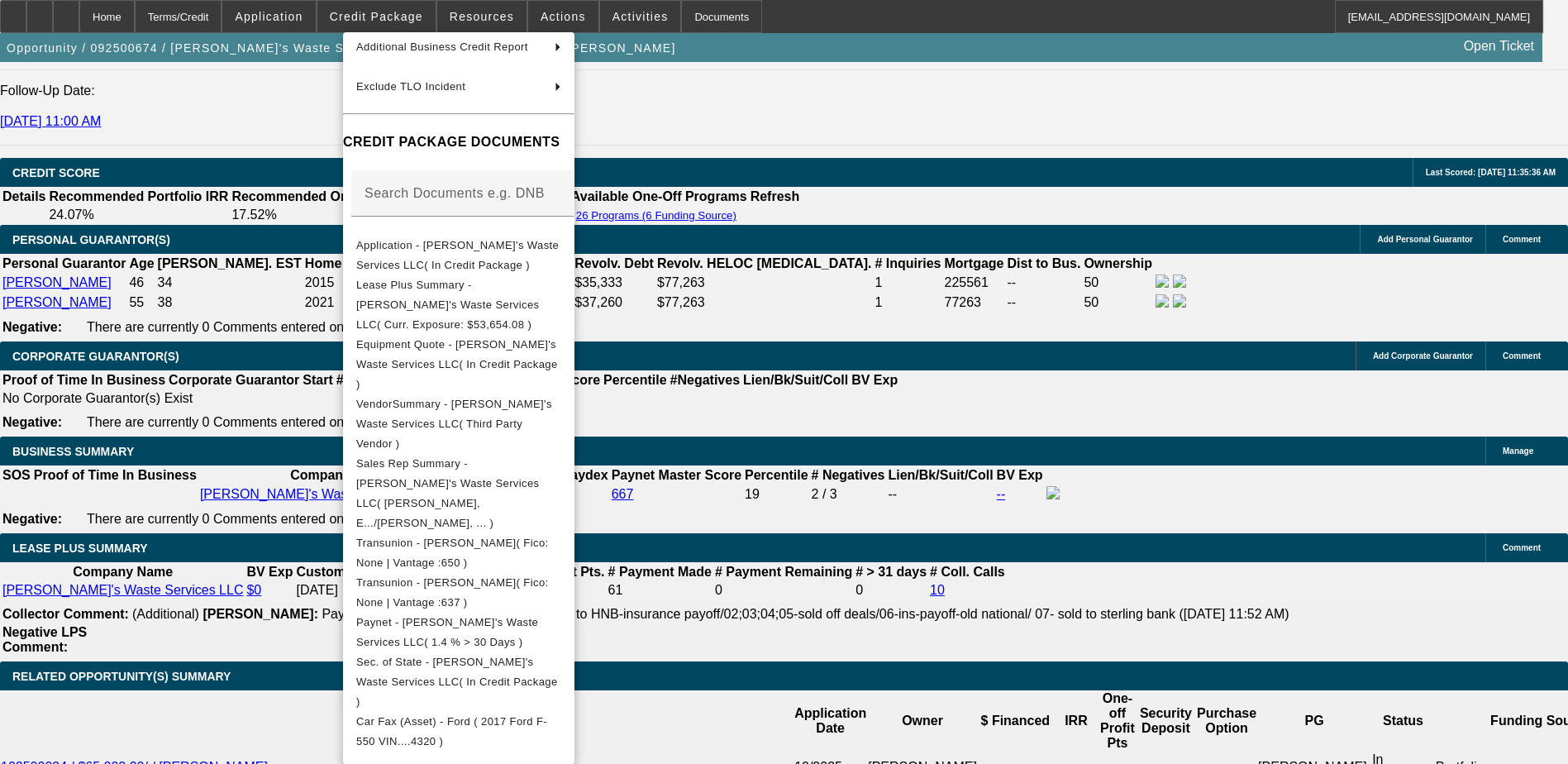
scroll to position [89, 0]
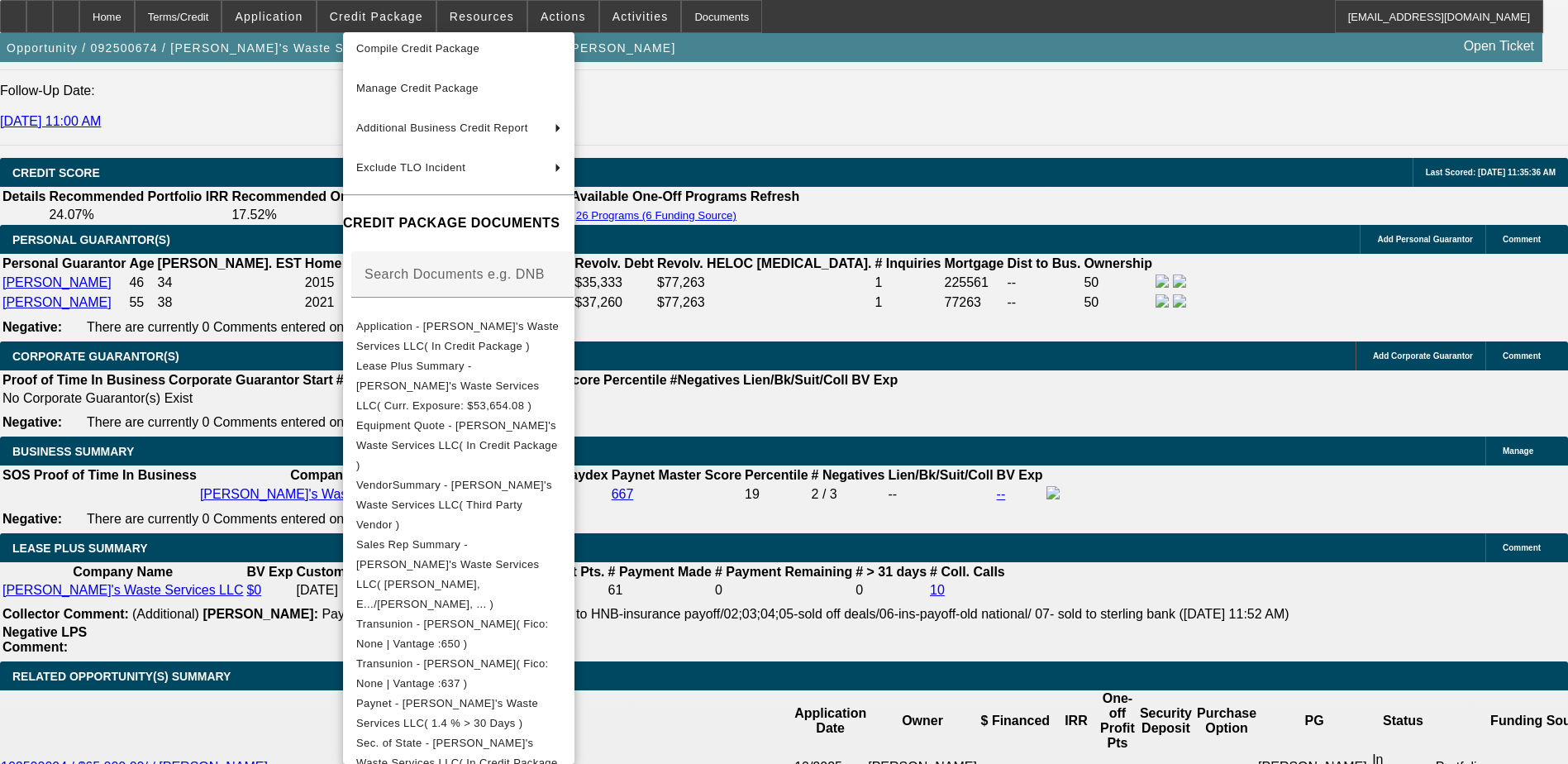
click at [1046, 327] on div at bounding box center [784, 382] width 1568 height 764
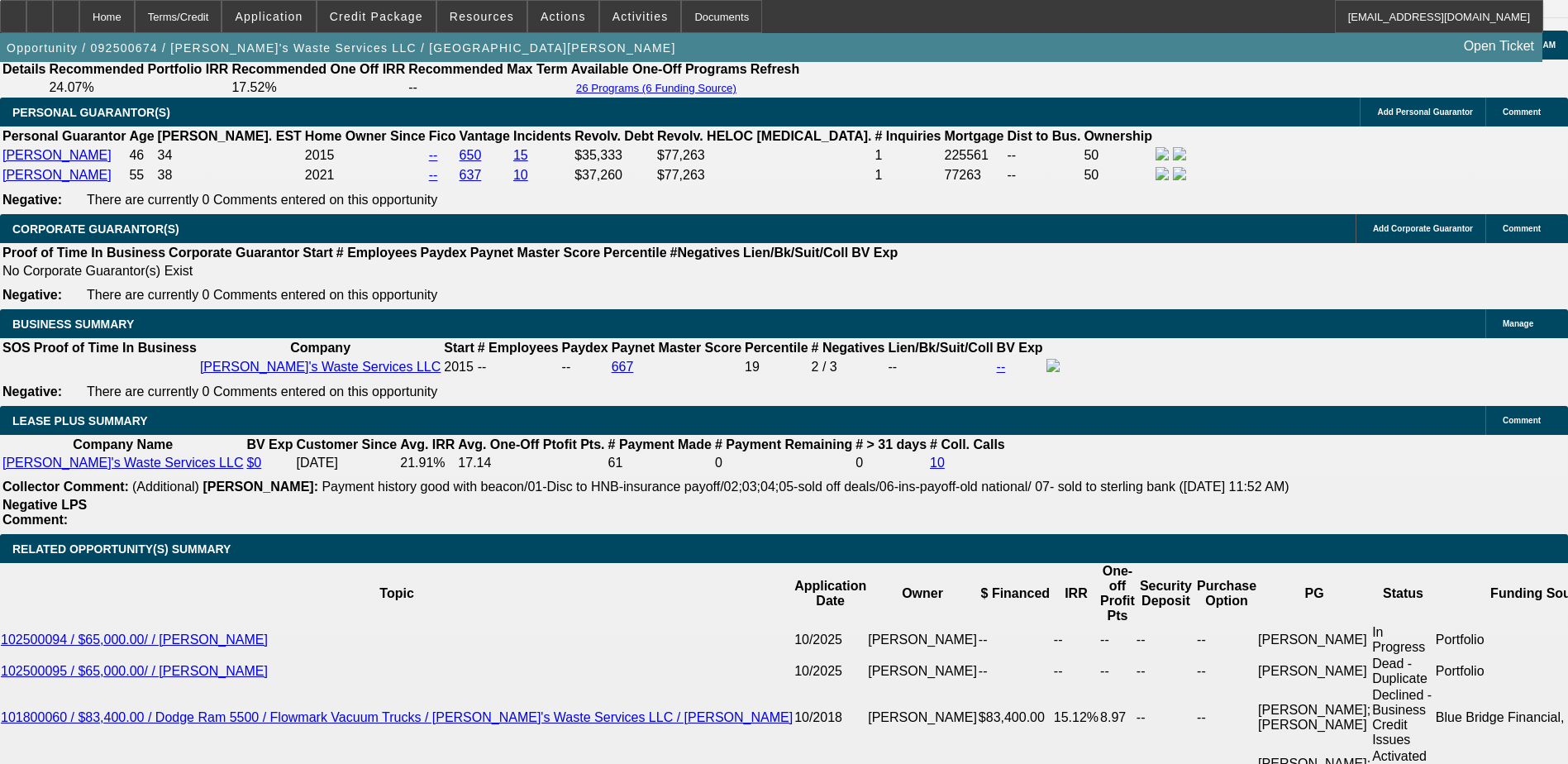
scroll to position [2564, 0]
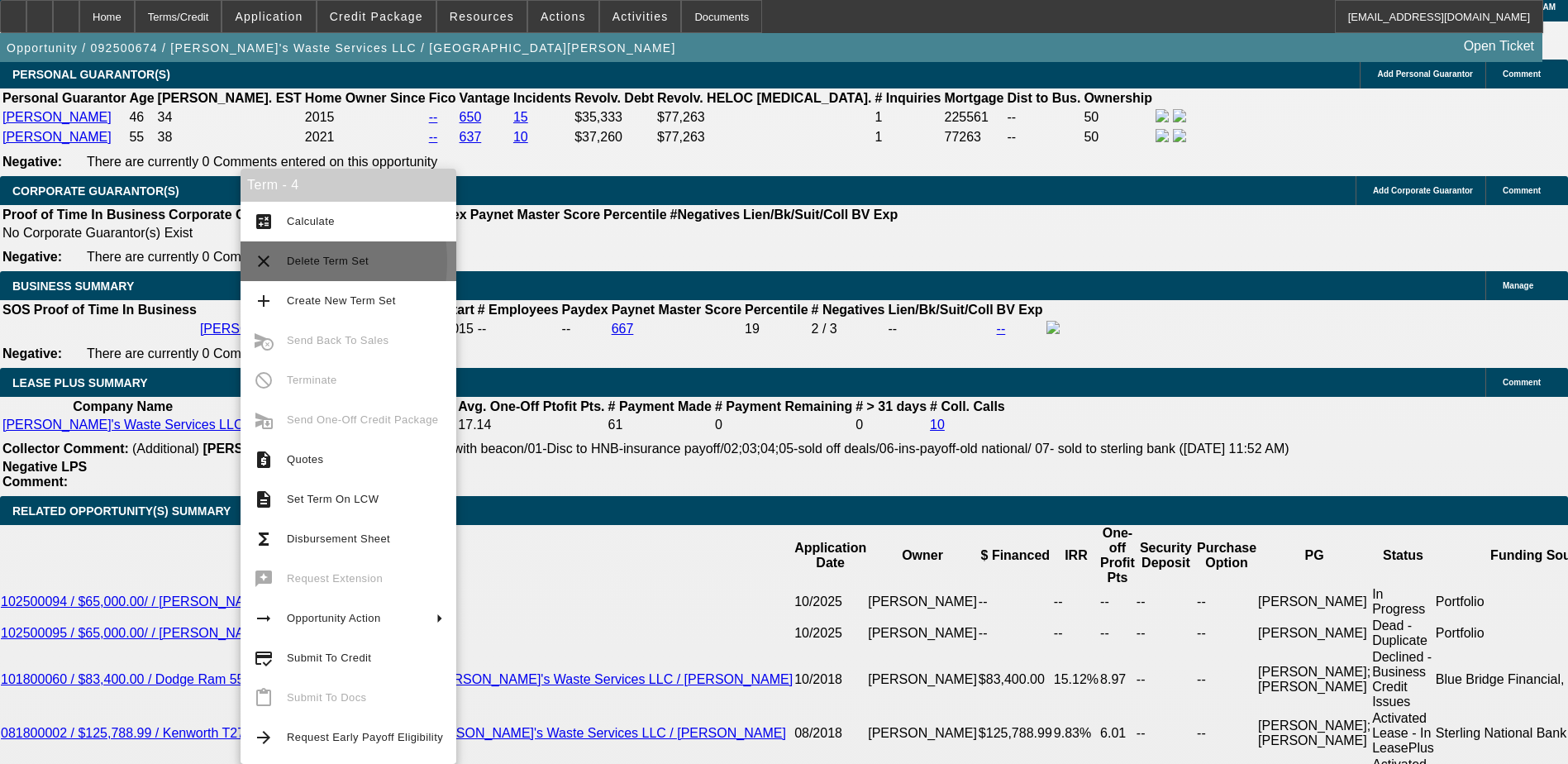
click at [285, 261] on button "clear Delete Term Set" at bounding box center [349, 262] width 216 height 40
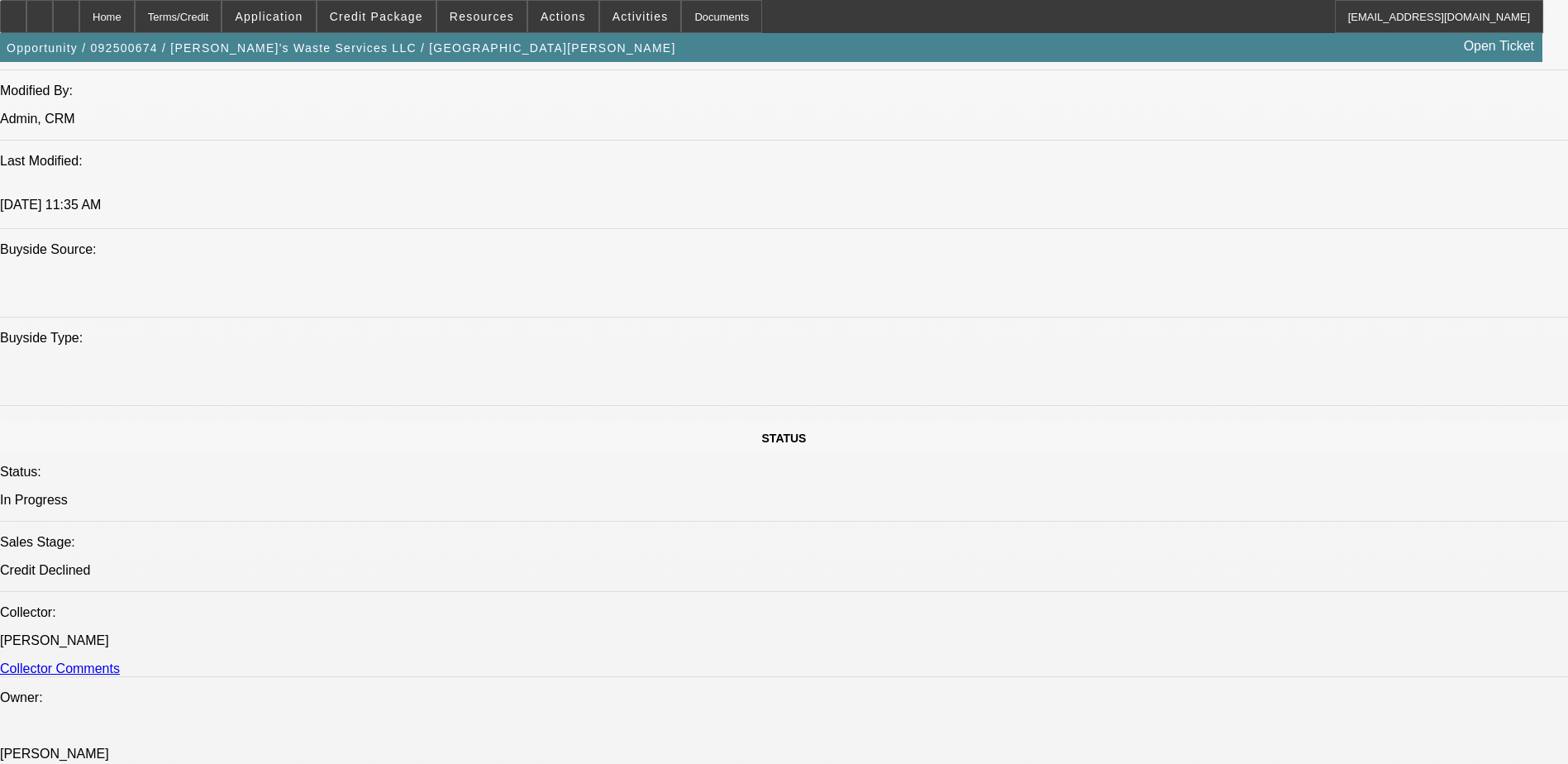
select select "0"
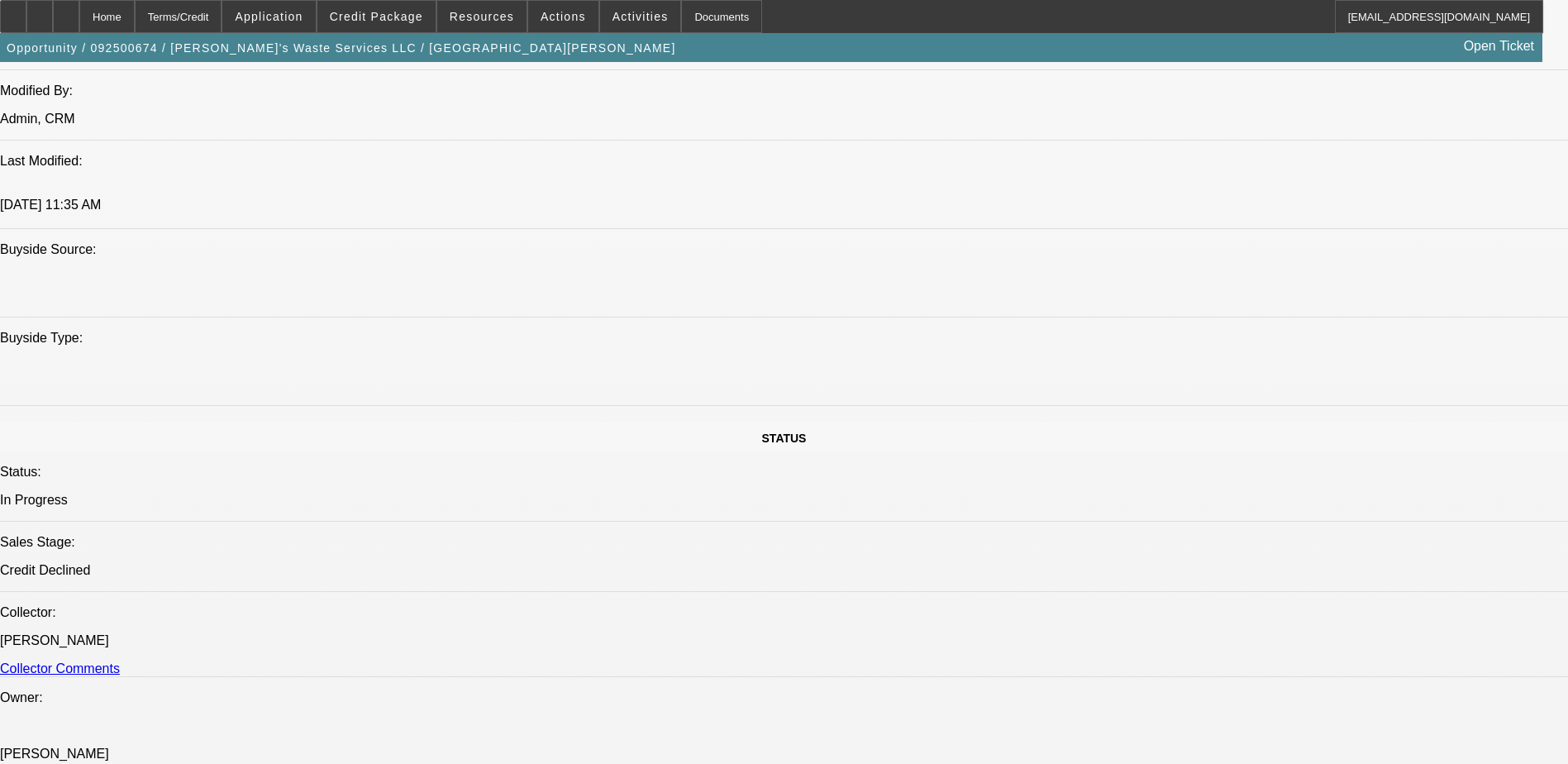
select select "0"
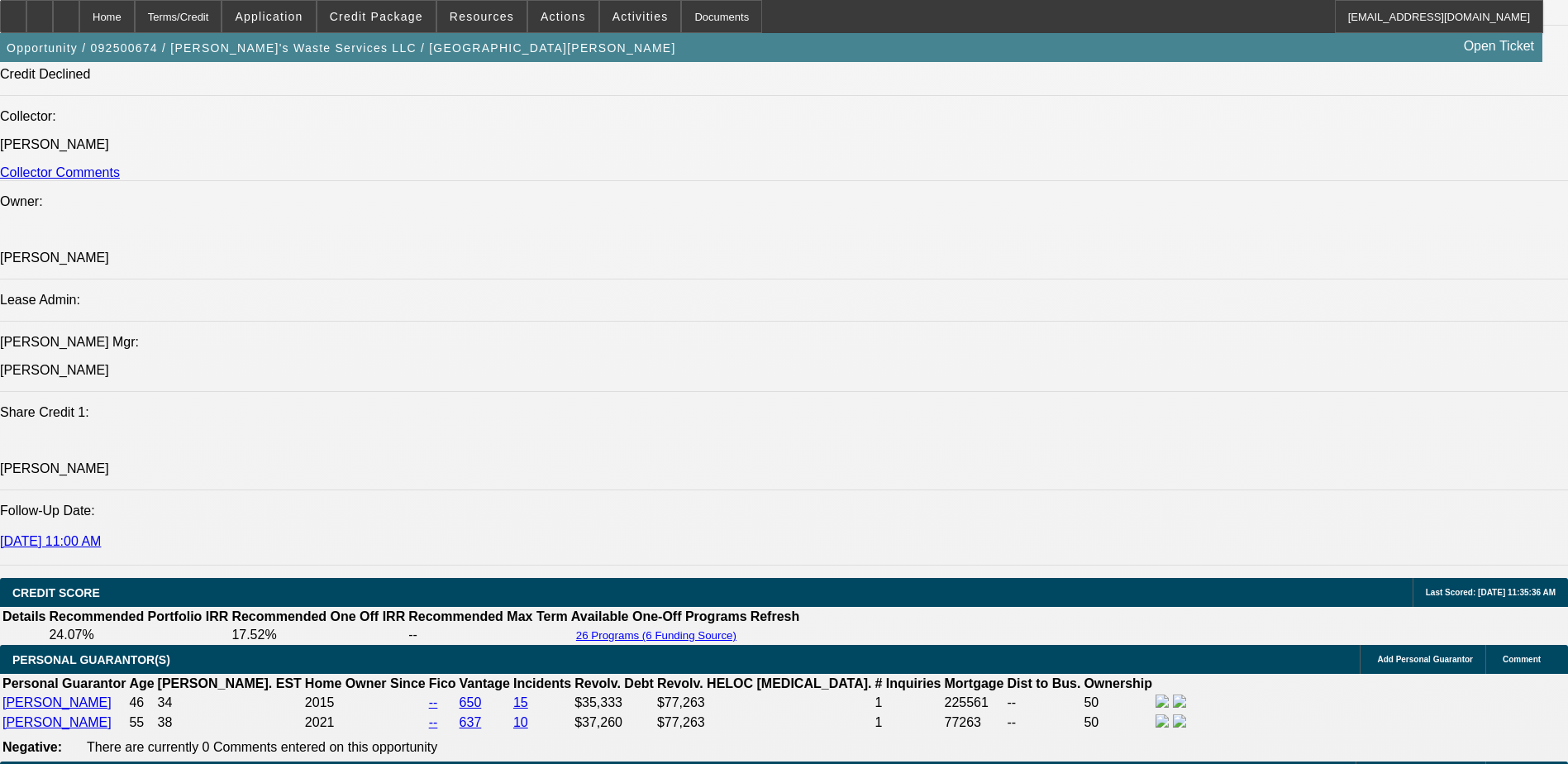
select select "1"
select select "6"
select select "1"
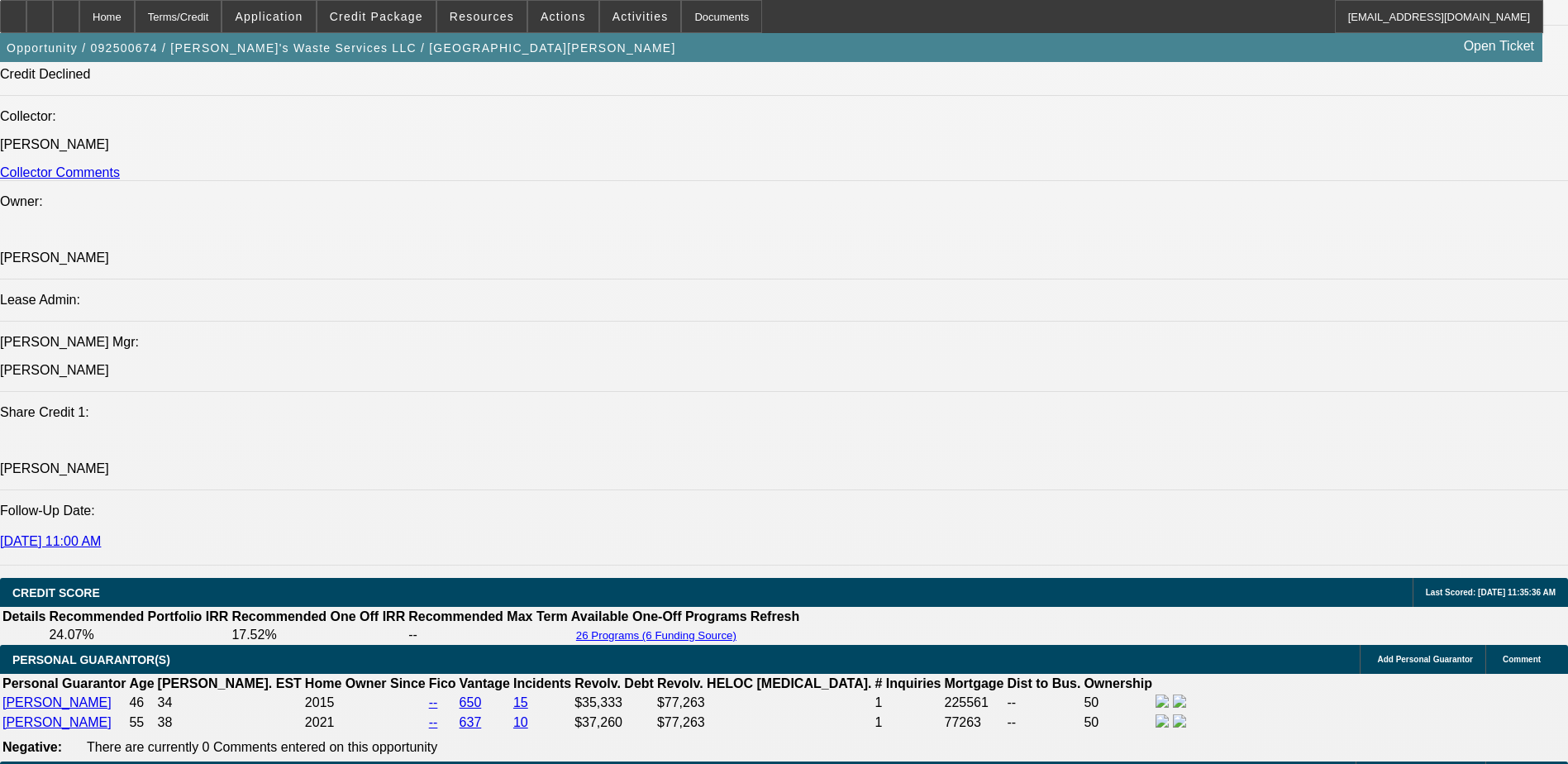
select select "6"
select select "1"
select select "6"
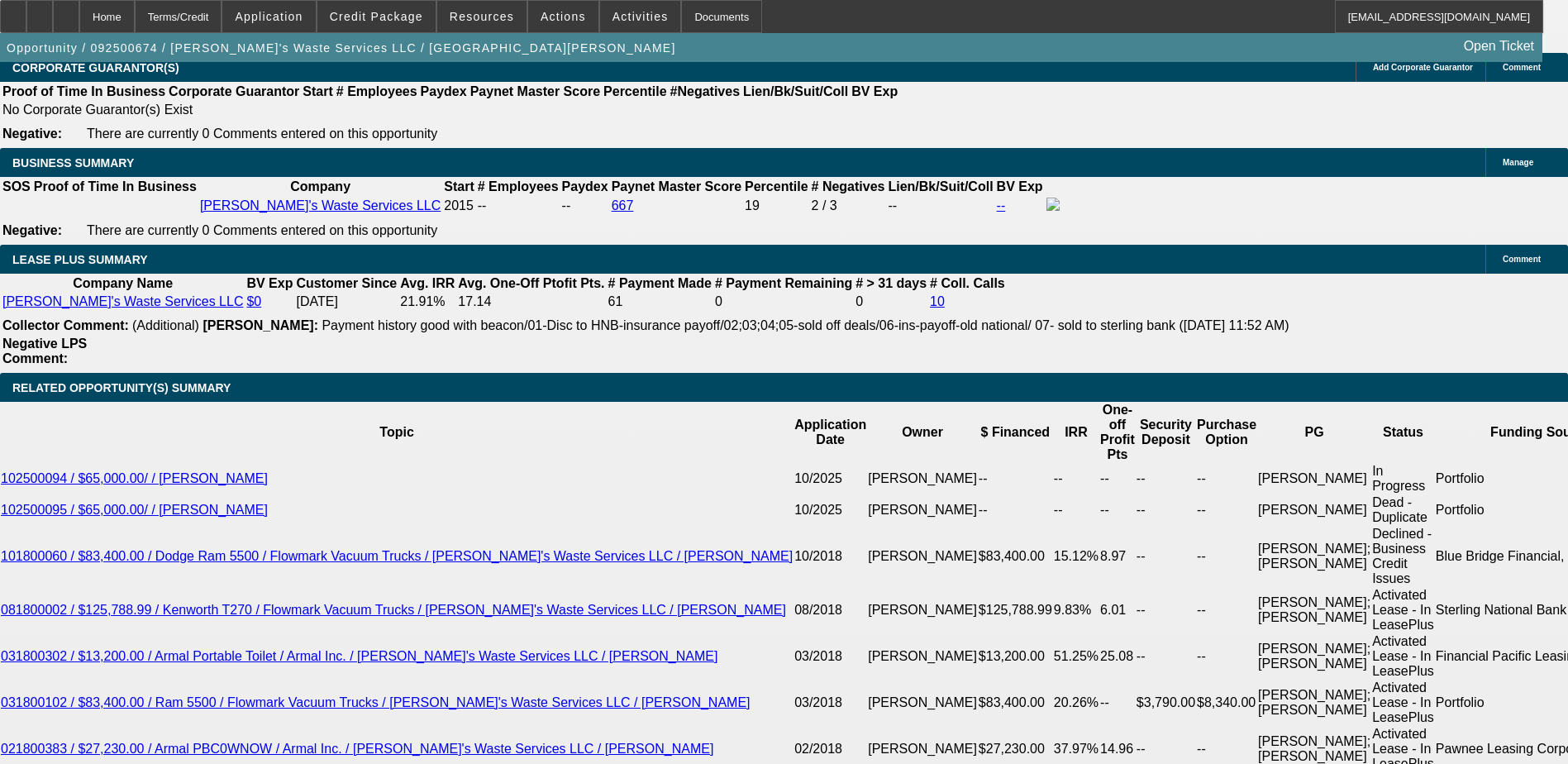
scroll to position [2647, 0]
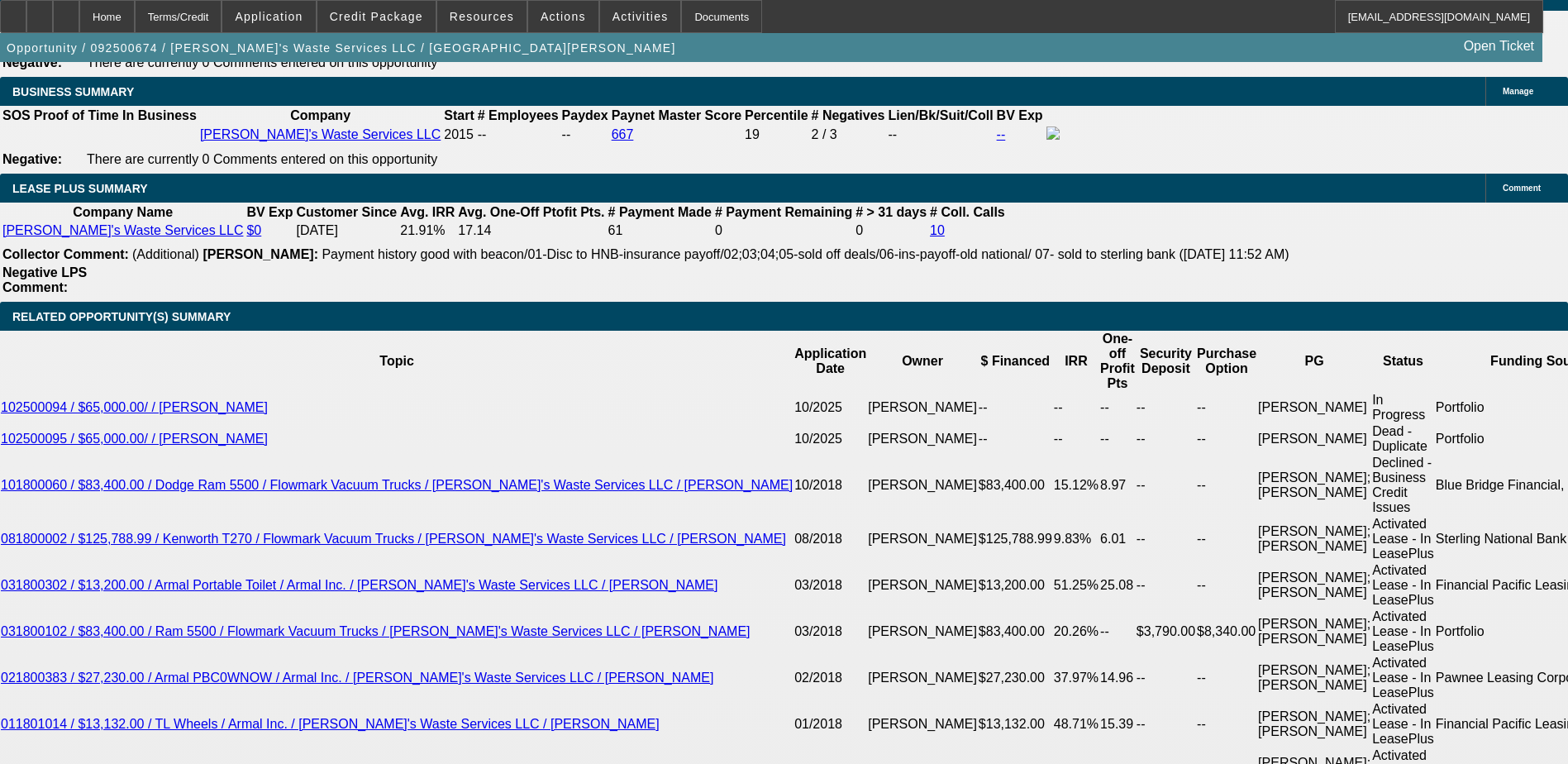
scroll to position [2729, 0]
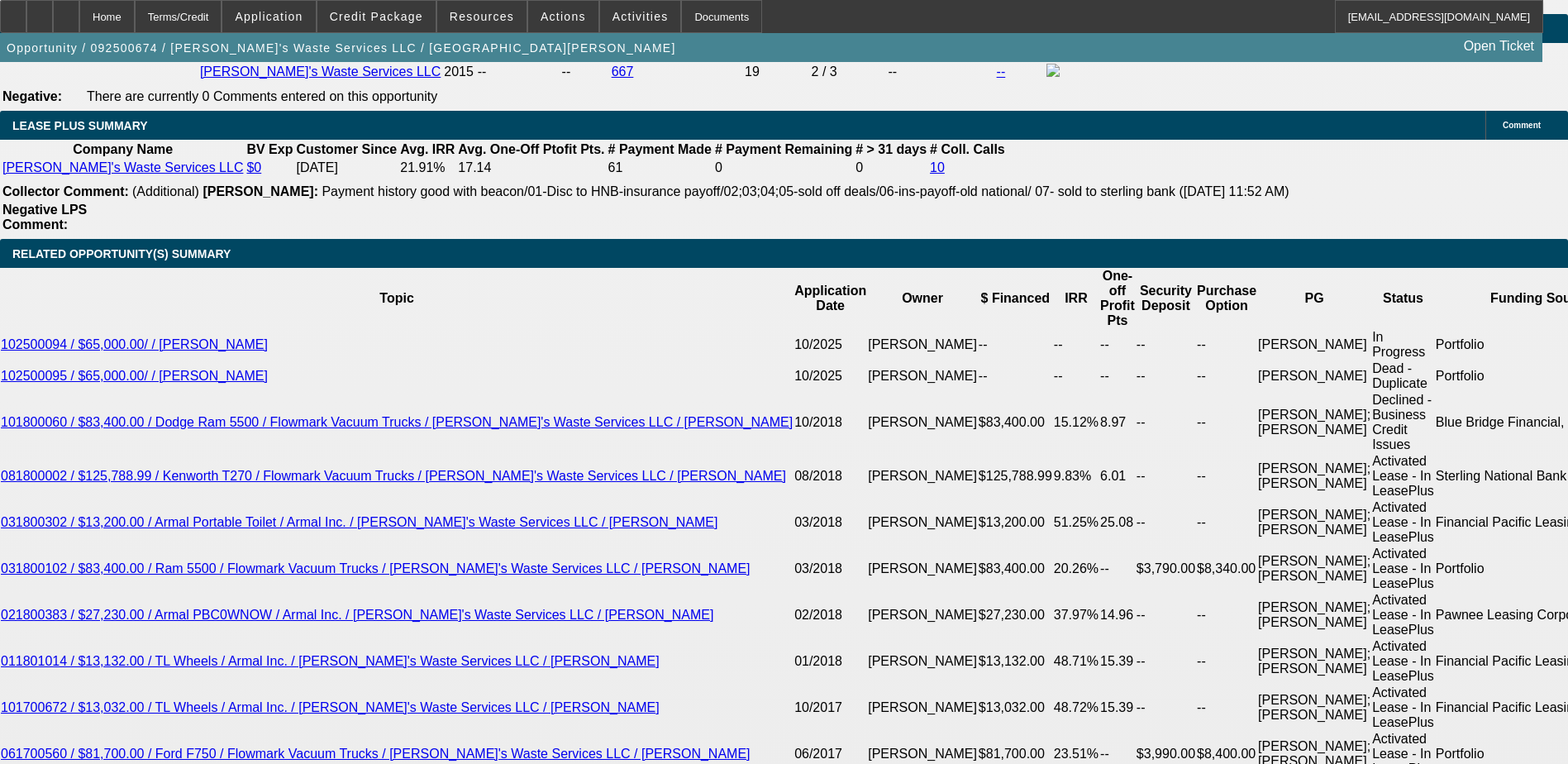
scroll to position [2978, 0]
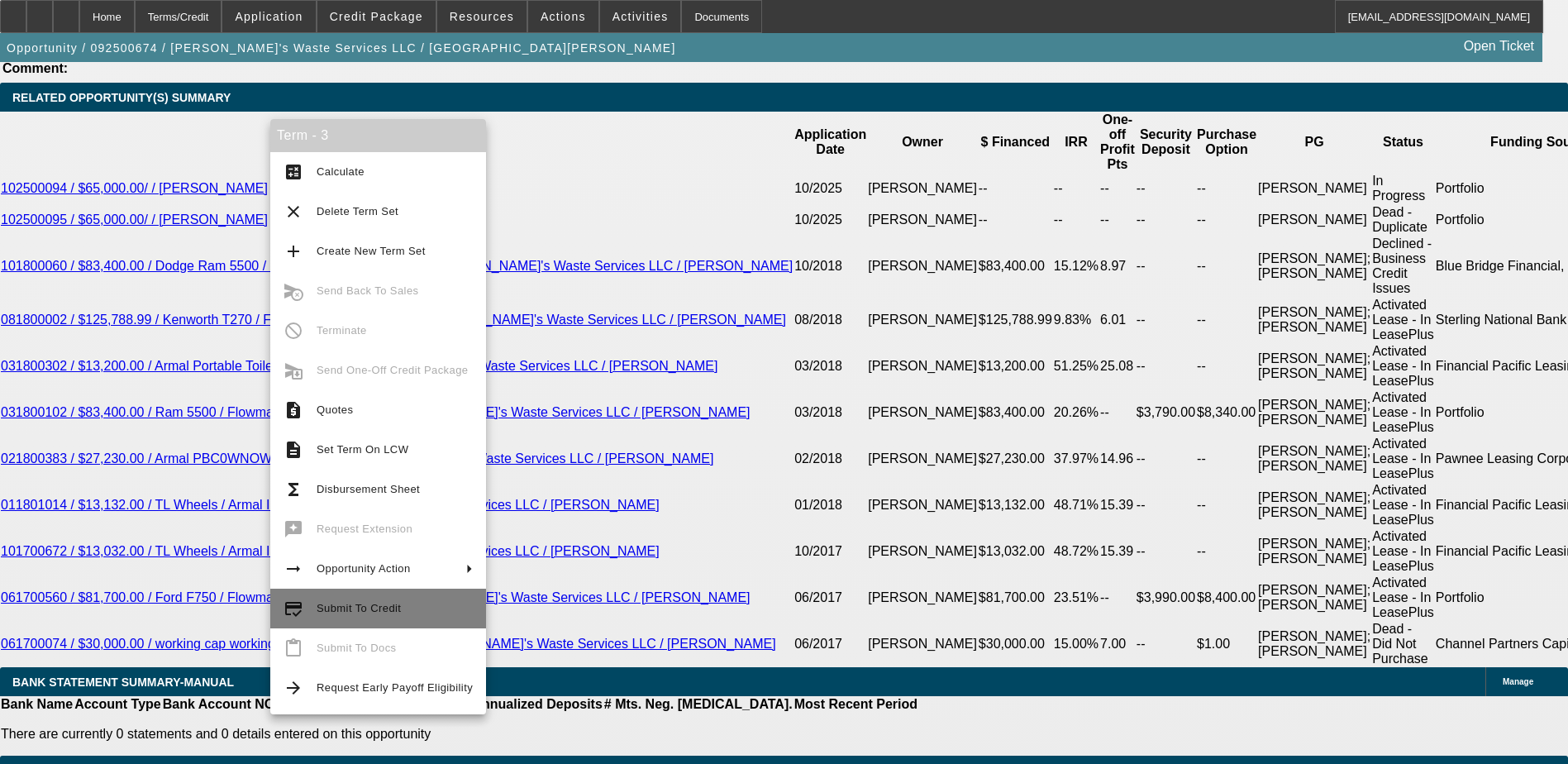
click at [345, 600] on span "Submit To Credit" at bounding box center [395, 609] width 156 height 20
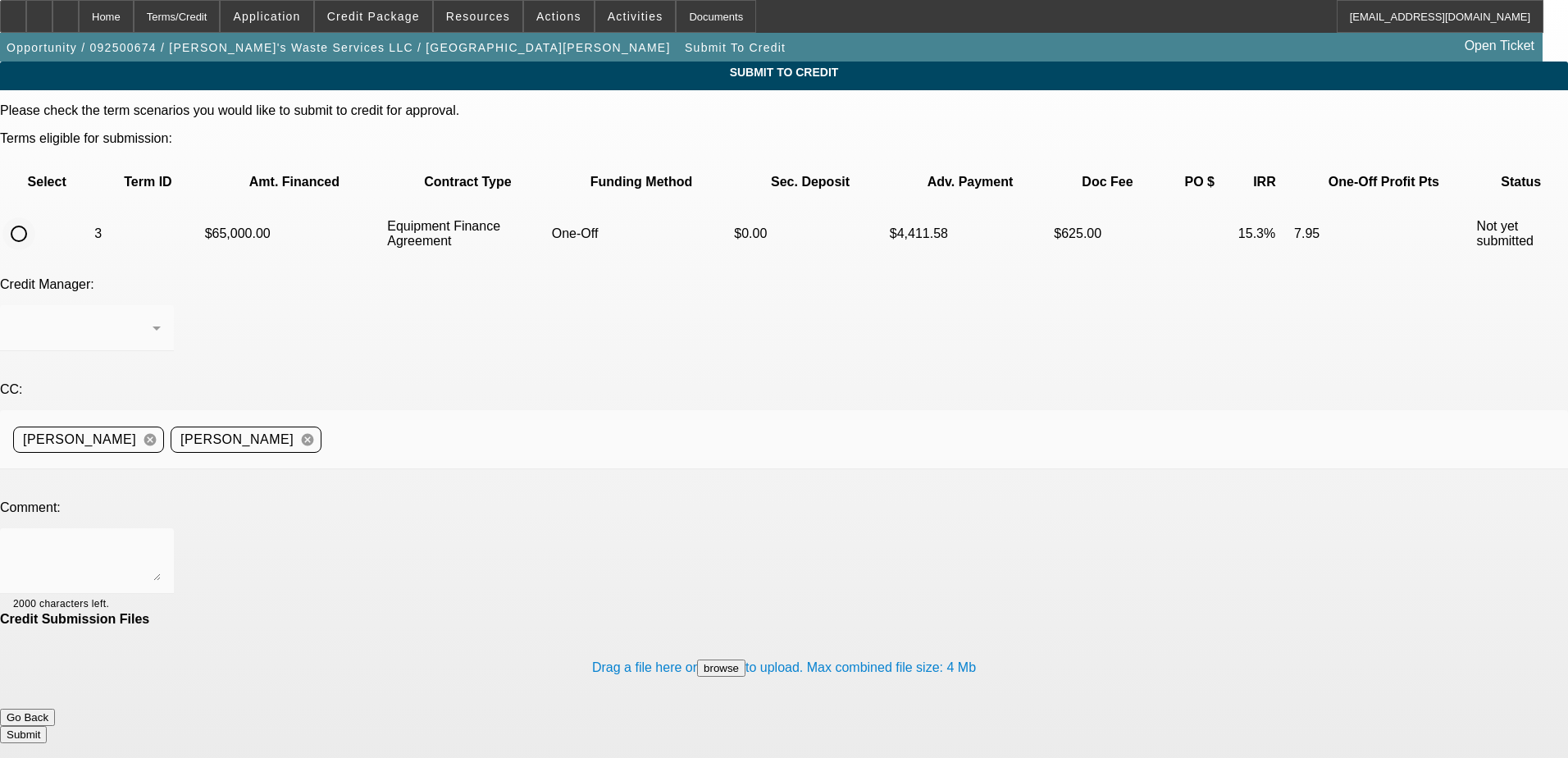
click at [35, 218] on input "radio" at bounding box center [19, 234] width 33 height 33
radio input "true"
click at [161, 529] on div at bounding box center [87, 562] width 148 height 66
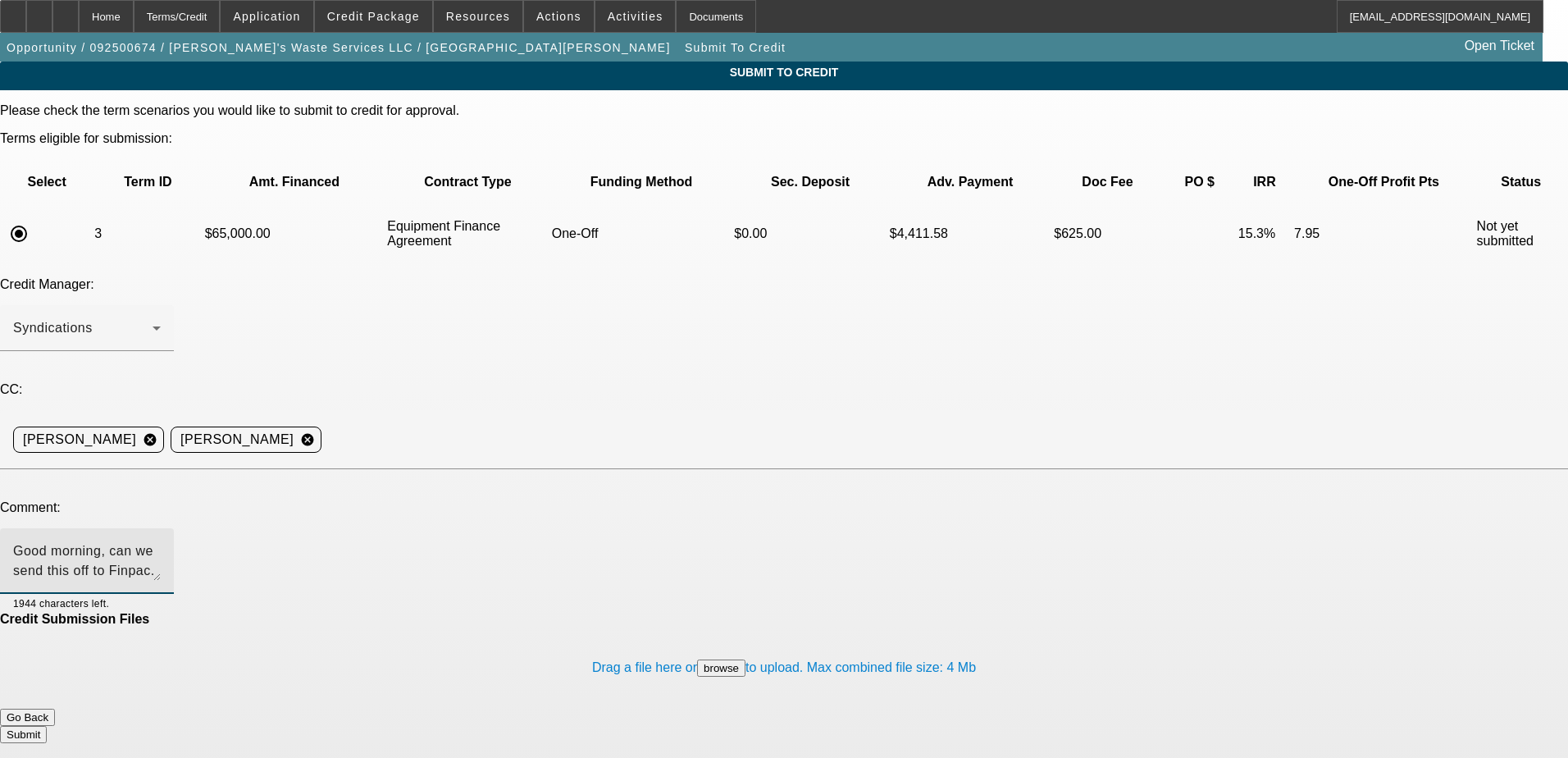
type textarea "Good morning, can we send this off to Finpac. Thank you."
click at [47, 727] on button "Submit" at bounding box center [23, 735] width 47 height 17
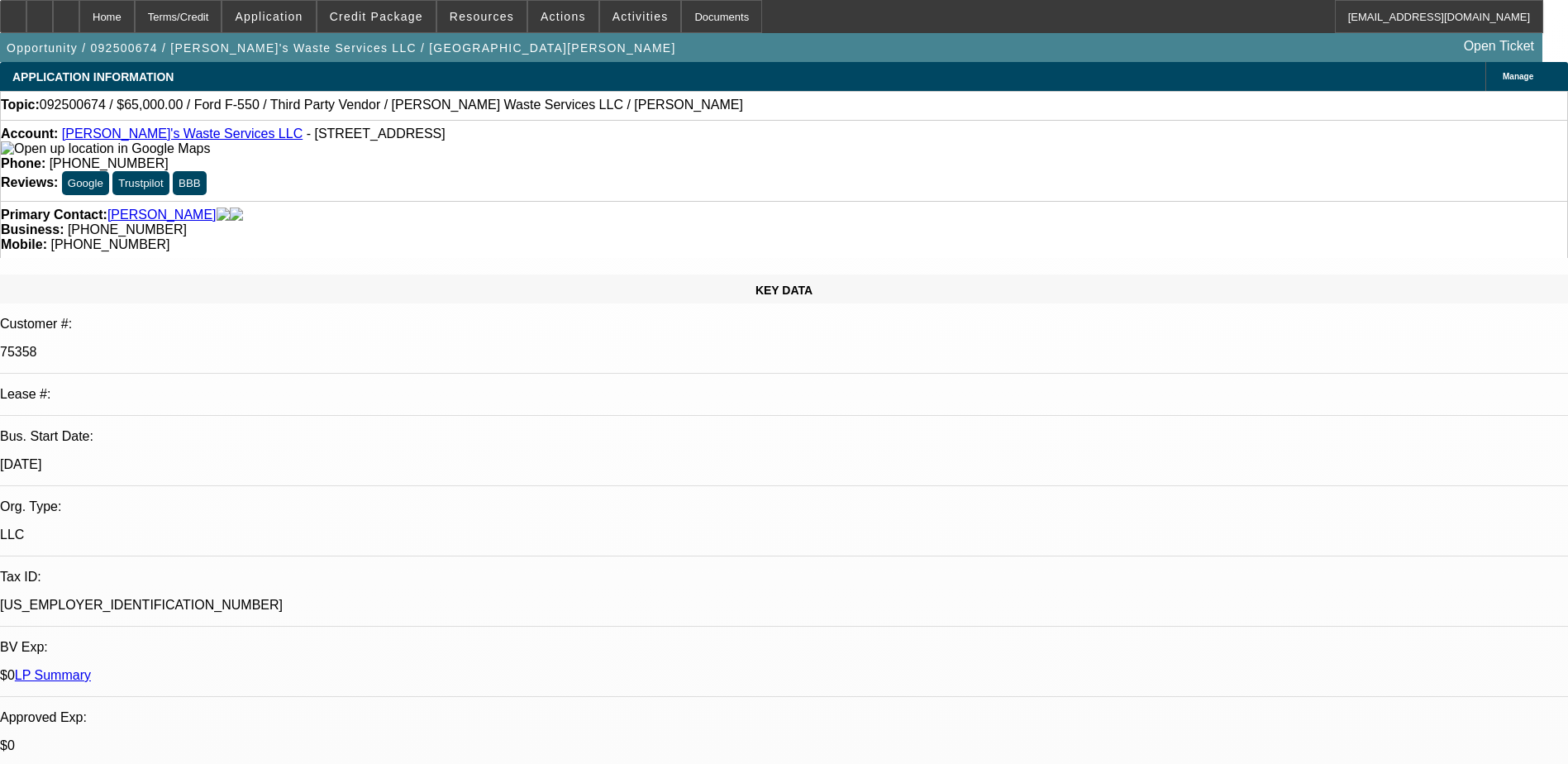
select select "0"
select select "6"
select select "0"
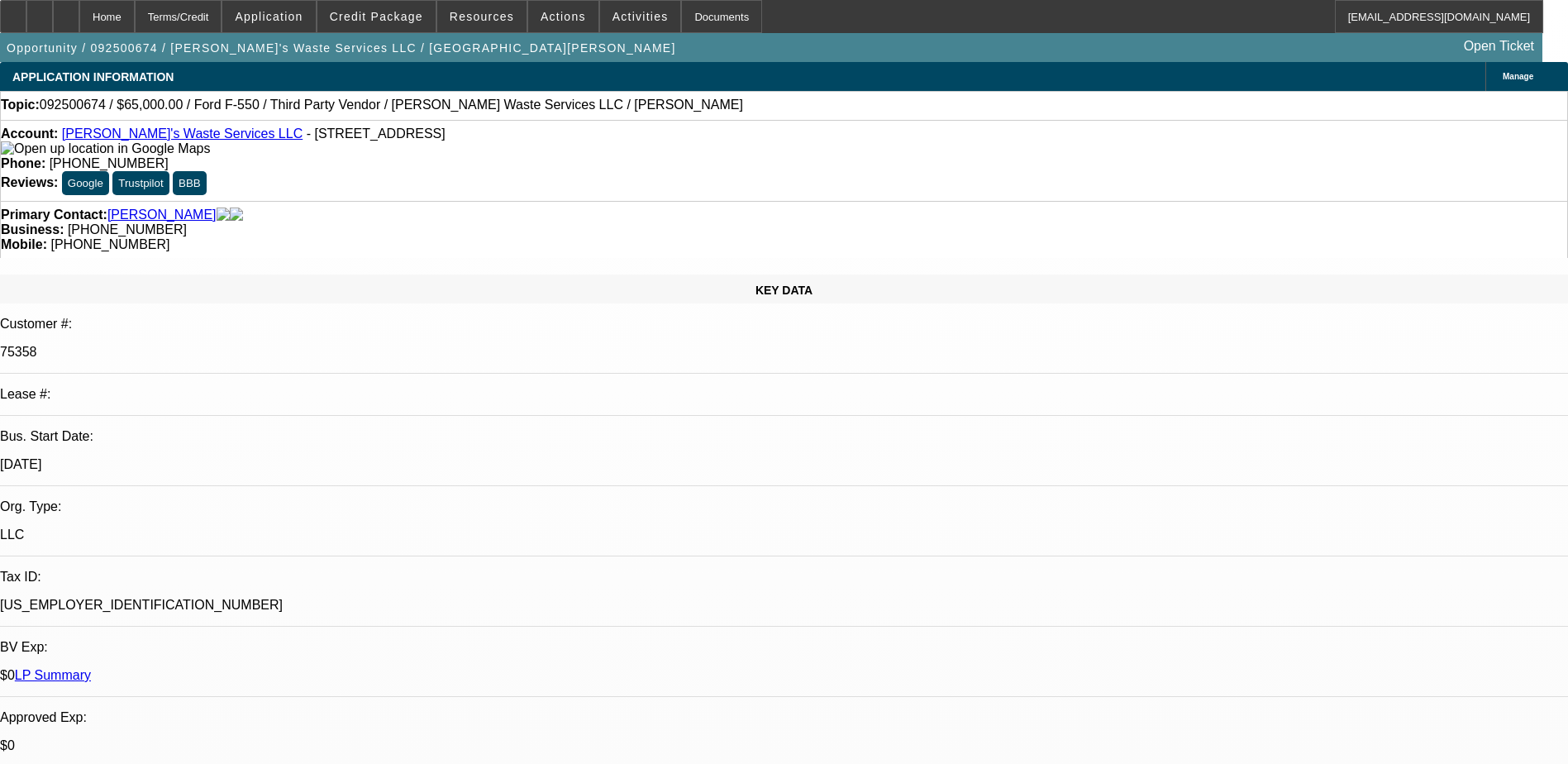
select select "0"
select select "6"
select select "0"
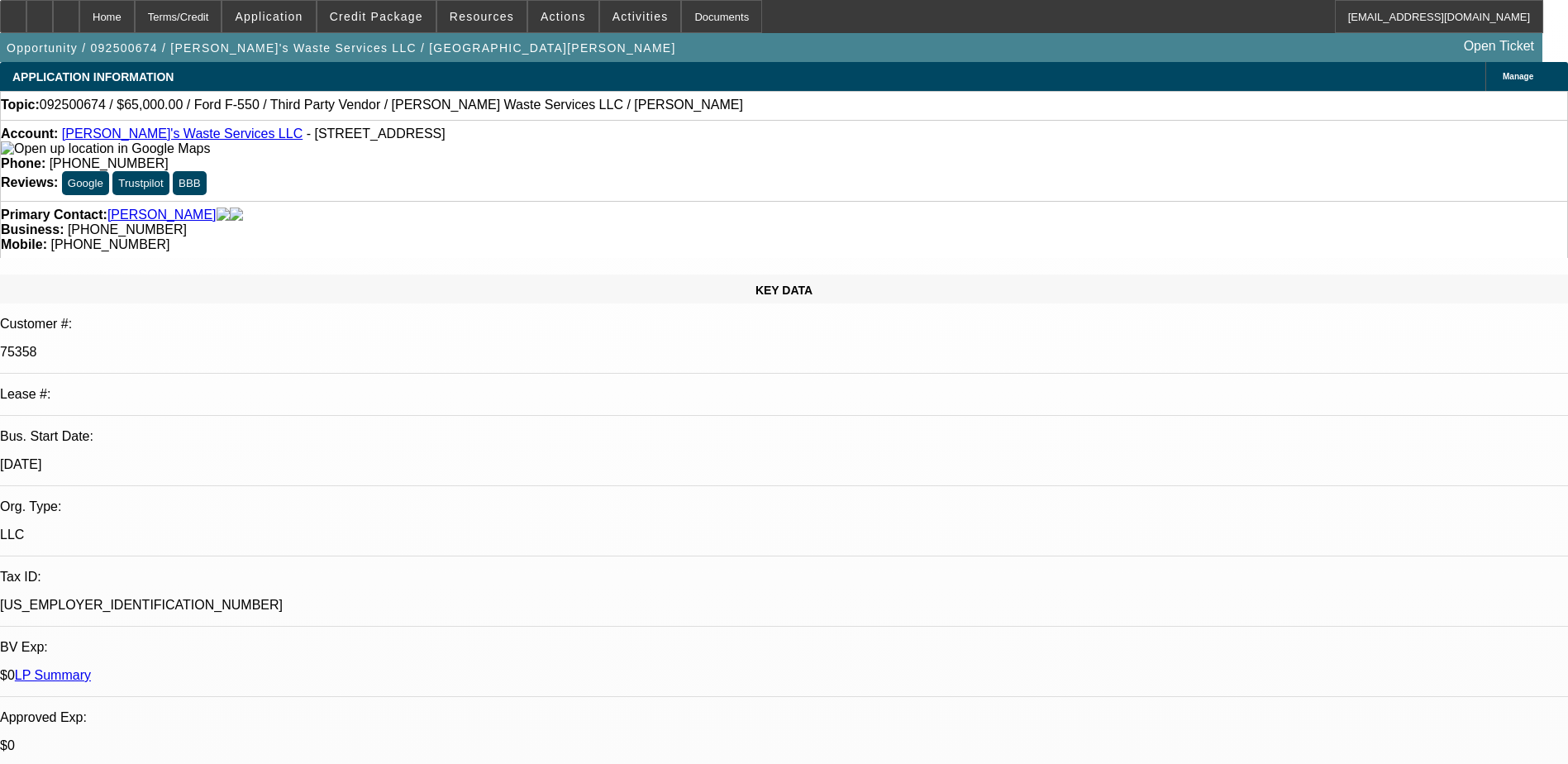
select select "0"
select select "6"
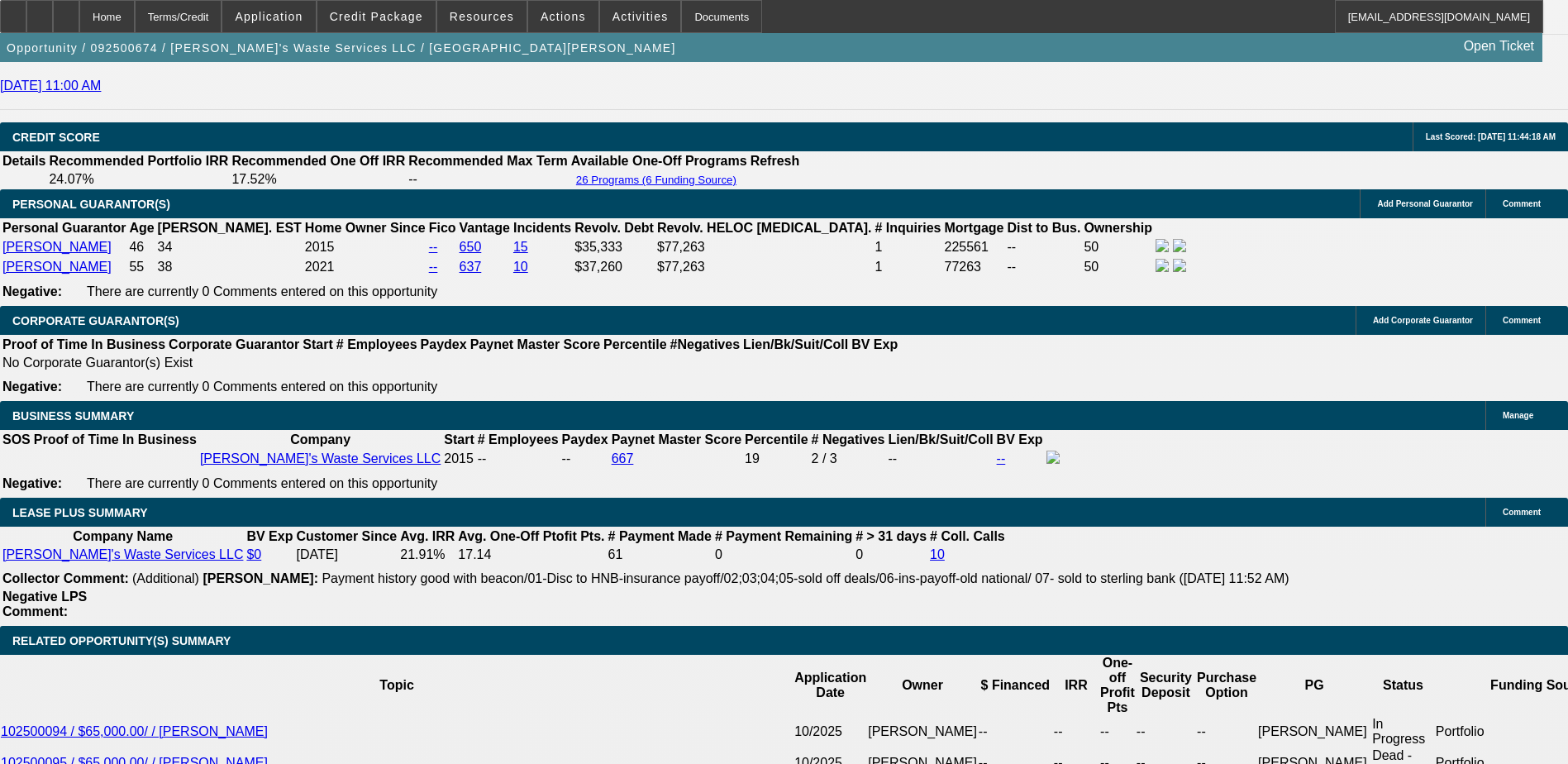
scroll to position [2233, 0]
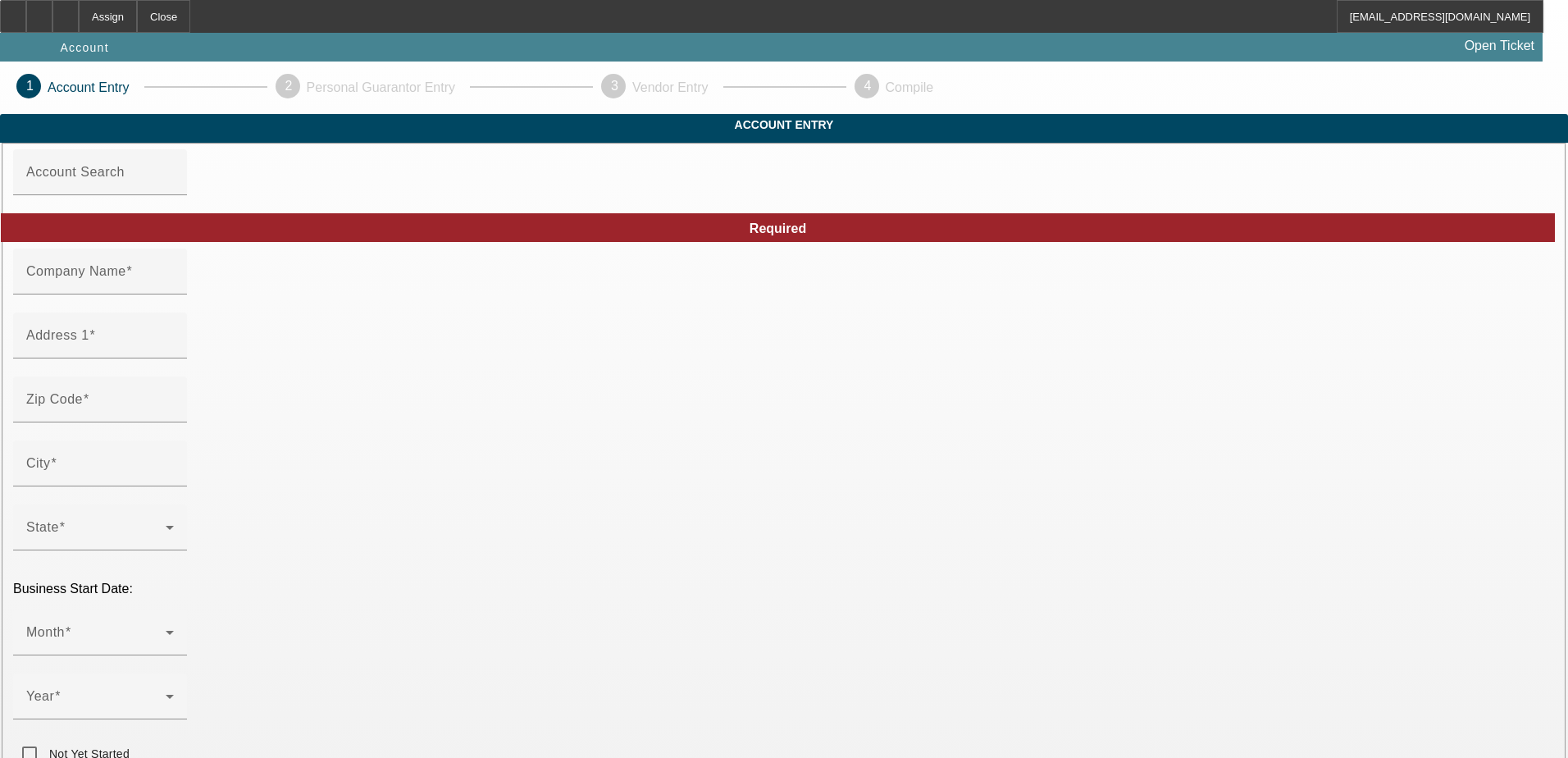
type input "[PERSON_NAME]'s Waste Services LLC"
type input "[STREET_ADDRESS]"
type input "63385"
type input "[GEOGRAPHIC_DATA]"
type input "[PHONE_NUMBER]"
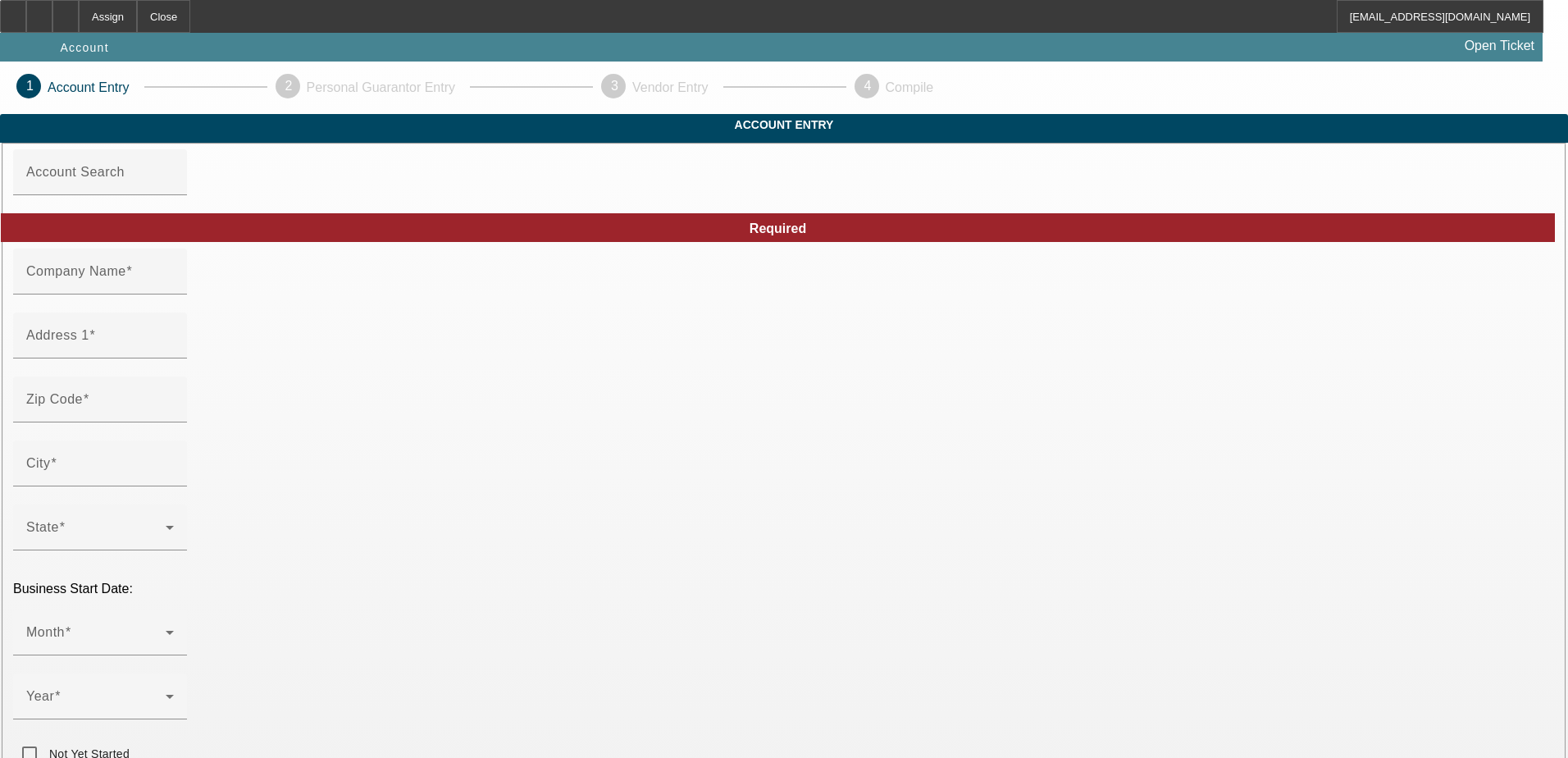
type input "[DATE]"
type input "[EMAIL_ADDRESS][DOMAIN_NAME]"
type input "Saint [PERSON_NAME]"
type input "[US_EMPLOYER_IDENTIFICATION_NUMBER]"
type input "Portable Toilet Rentals"
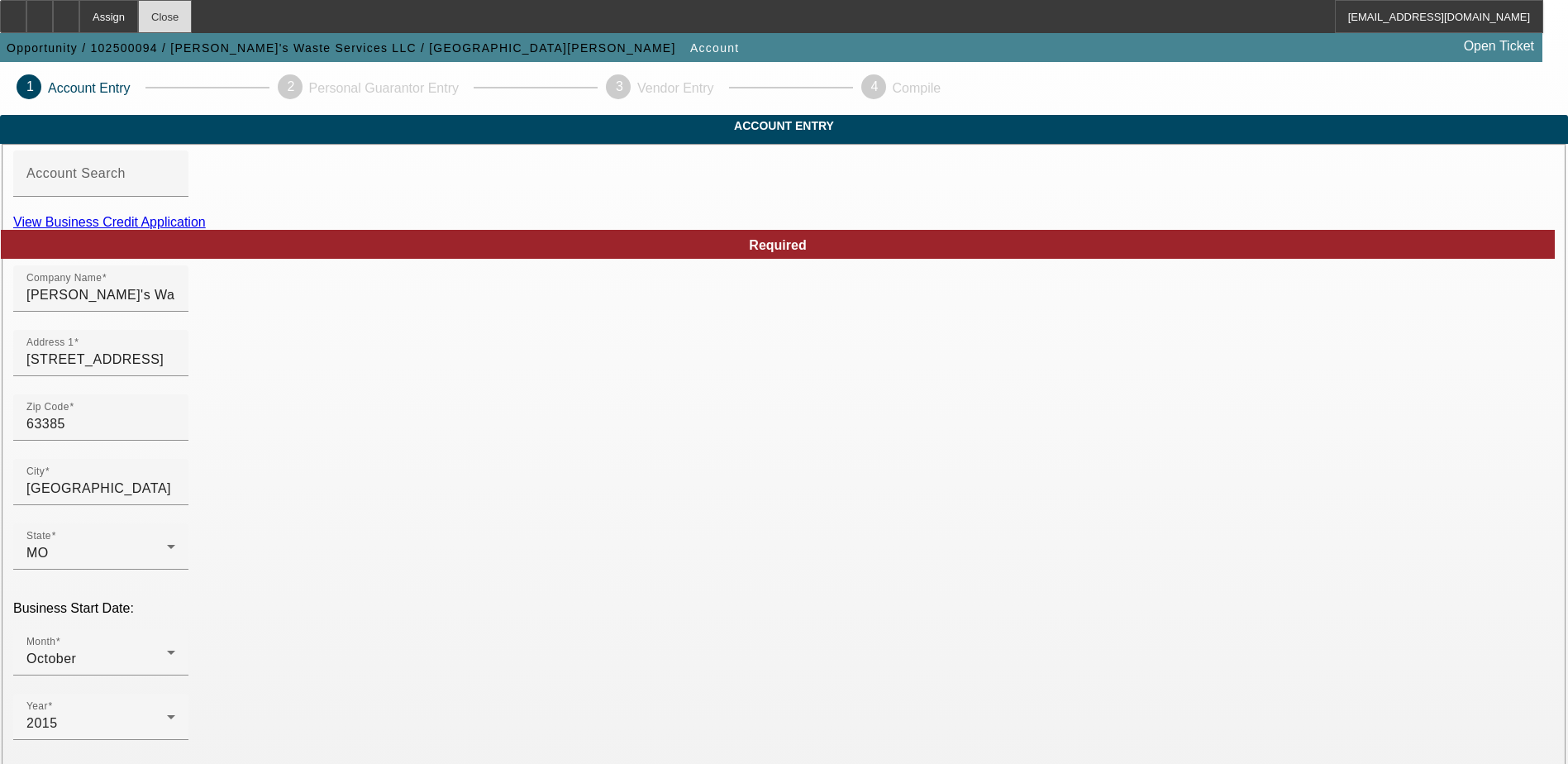
click at [192, 12] on div "Close" at bounding box center [165, 17] width 54 height 33
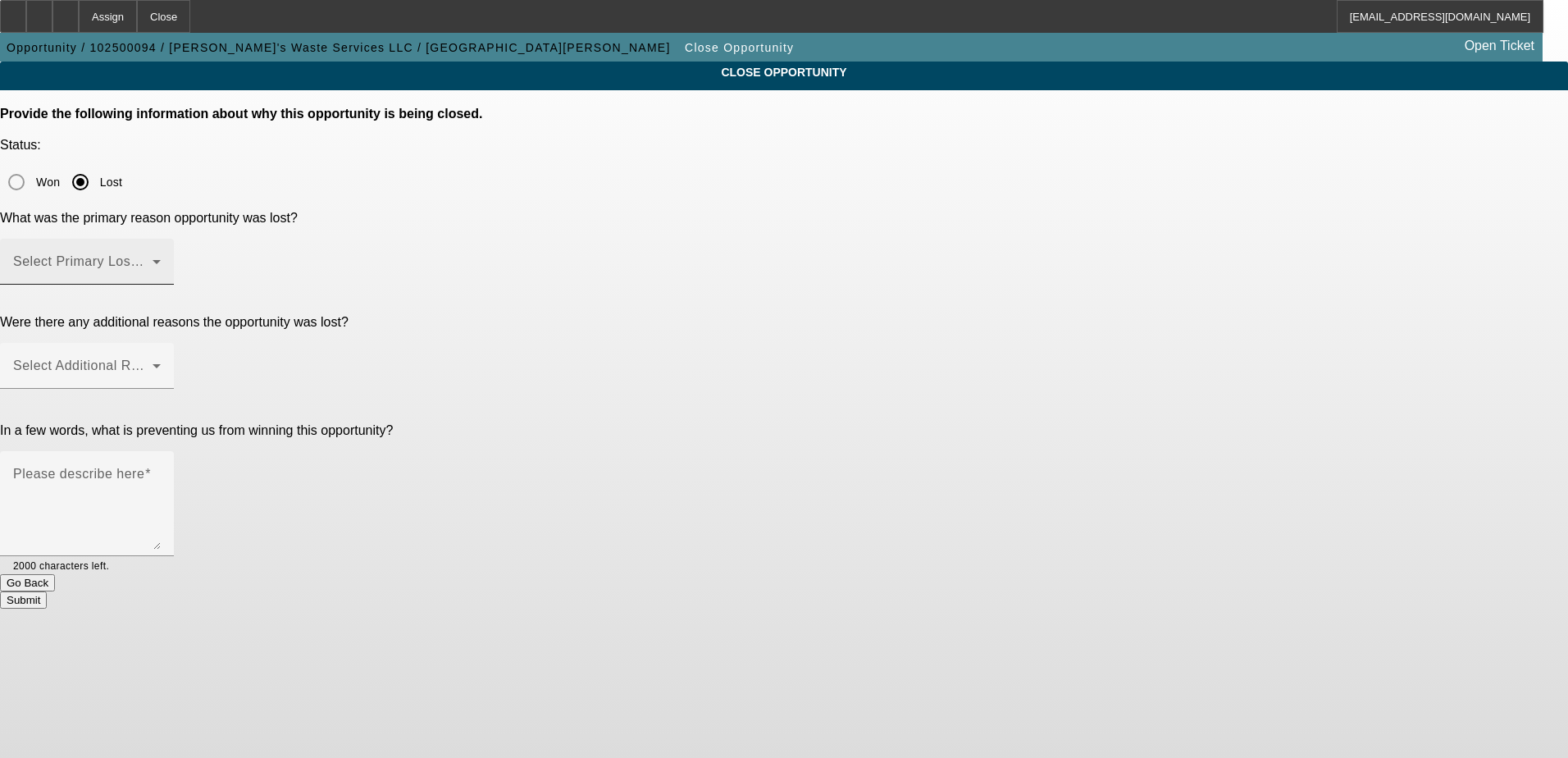
click at [153, 258] on span at bounding box center [82, 268] width 139 height 20
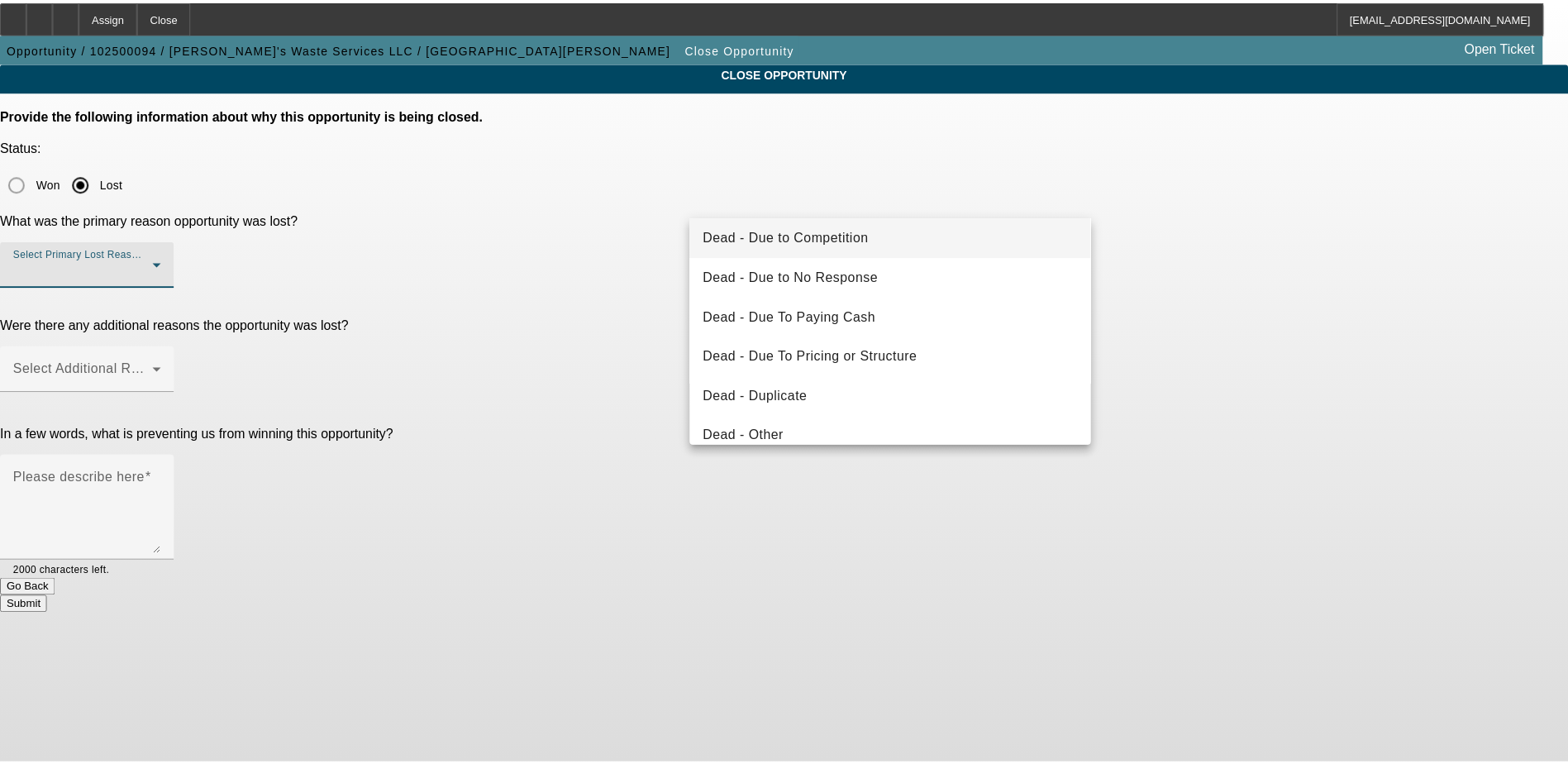
scroll to position [82, 0]
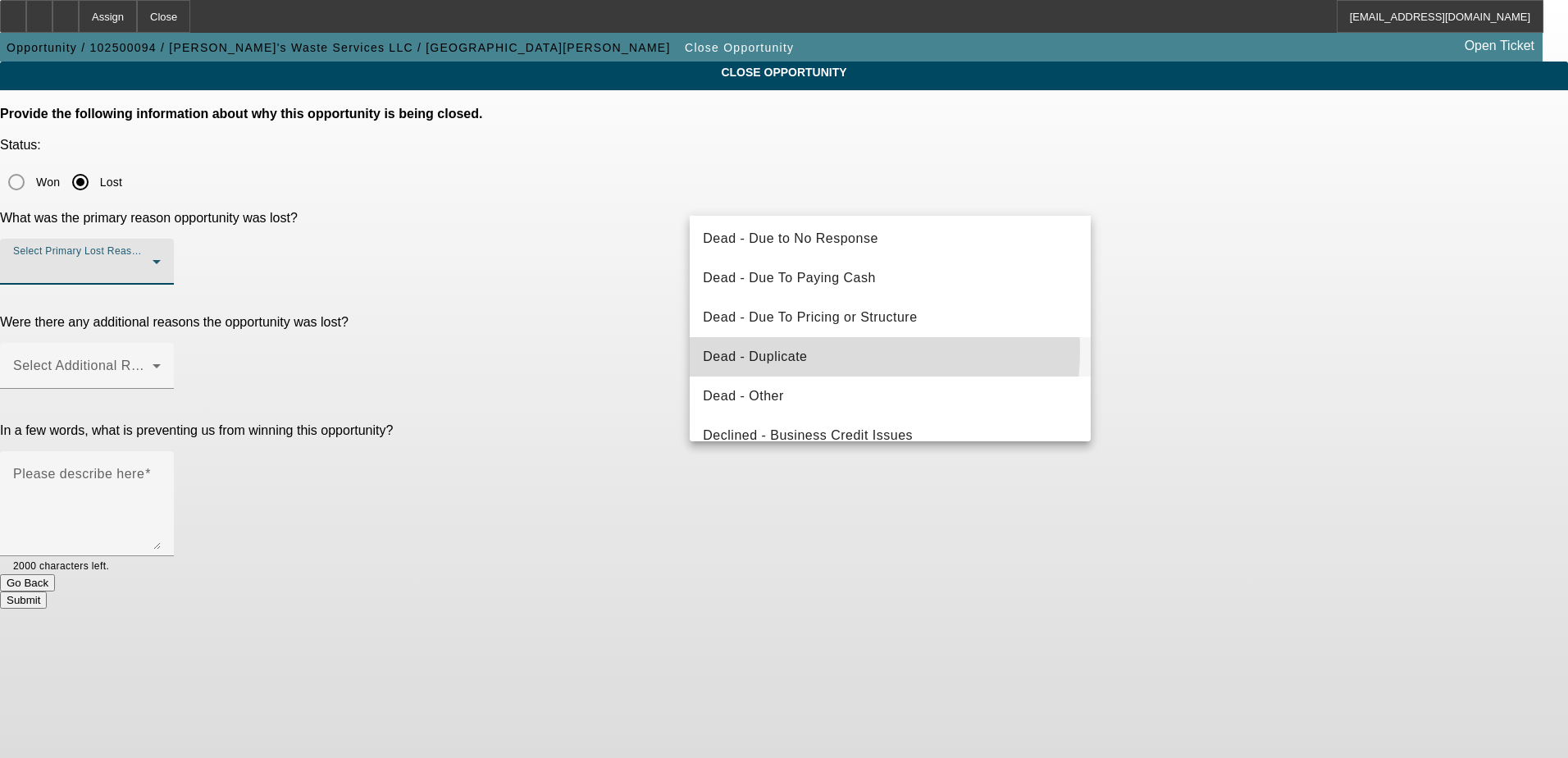
click at [829, 351] on mat-option "Dead - Duplicate" at bounding box center [890, 357] width 401 height 40
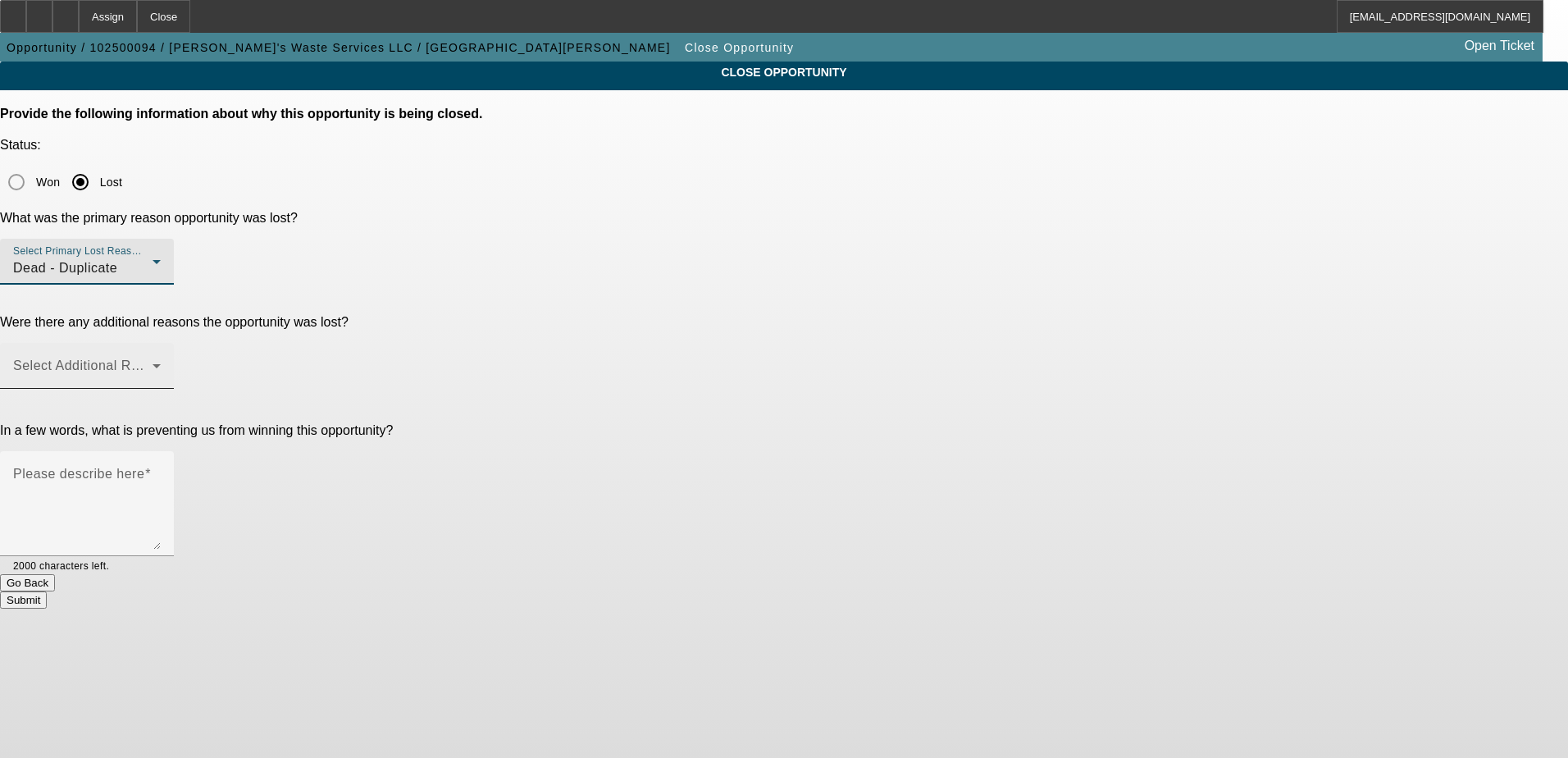
click at [153, 363] on span at bounding box center [82, 373] width 139 height 20
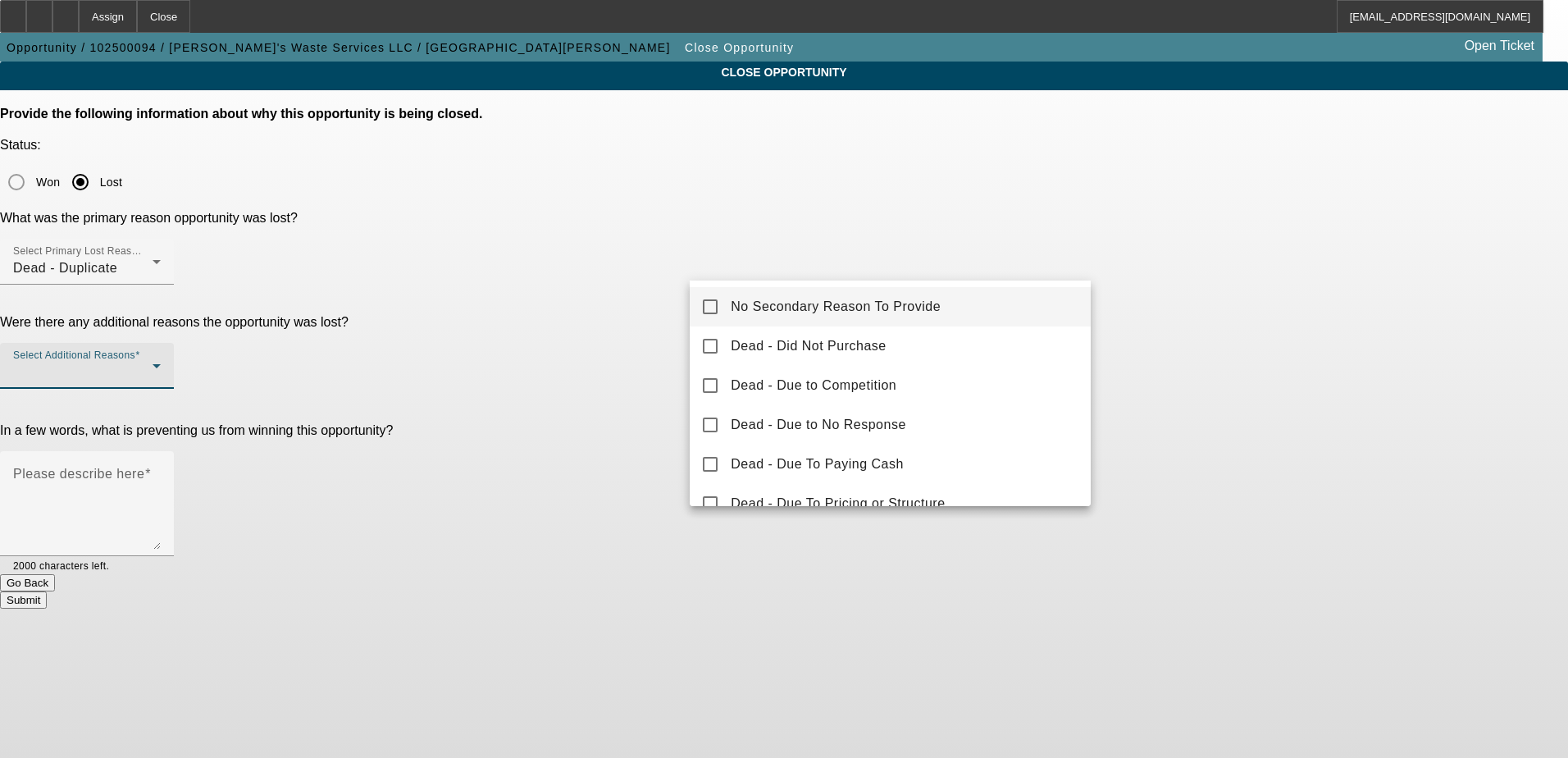
click at [714, 308] on mat-pseudo-checkbox at bounding box center [711, 307] width 15 height 15
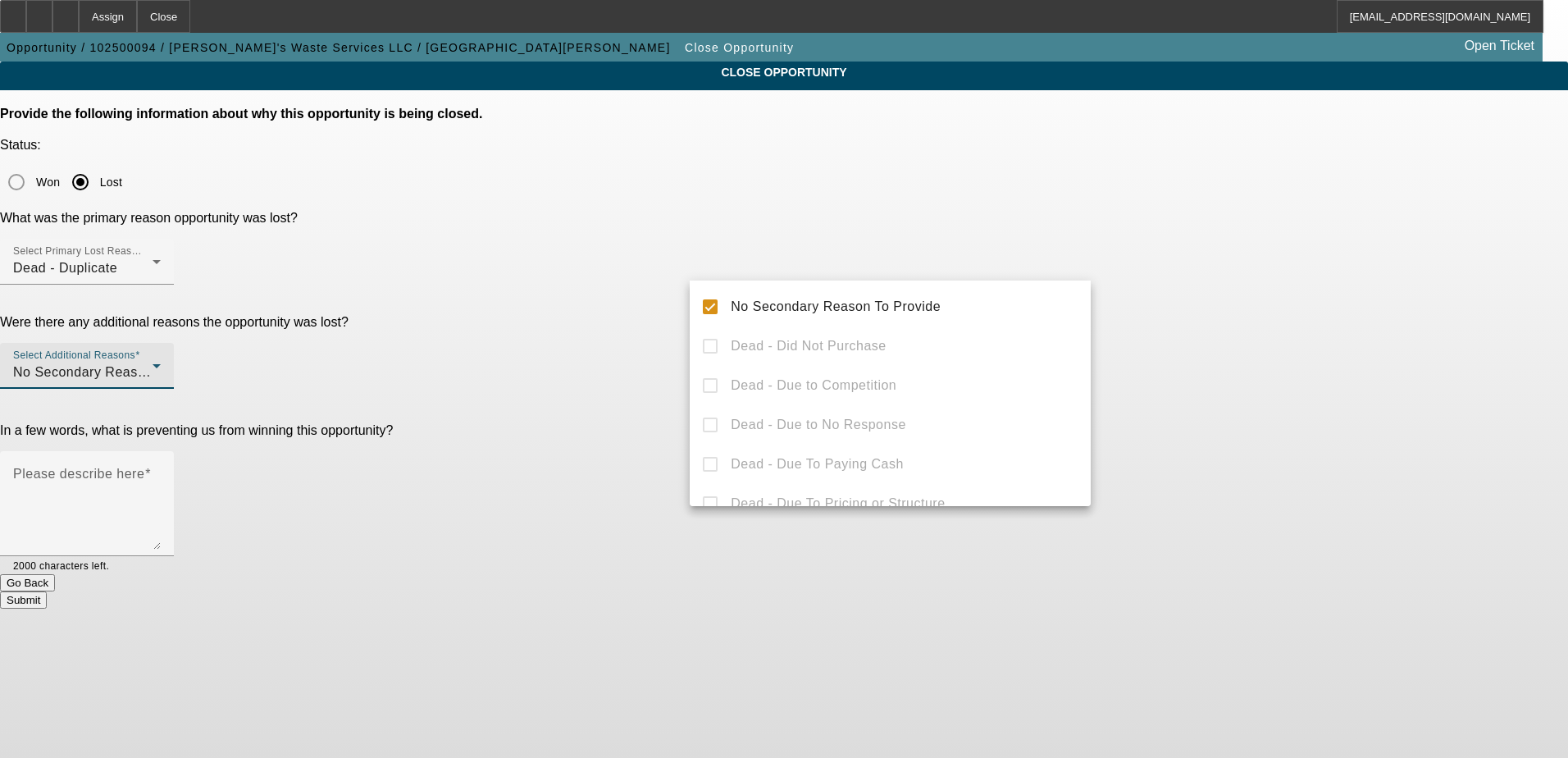
click at [1235, 337] on div at bounding box center [784, 379] width 1568 height 758
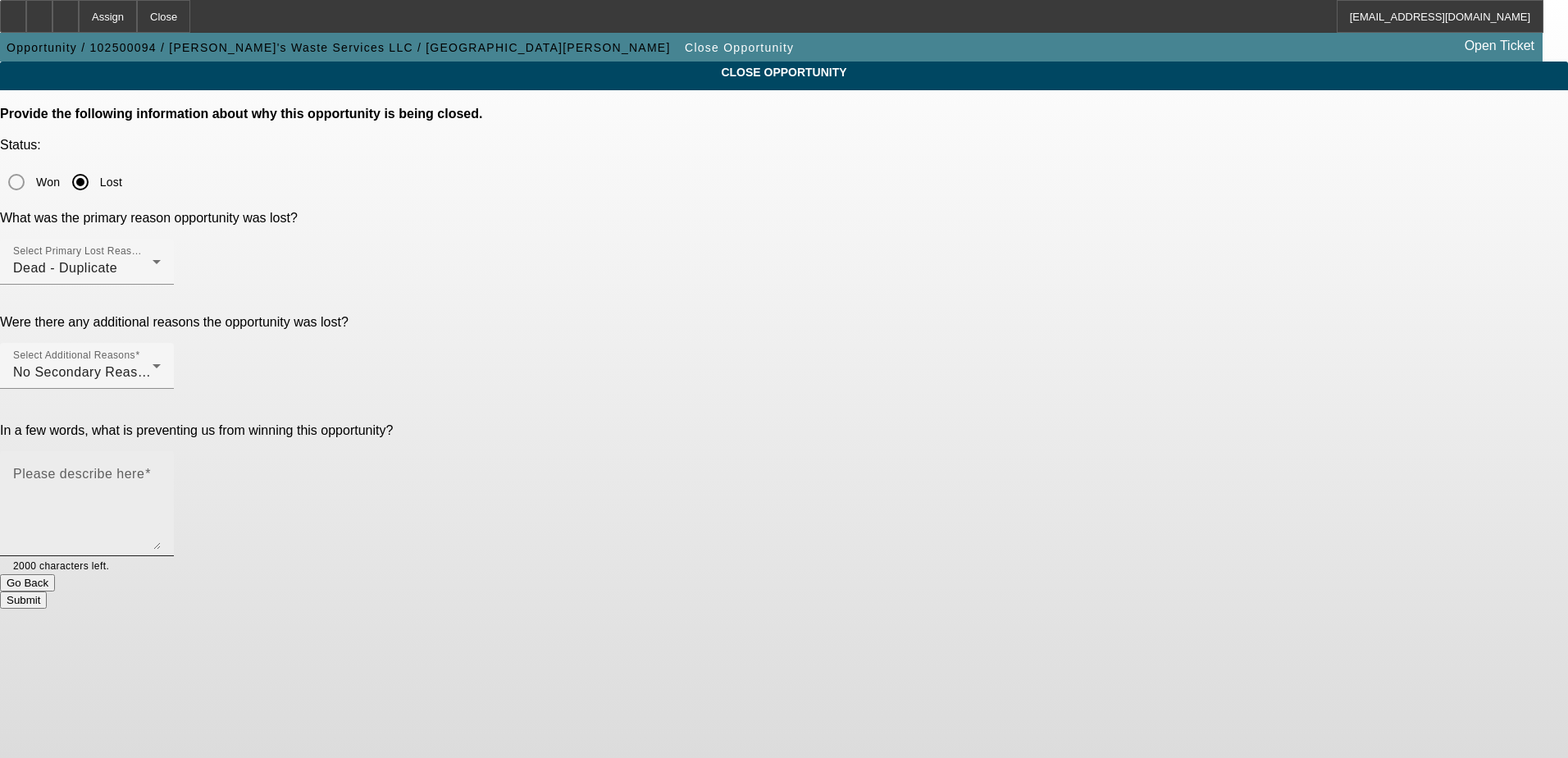
click at [161, 471] on textarea "Please describe here" at bounding box center [87, 511] width 148 height 79
type textarea "Duplicate"
click at [1326, 339] on app-close-opportunity "CLOSE OPPORTUNITY Provide the following information about why this opportunity …" at bounding box center [784, 336] width 1568 height 548
click at [47, 591] on button "Submit" at bounding box center [23, 600] width 47 height 17
